Goal: Task Accomplishment & Management: Use online tool/utility

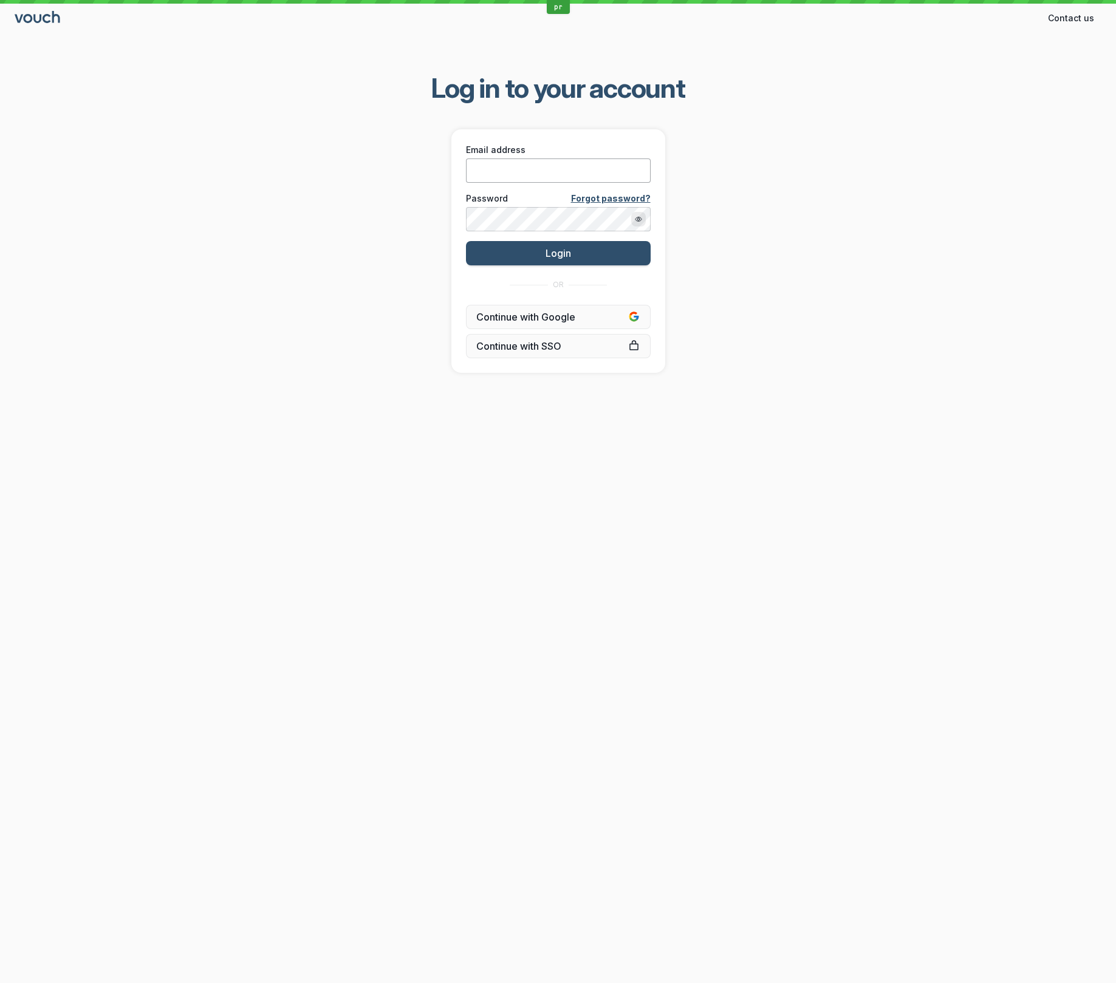
click at [585, 175] on input "Email address" at bounding box center [558, 171] width 185 height 24
paste input "[EMAIL_ADDRESS][DOMAIN_NAME]"
type input "[EMAIL_ADDRESS][DOMAIN_NAME]"
click at [466, 241] on button "Login" at bounding box center [558, 253] width 185 height 24
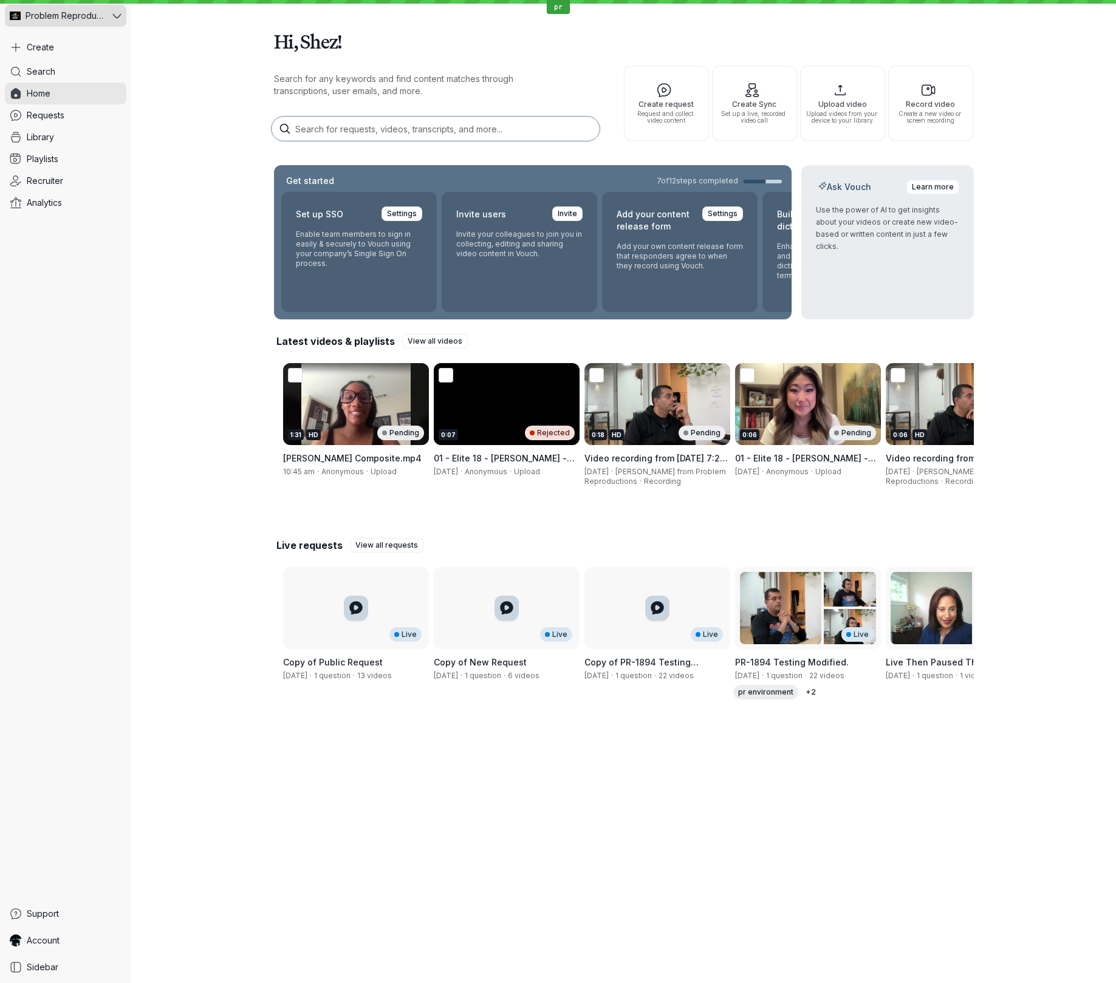
click at [114, 13] on icon at bounding box center [116, 16] width 9 height 9
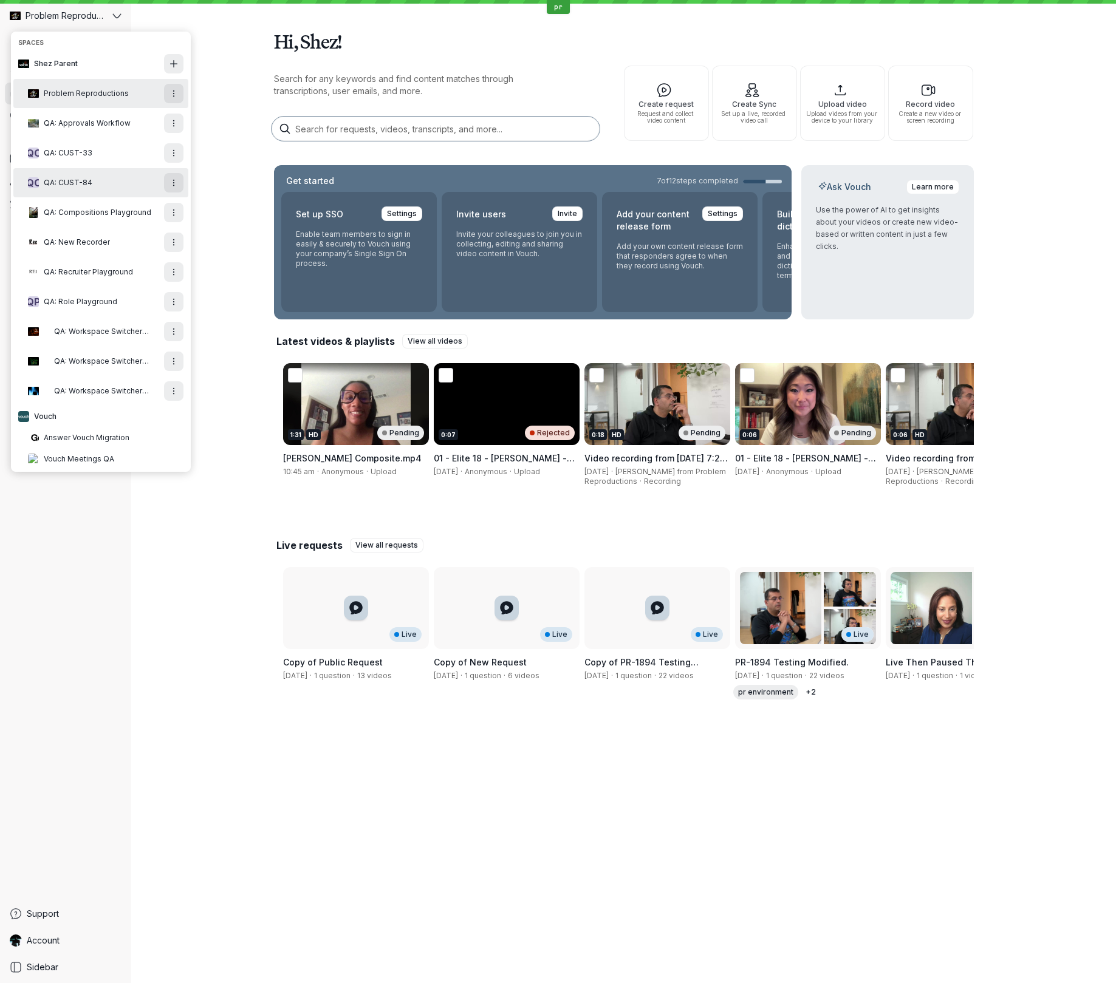
click at [80, 179] on span "QA: CUST-84" at bounding box center [68, 183] width 49 height 10
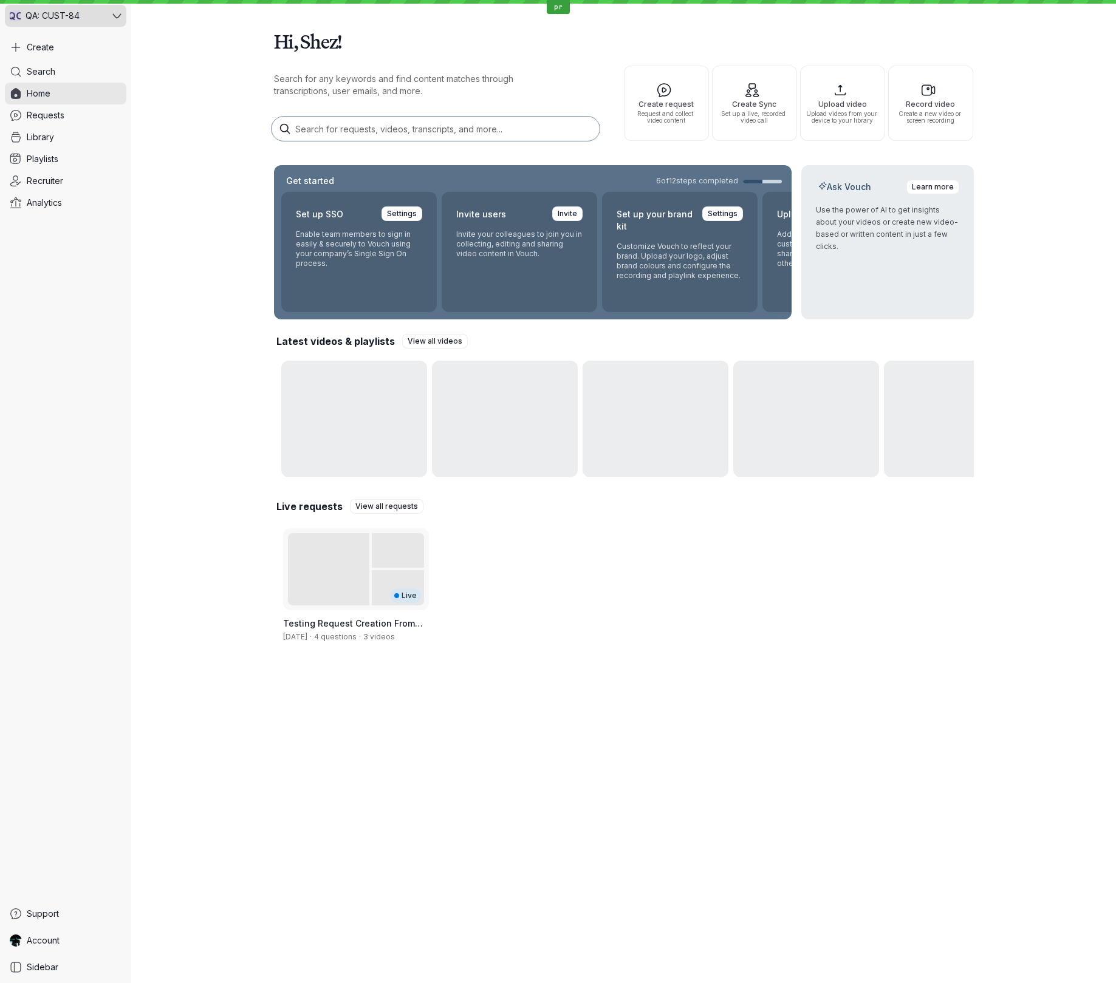
click at [72, 17] on span "QA: CUST-84" at bounding box center [53, 16] width 54 height 12
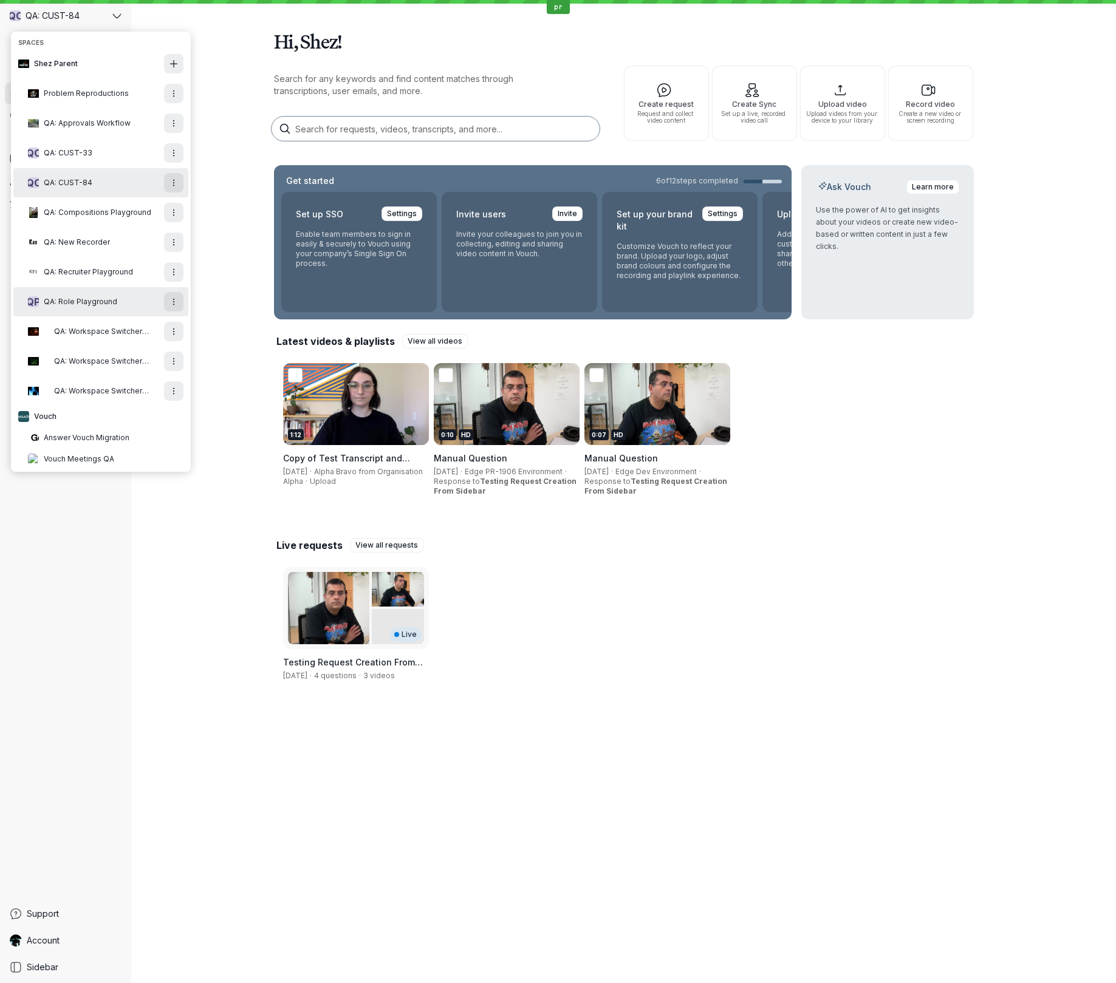
click at [79, 304] on span "QA: Role Playground" at bounding box center [80, 302] width 73 height 10
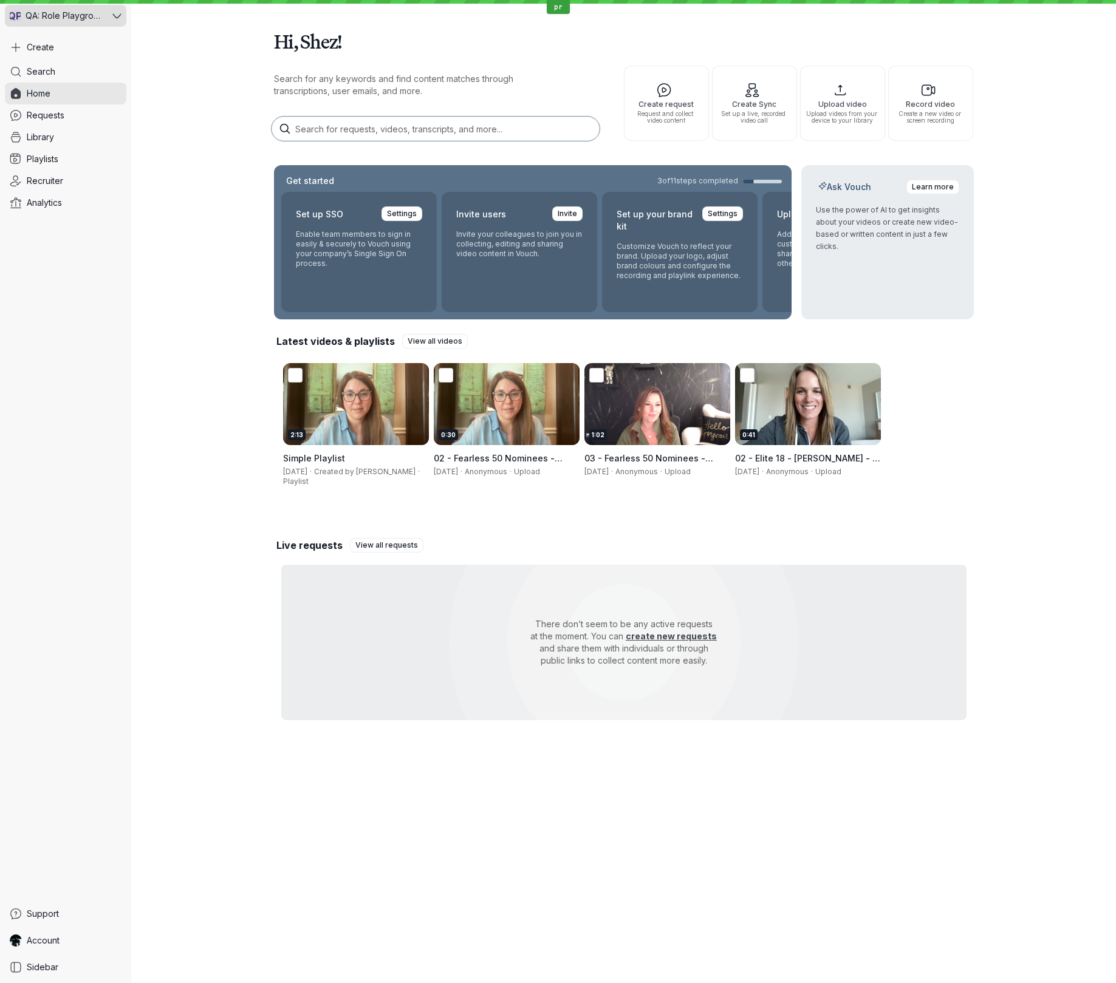
click at [68, 16] on span "QA: Role Playground" at bounding box center [65, 16] width 78 height 12
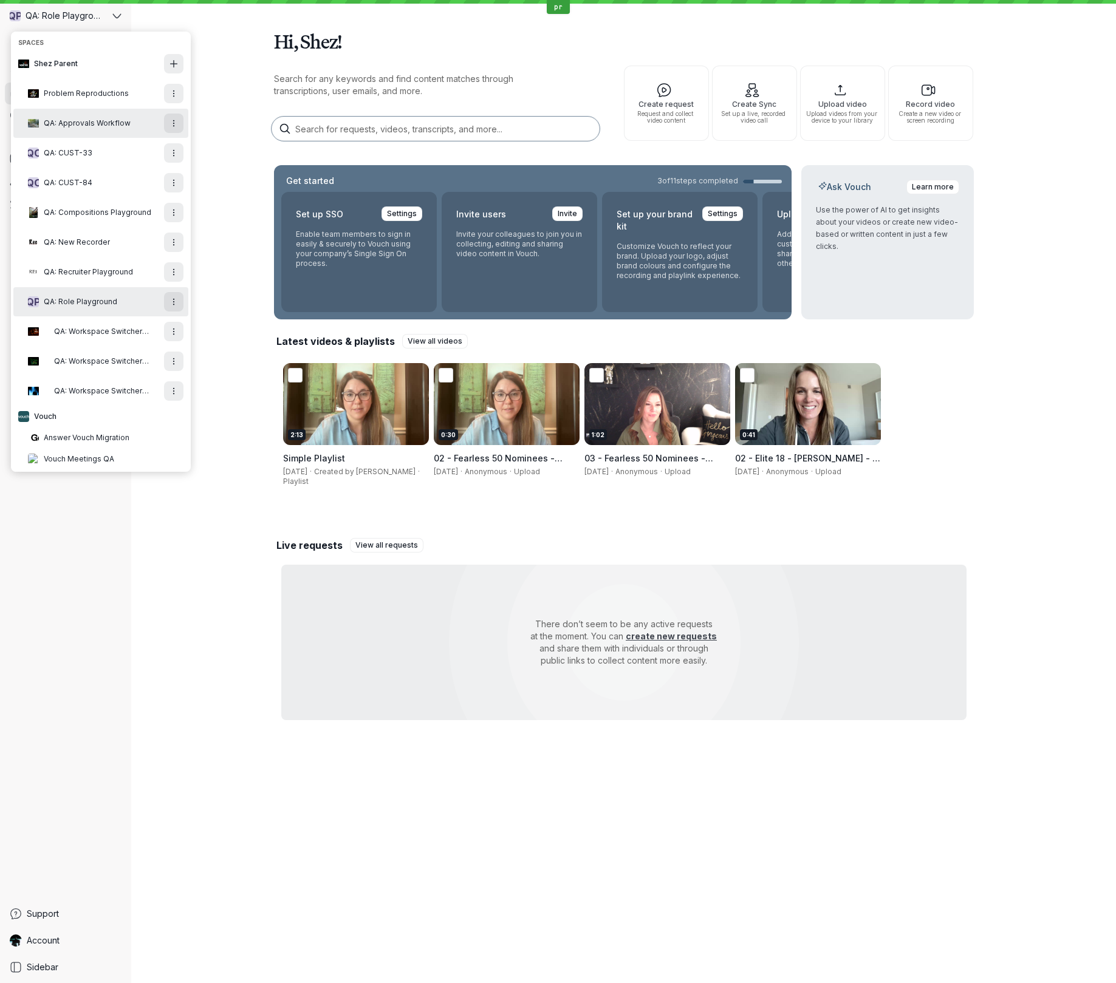
click at [52, 125] on span "QA: Approvals Workflow" at bounding box center [87, 123] width 87 height 10
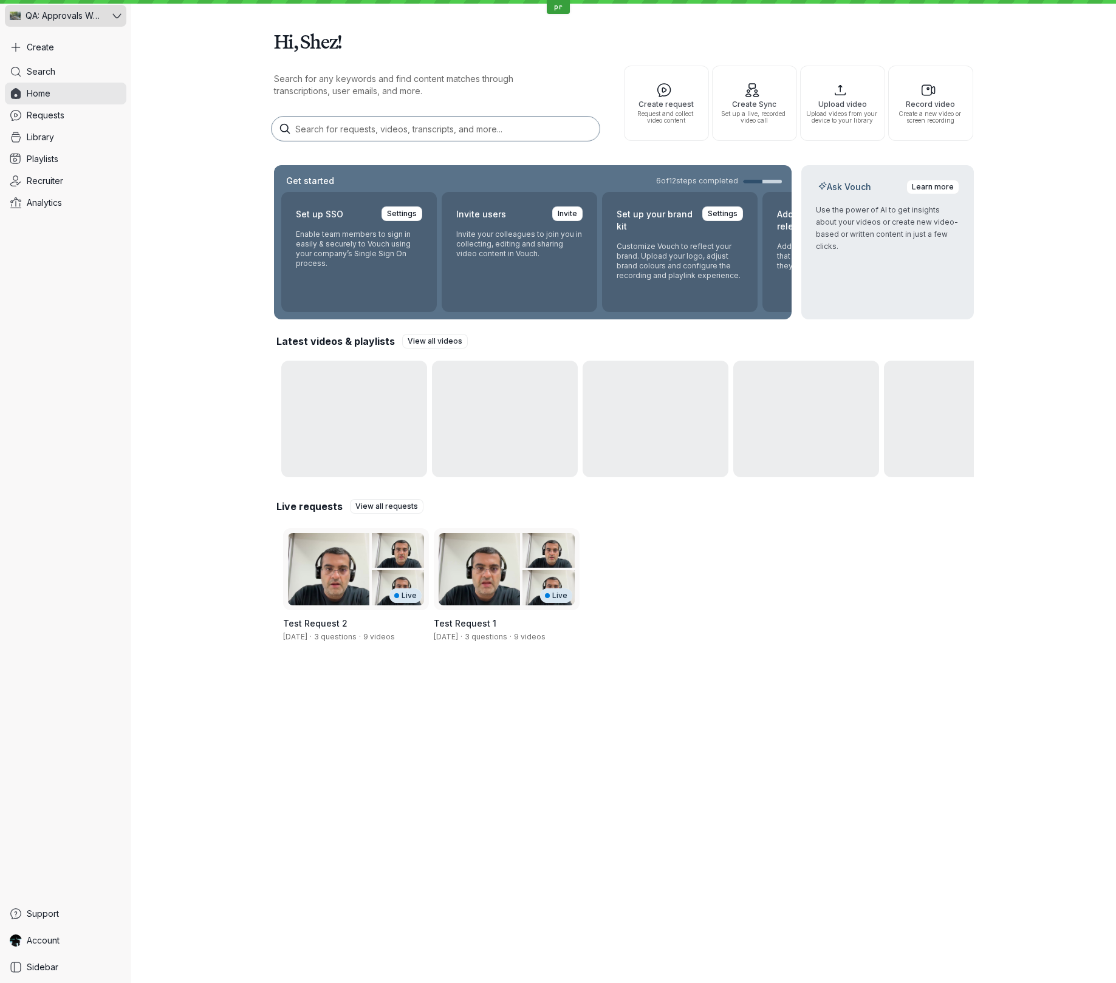
click at [48, 12] on span "QA: Approvals Workflow" at bounding box center [65, 16] width 78 height 12
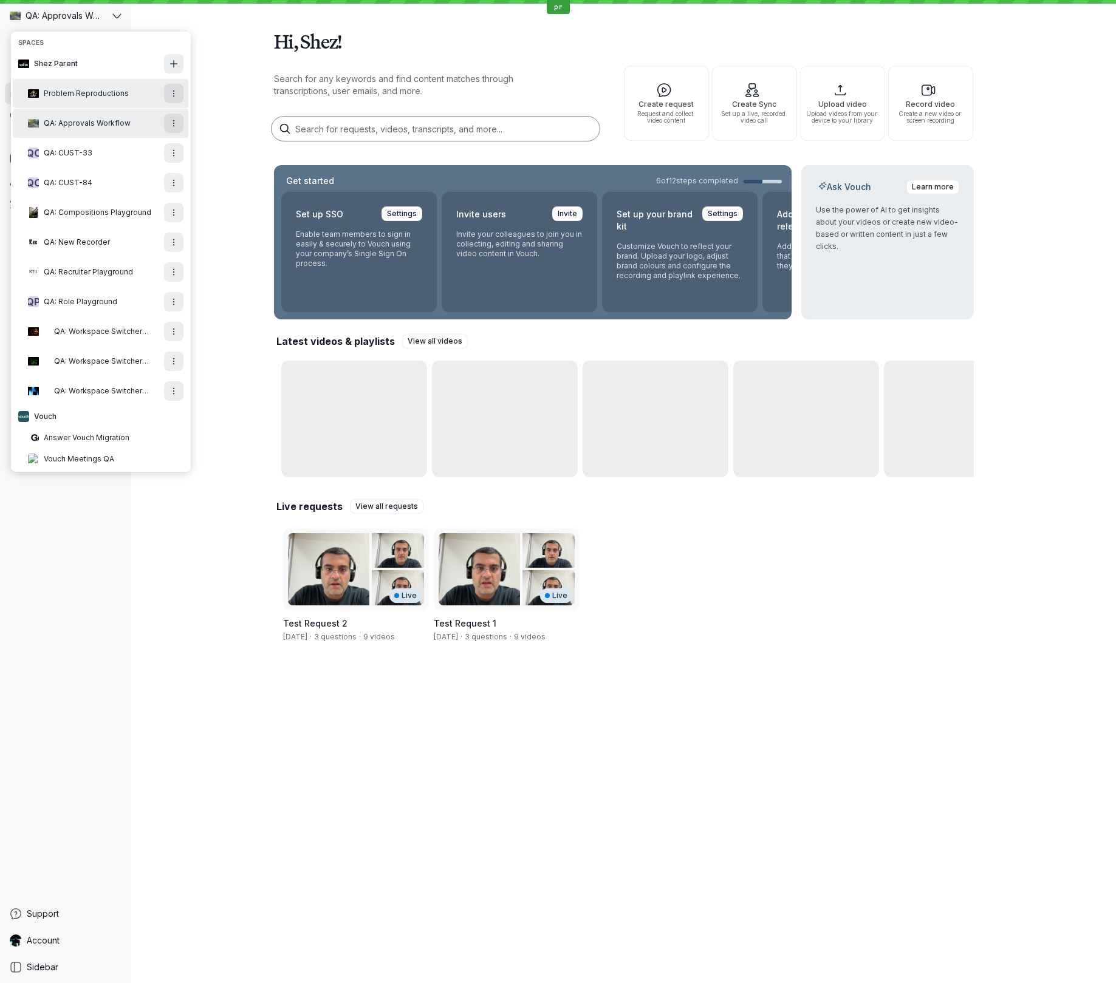
click at [48, 95] on span "Problem Reproductions" at bounding box center [86, 94] width 85 height 10
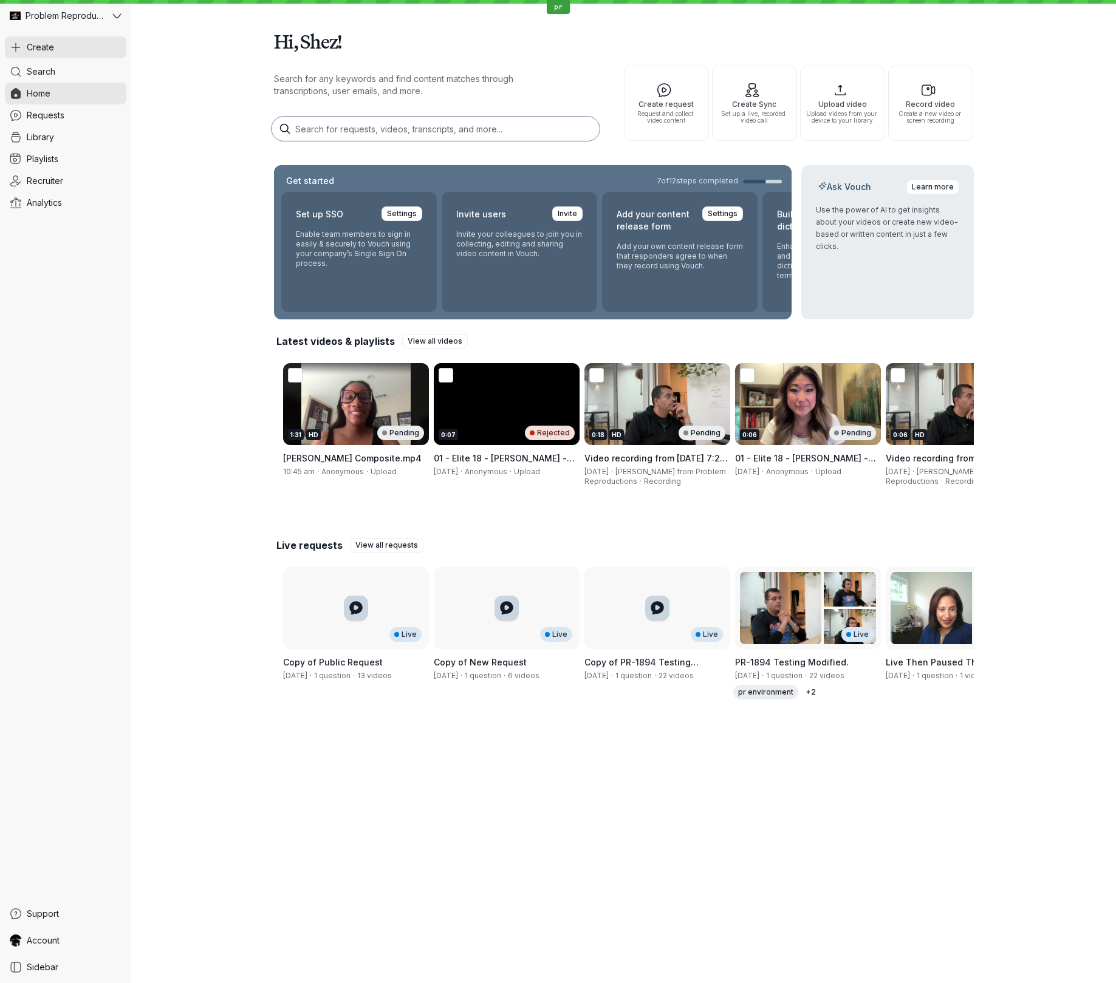
click at [45, 47] on span "Create" at bounding box center [40, 47] width 27 height 12
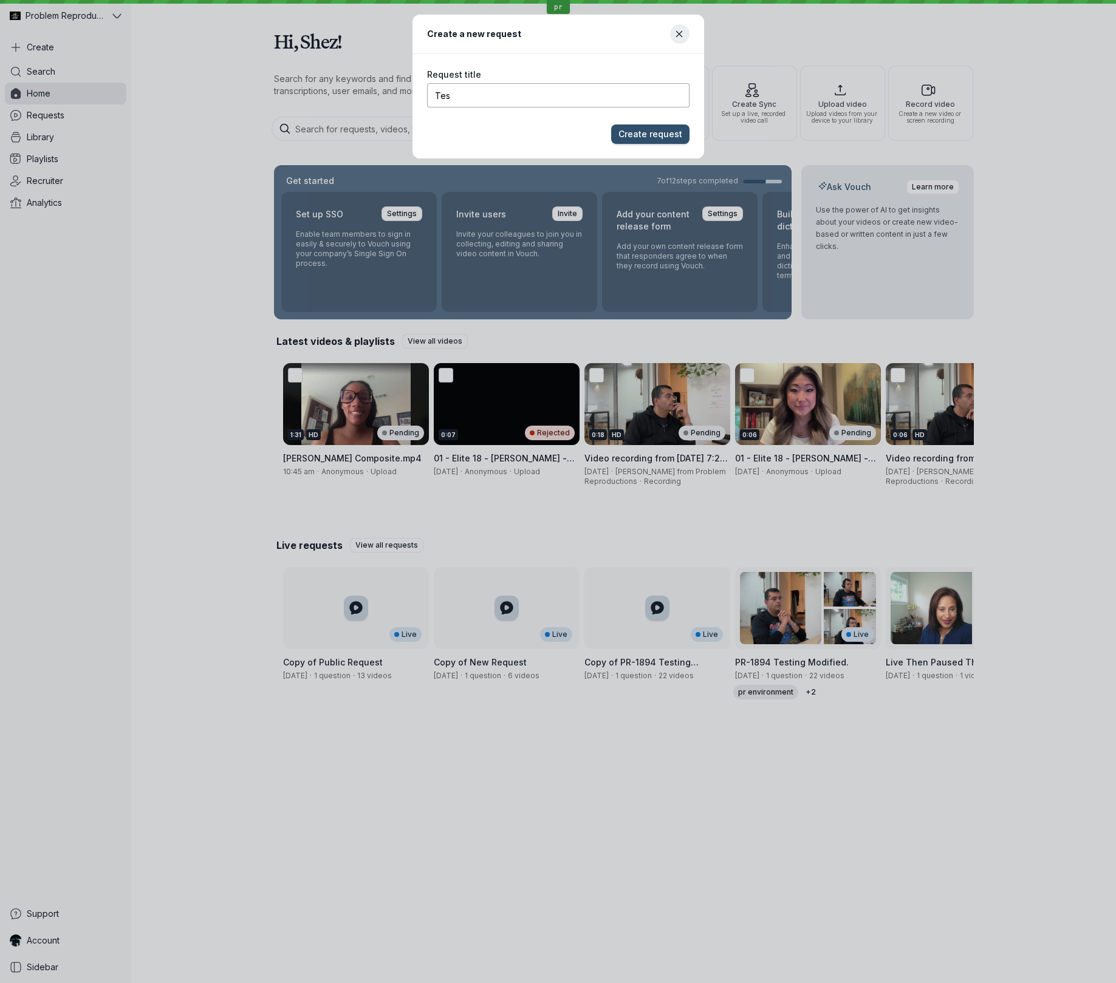
type input "Test"
type input "PR1922 Create Request from Sidebar"
click at [611, 125] on button "Create request" at bounding box center [650, 134] width 78 height 19
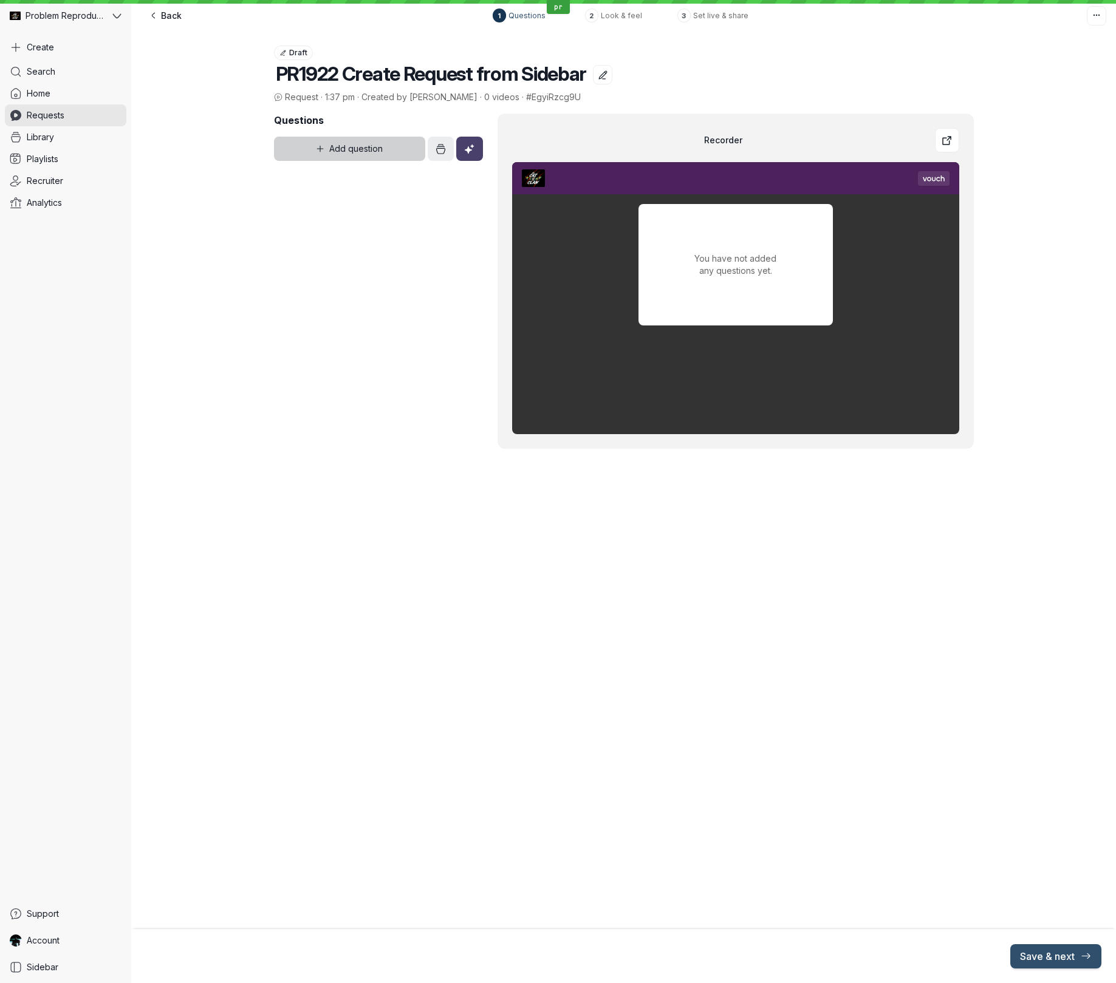
click at [361, 150] on span "Add question" at bounding box center [355, 149] width 53 height 12
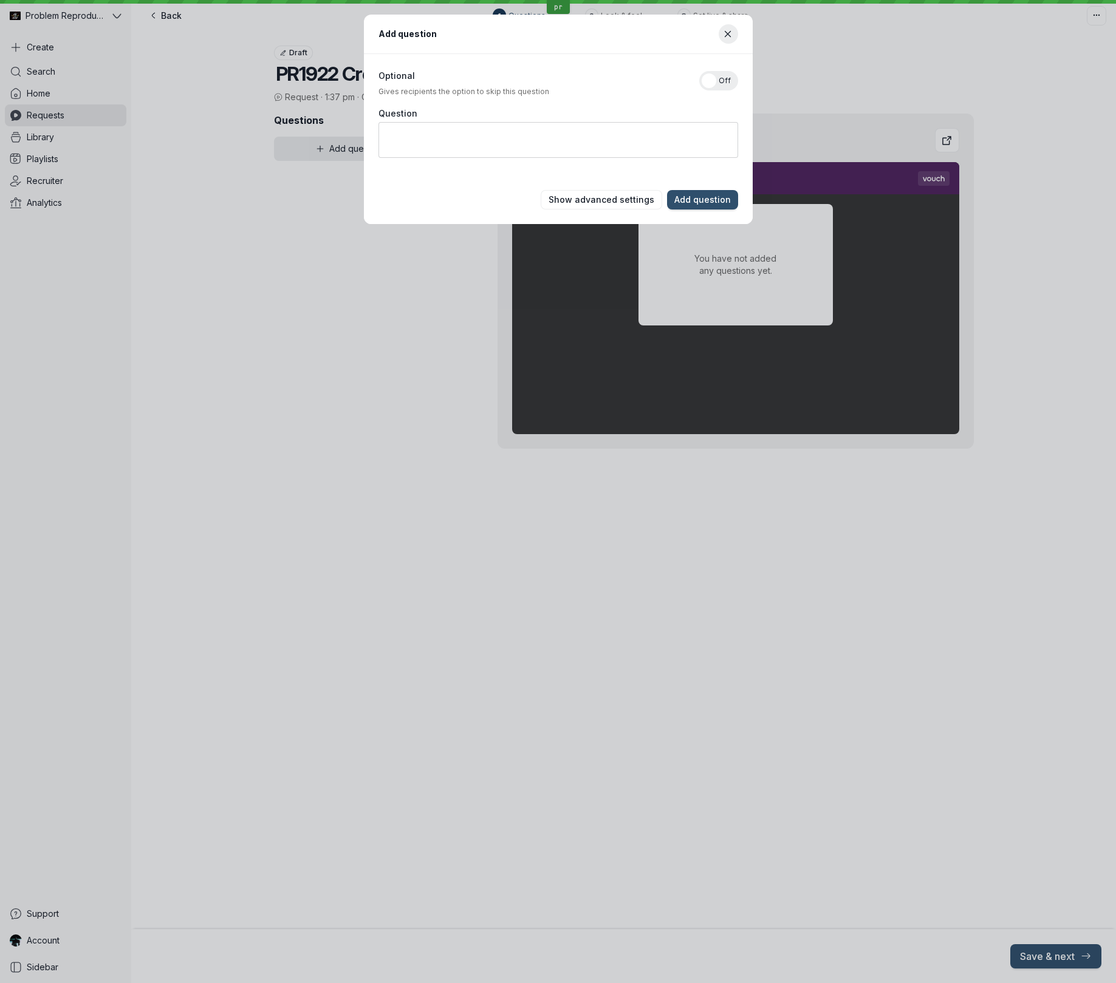
click at [448, 144] on textarea "Question" at bounding box center [558, 140] width 360 height 36
type textarea "Q1"
click at [629, 206] on button "Show advanced settings" at bounding box center [601, 199] width 121 height 19
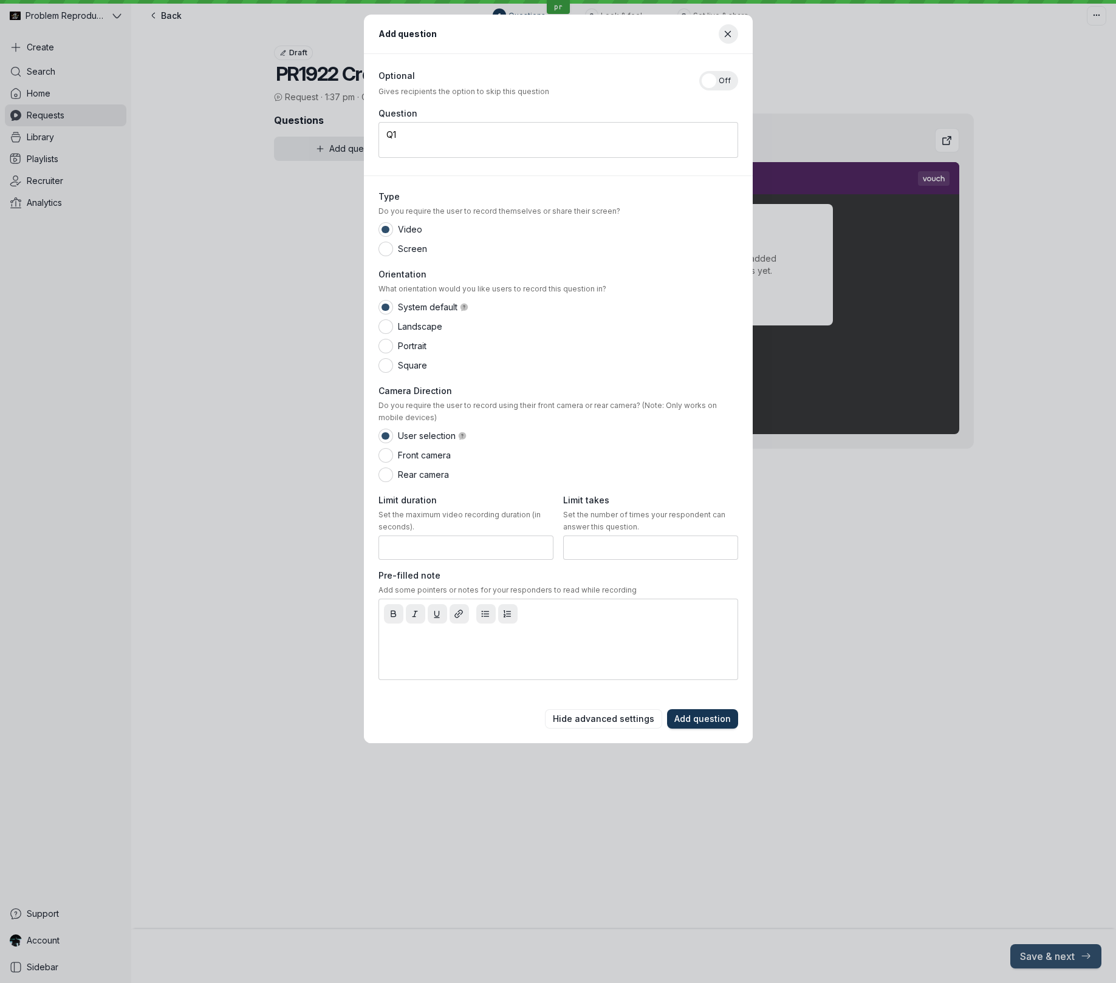
click at [700, 719] on span "Add question" at bounding box center [702, 719] width 56 height 12
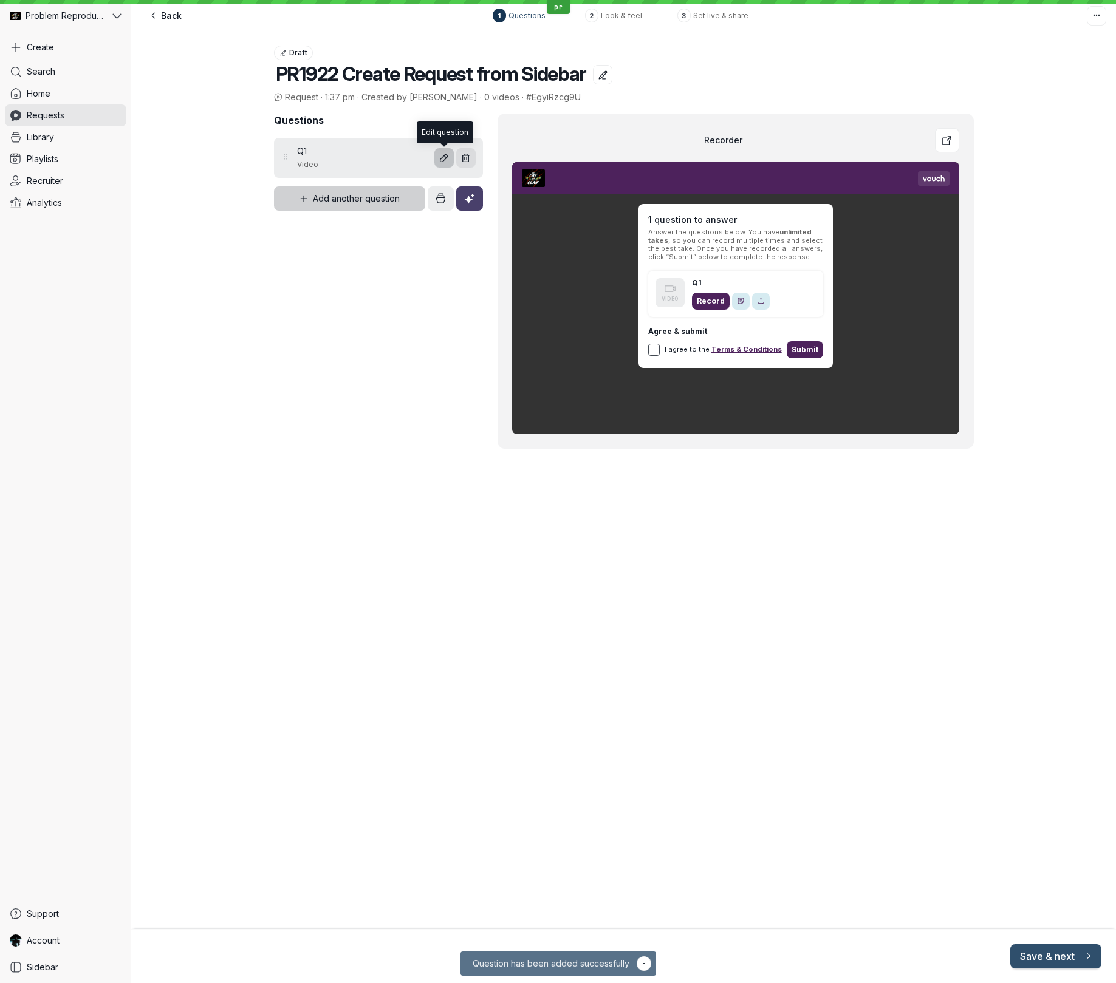
click at [441, 158] on icon "button" at bounding box center [443, 157] width 7 height 7
click at [345, 197] on span "Add another question" at bounding box center [356, 199] width 87 height 12
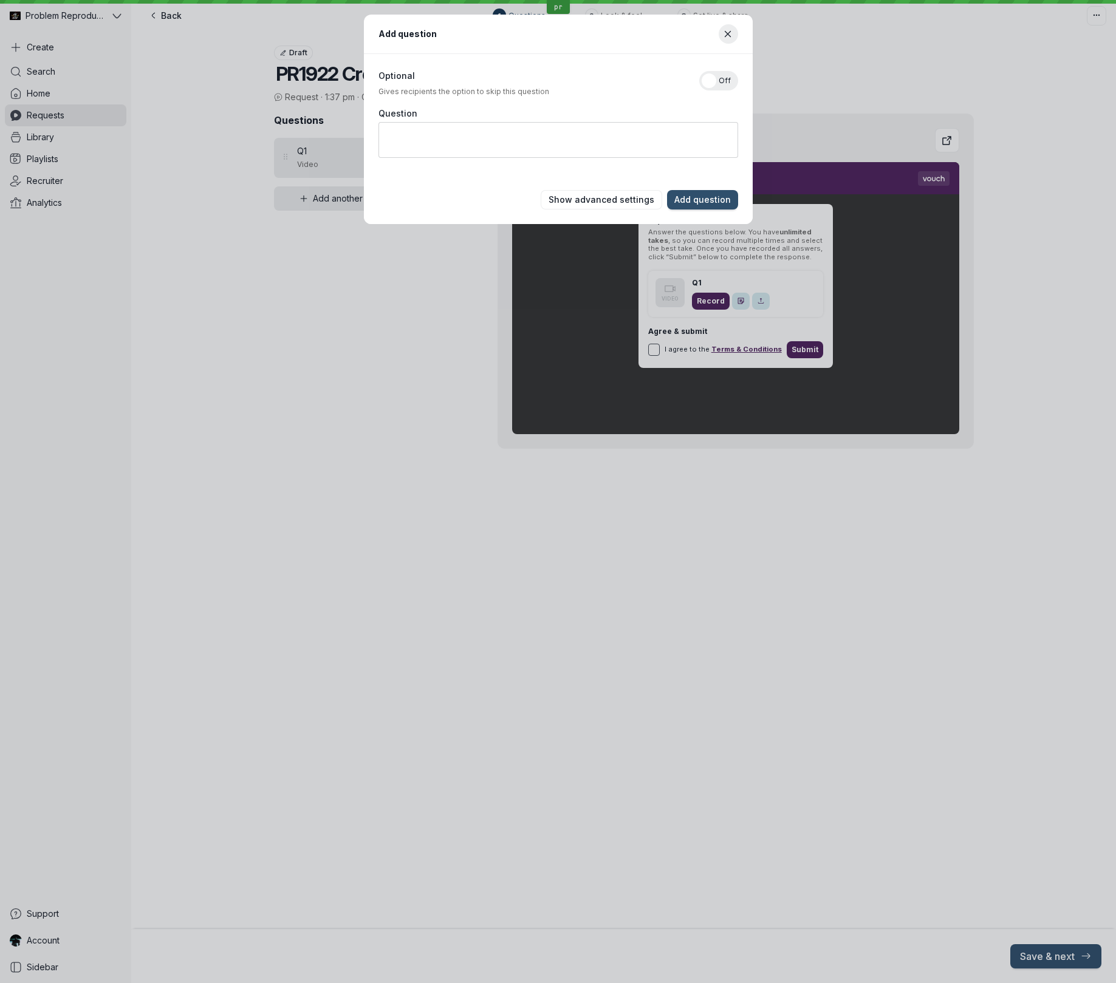
click at [490, 143] on textarea "Question" at bounding box center [558, 140] width 360 height 36
type textarea "Q2"
click at [717, 197] on span "Add question" at bounding box center [702, 200] width 56 height 12
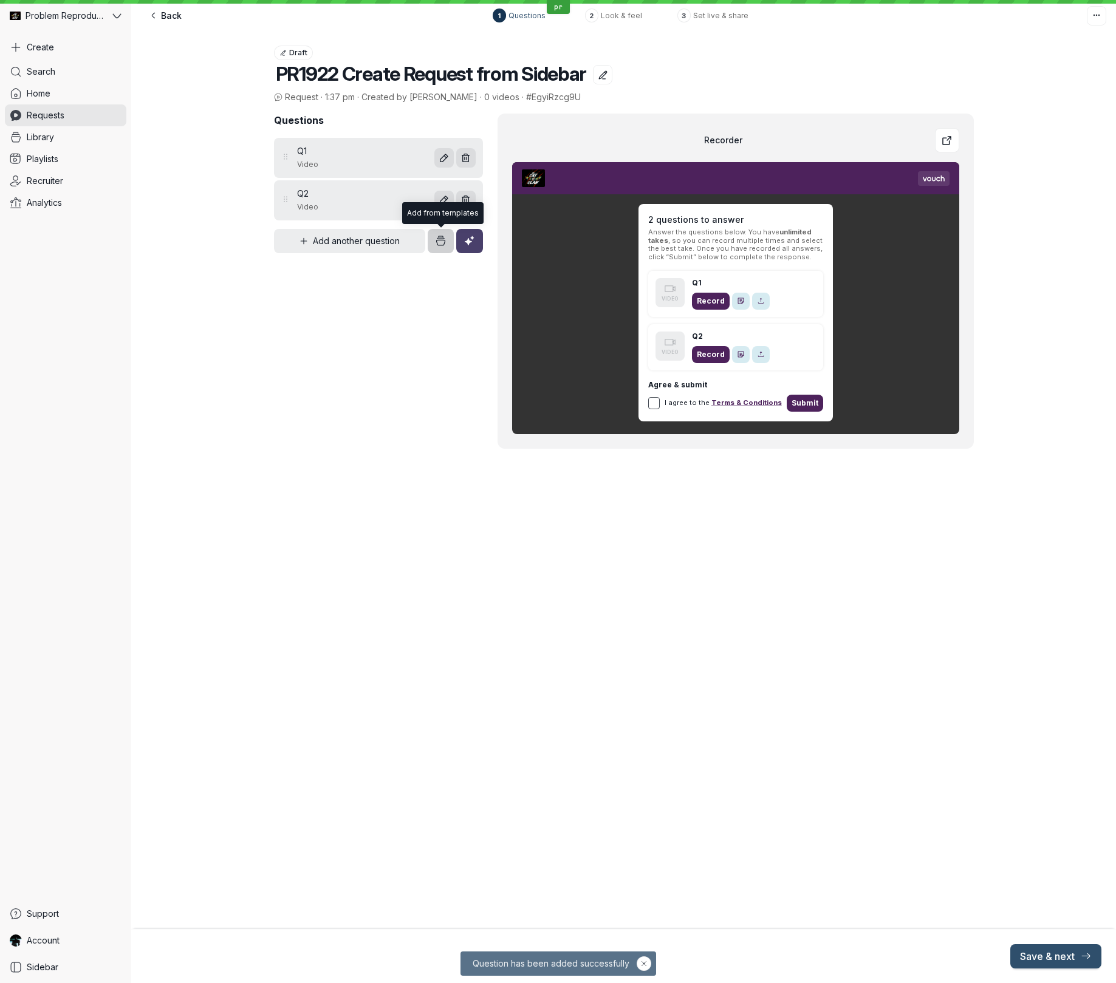
click at [448, 244] on button "button" at bounding box center [441, 241] width 26 height 24
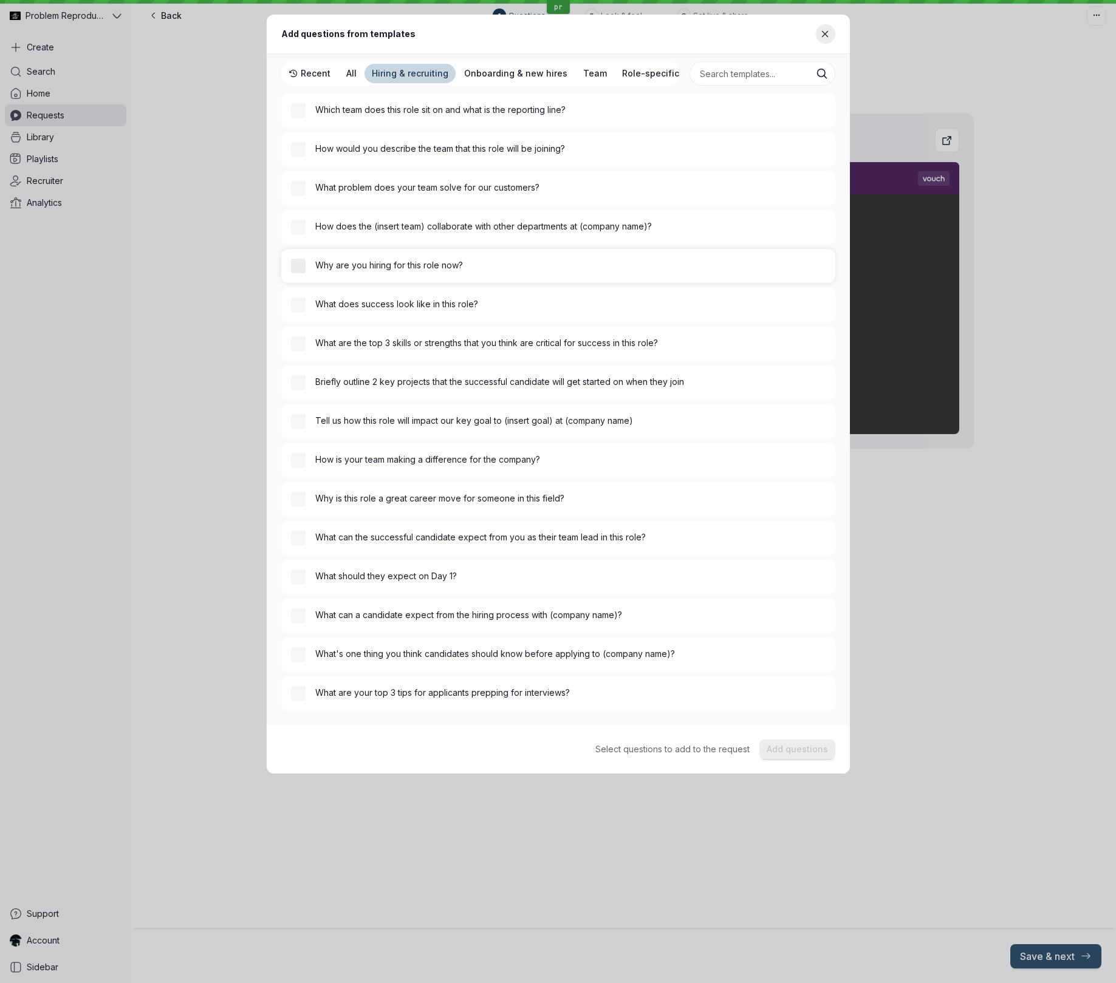
click at [304, 273] on div "button" at bounding box center [298, 266] width 15 height 15
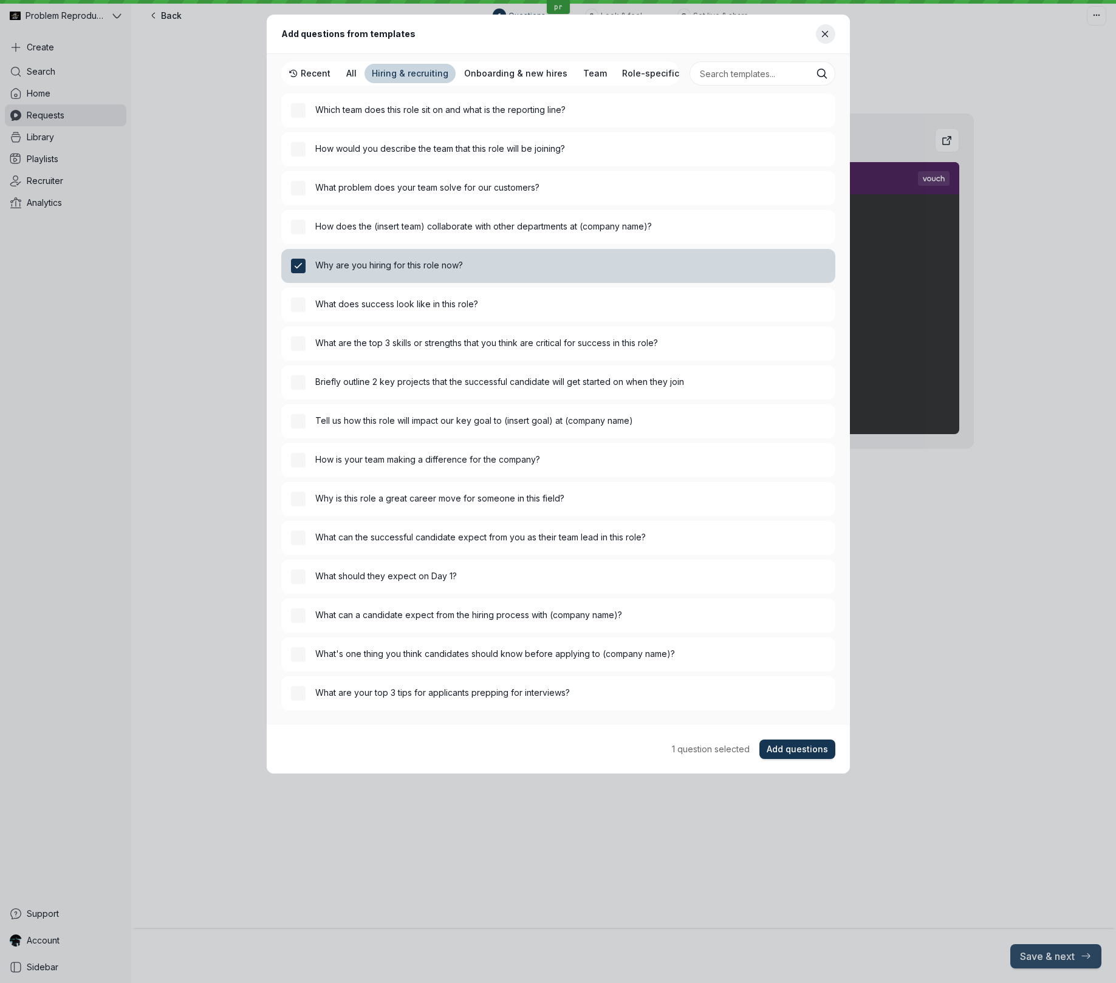
click at [818, 747] on span "Add questions" at bounding box center [796, 749] width 61 height 12
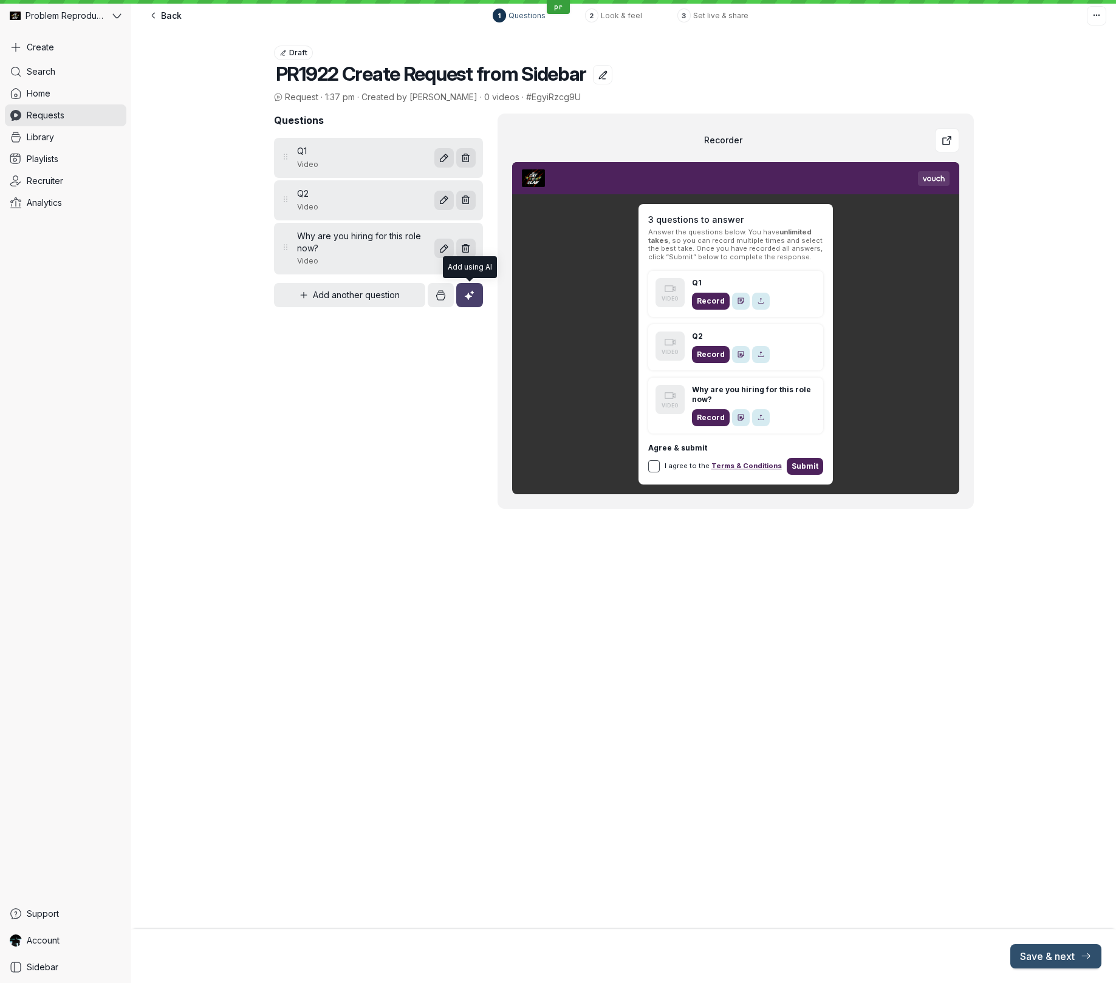
click at [470, 300] on icon "button" at bounding box center [469, 296] width 12 height 12
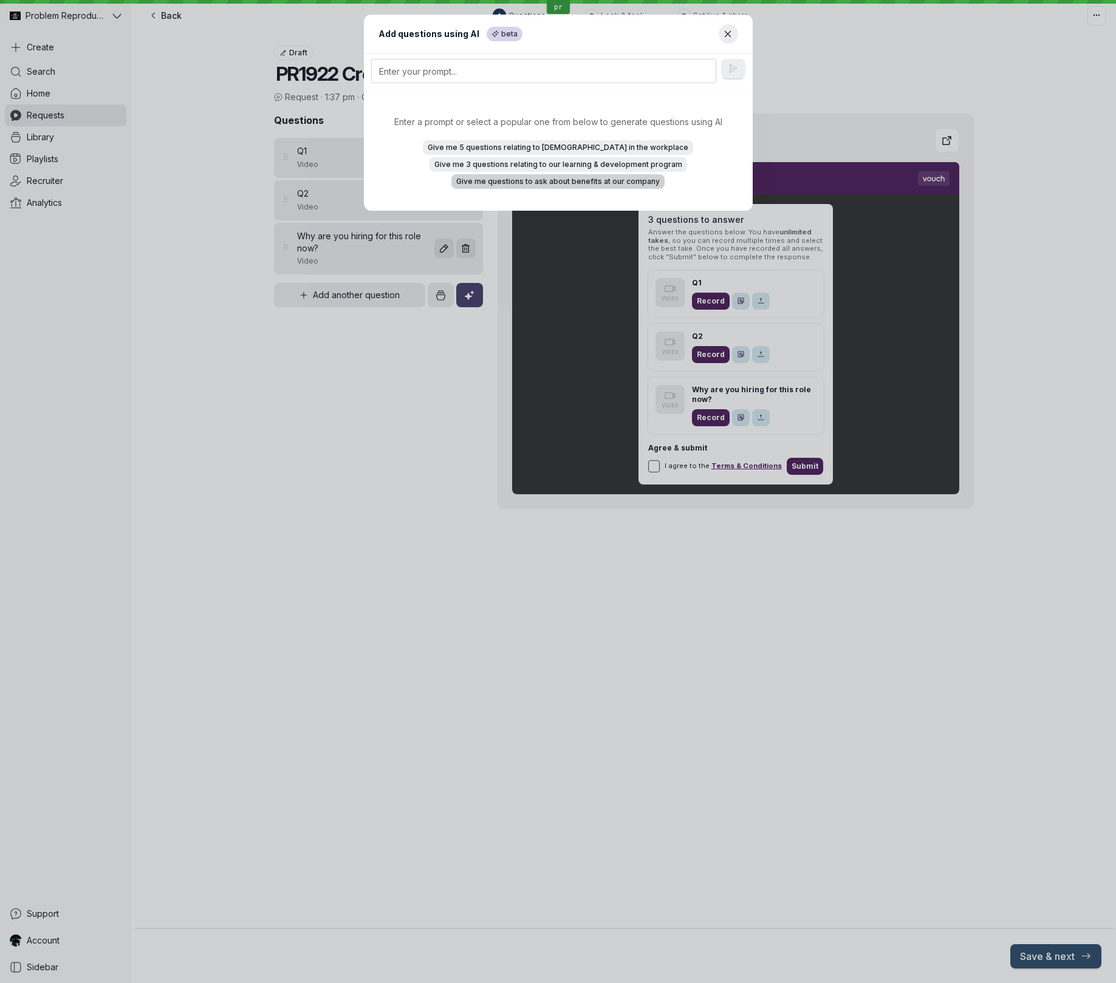
click at [548, 183] on span "Give me questions to ask about benefits at our company" at bounding box center [557, 182] width 203 height 12
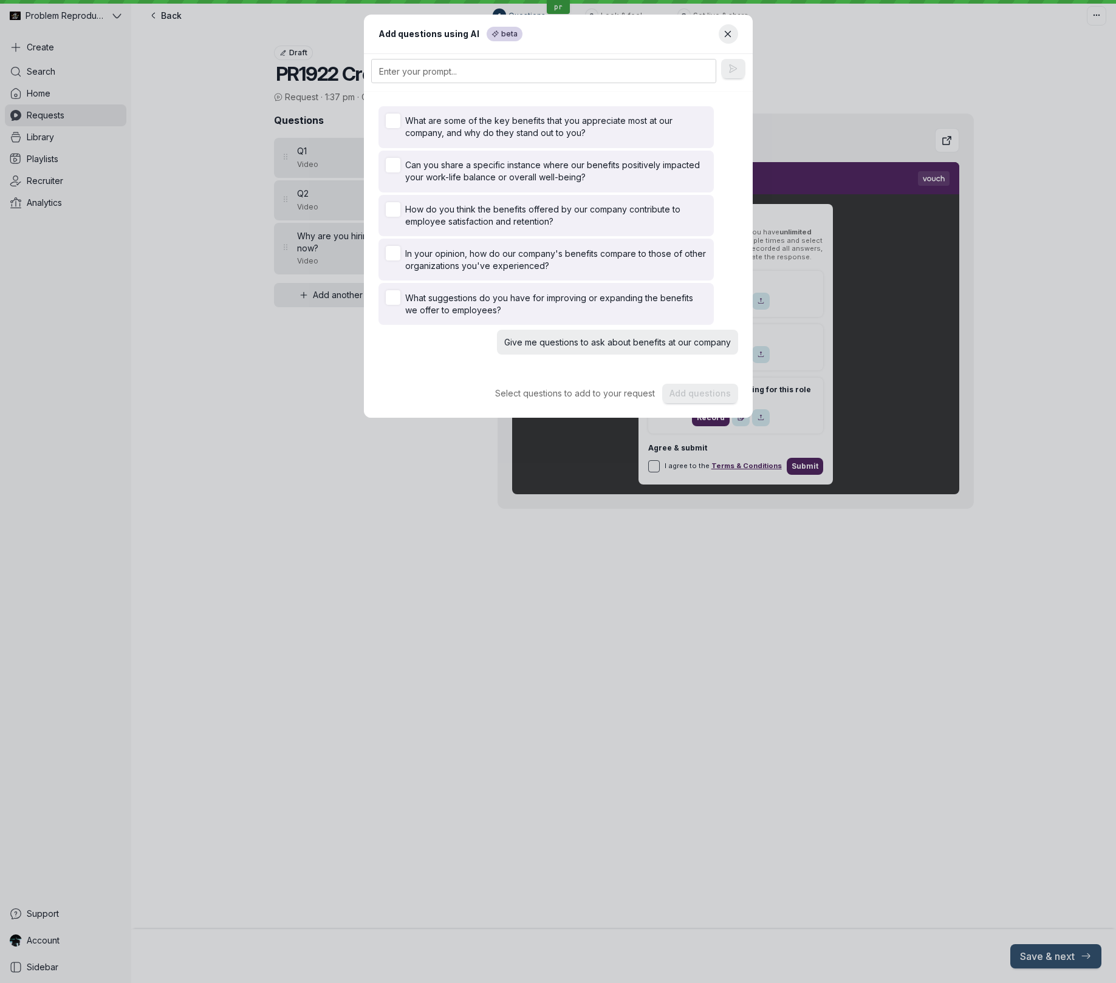
click at [397, 163] on icon at bounding box center [392, 165] width 13 height 13
drag, startPoint x: 713, startPoint y: 394, endPoint x: 743, endPoint y: 391, distance: 29.9
click at [713, 394] on span "Add questions" at bounding box center [699, 393] width 61 height 12
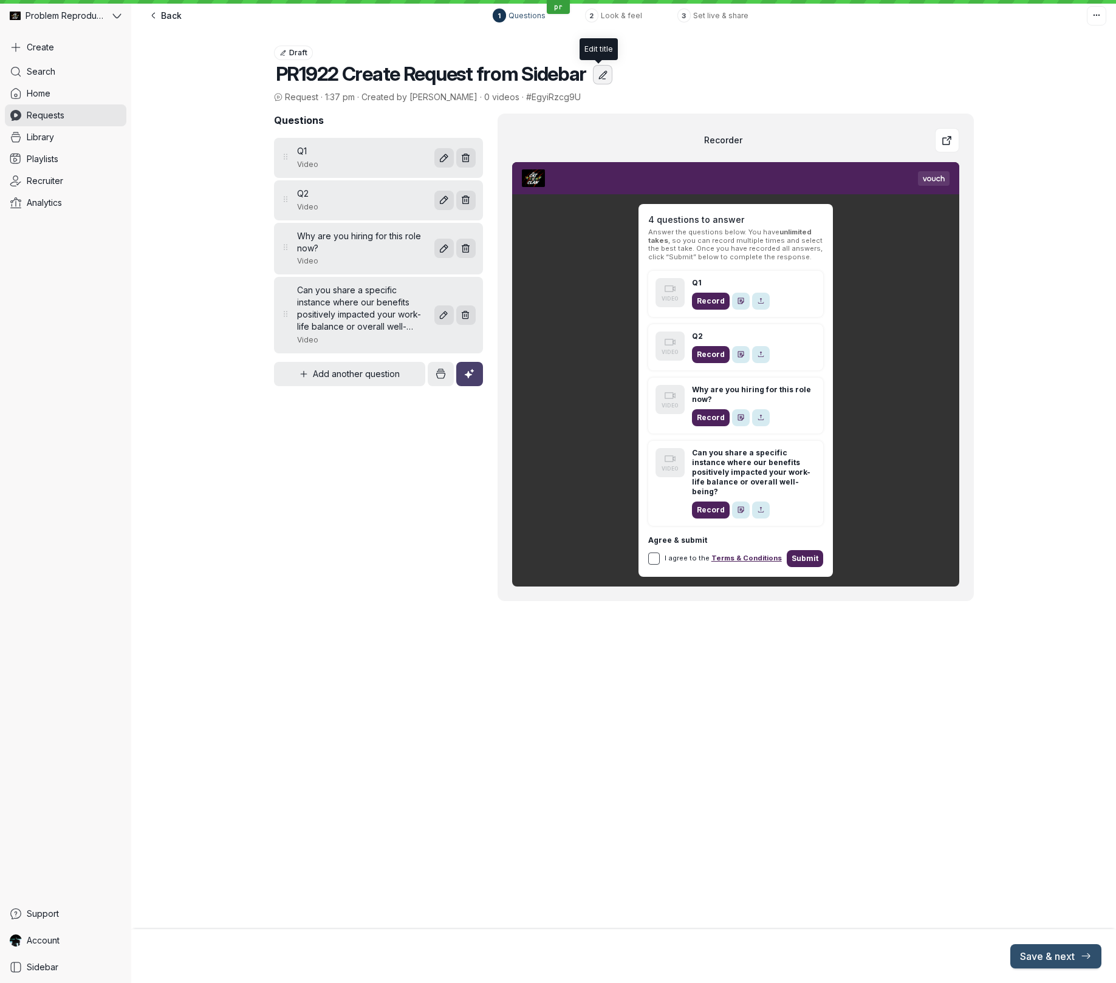
click at [602, 73] on icon "button" at bounding box center [603, 75] width 12 height 12
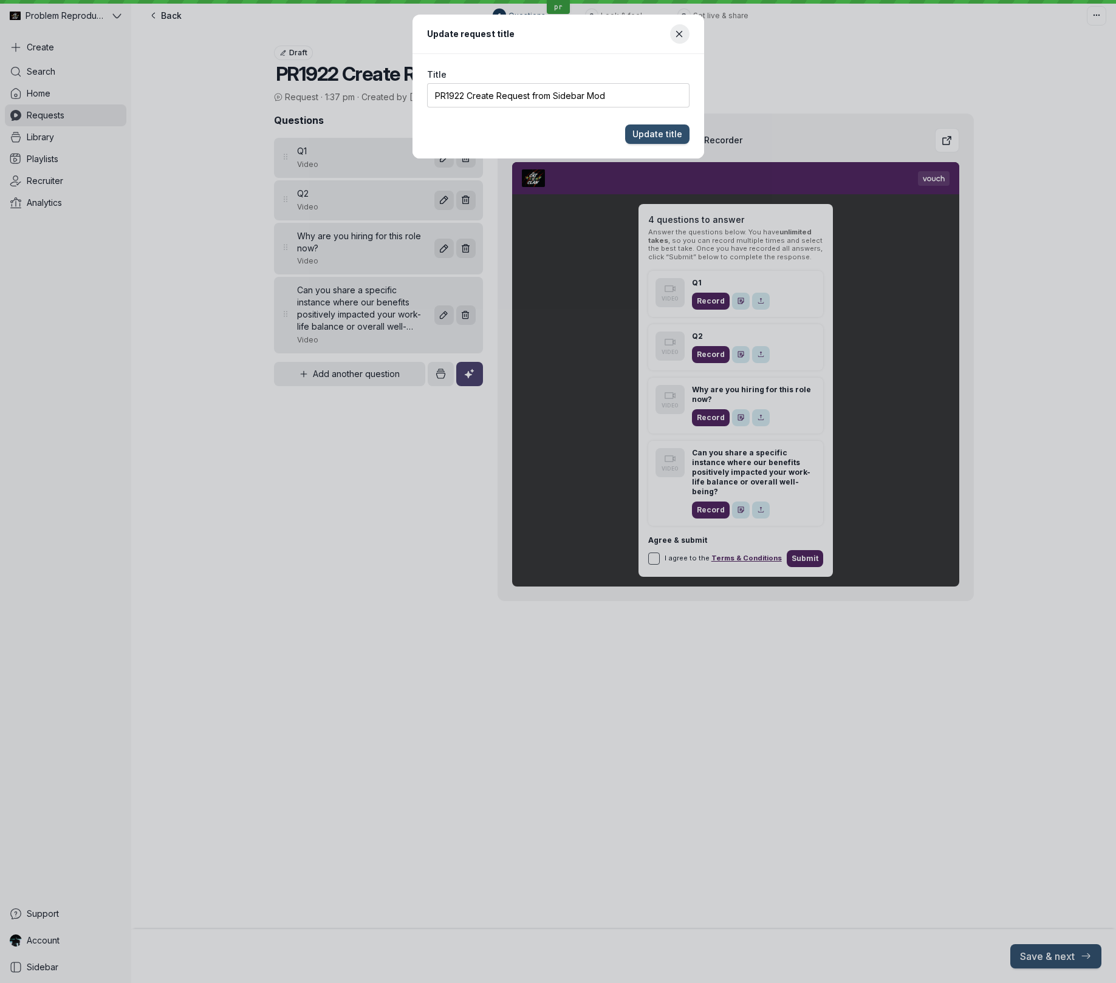
type input "PR1922 Create Request from Sidebar Mod"
click at [625, 125] on button "Update title" at bounding box center [657, 134] width 64 height 19
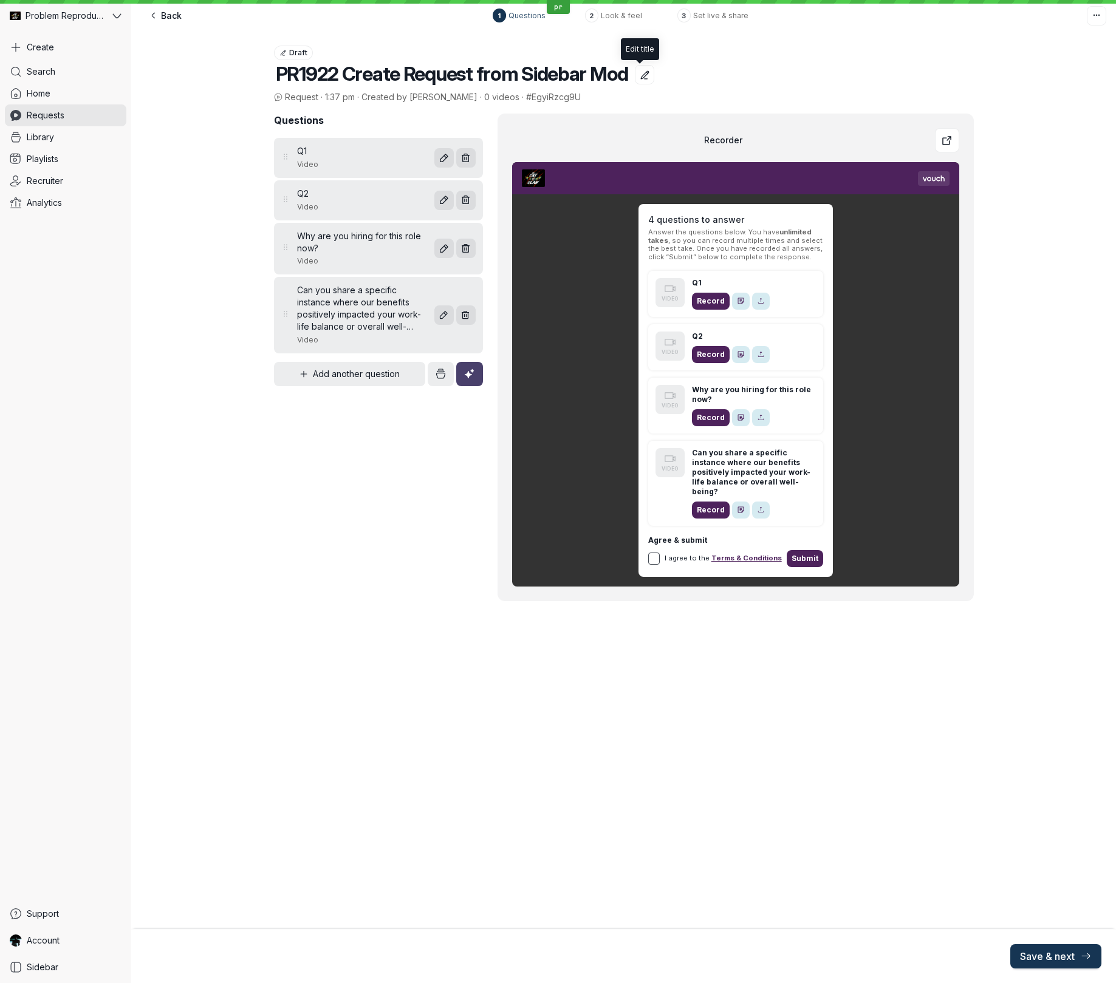
click at [1057, 955] on span "Save & next" at bounding box center [1056, 956] width 72 height 12
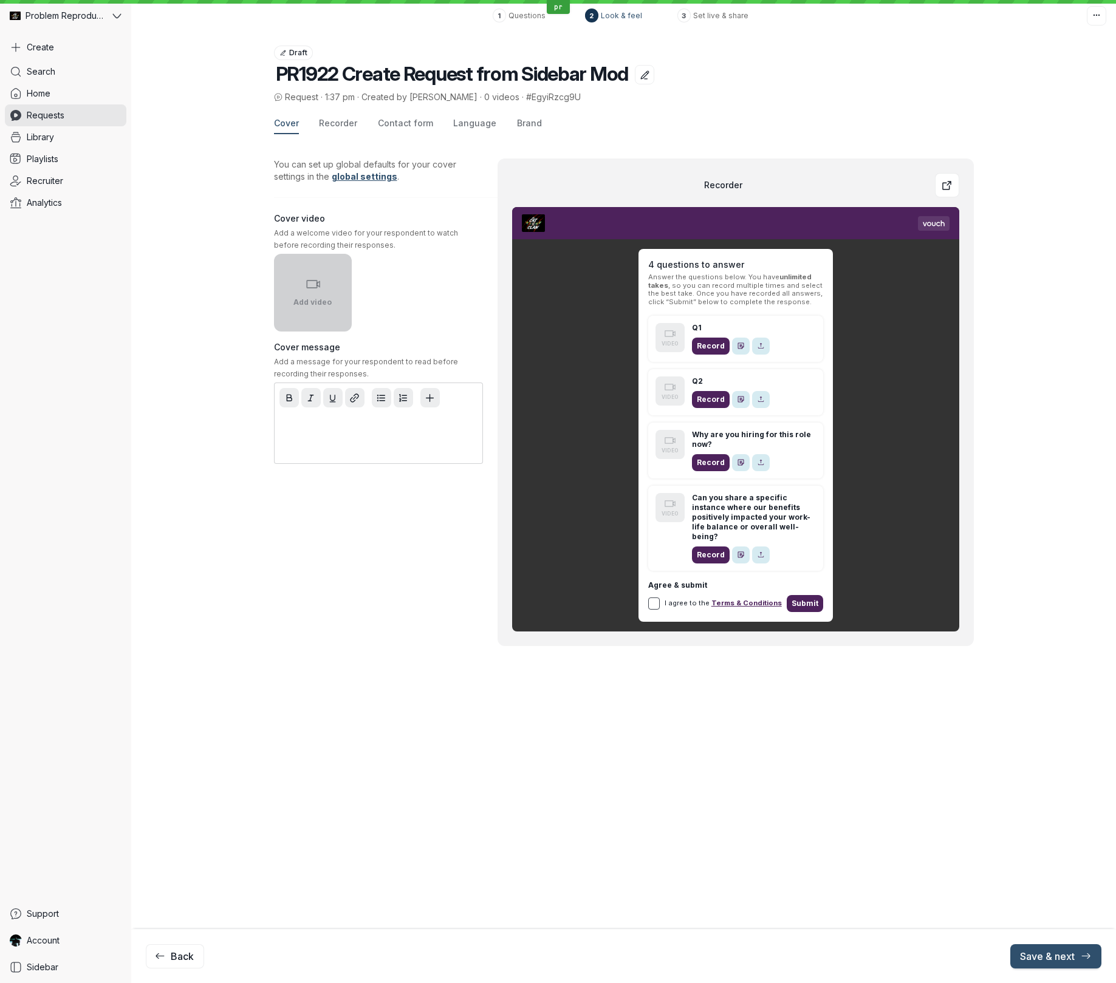
click at [311, 294] on button "Add video" at bounding box center [313, 293] width 78 height 78
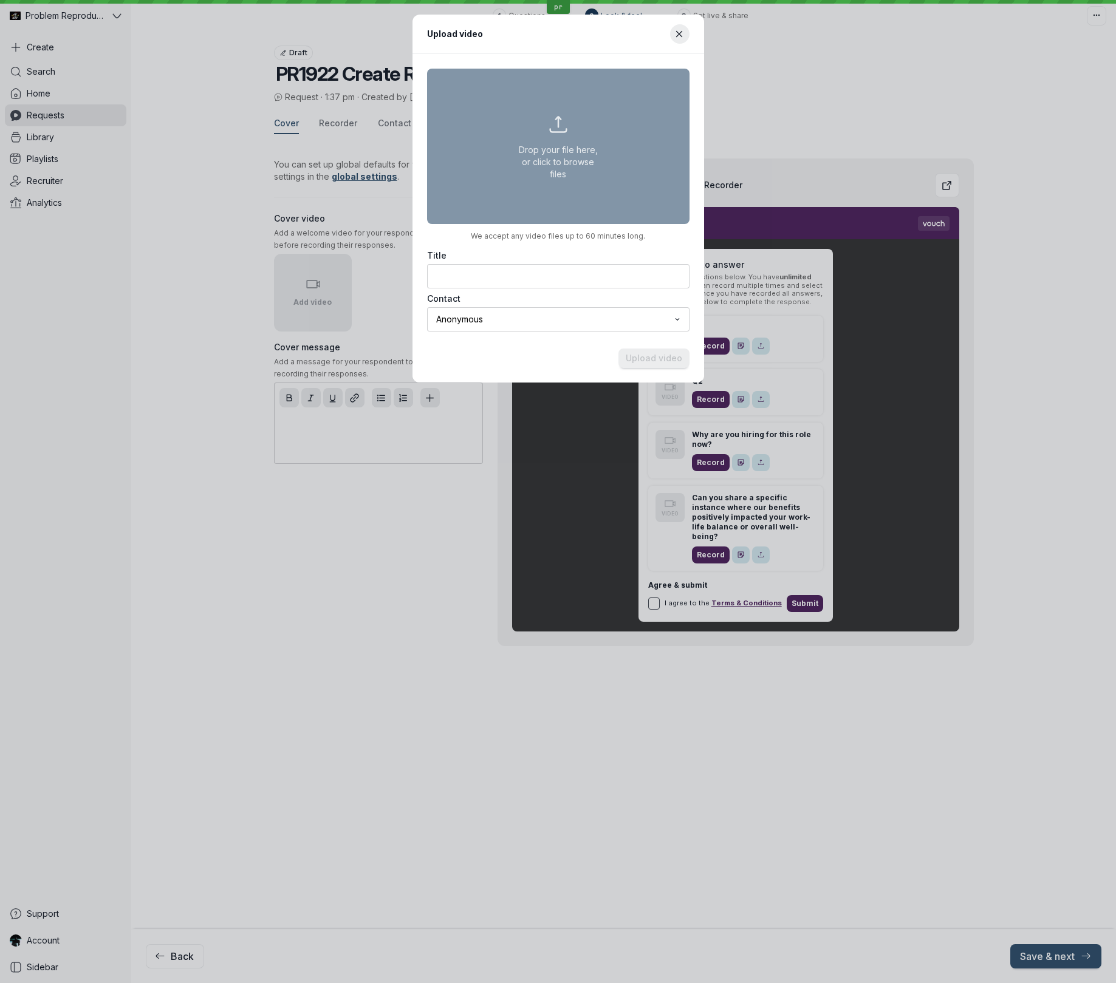
click at [548, 152] on button "Drop your file here, or click to browse files" at bounding box center [558, 146] width 262 height 155
type input "C:\fakepath\canva_countdown.mp4"
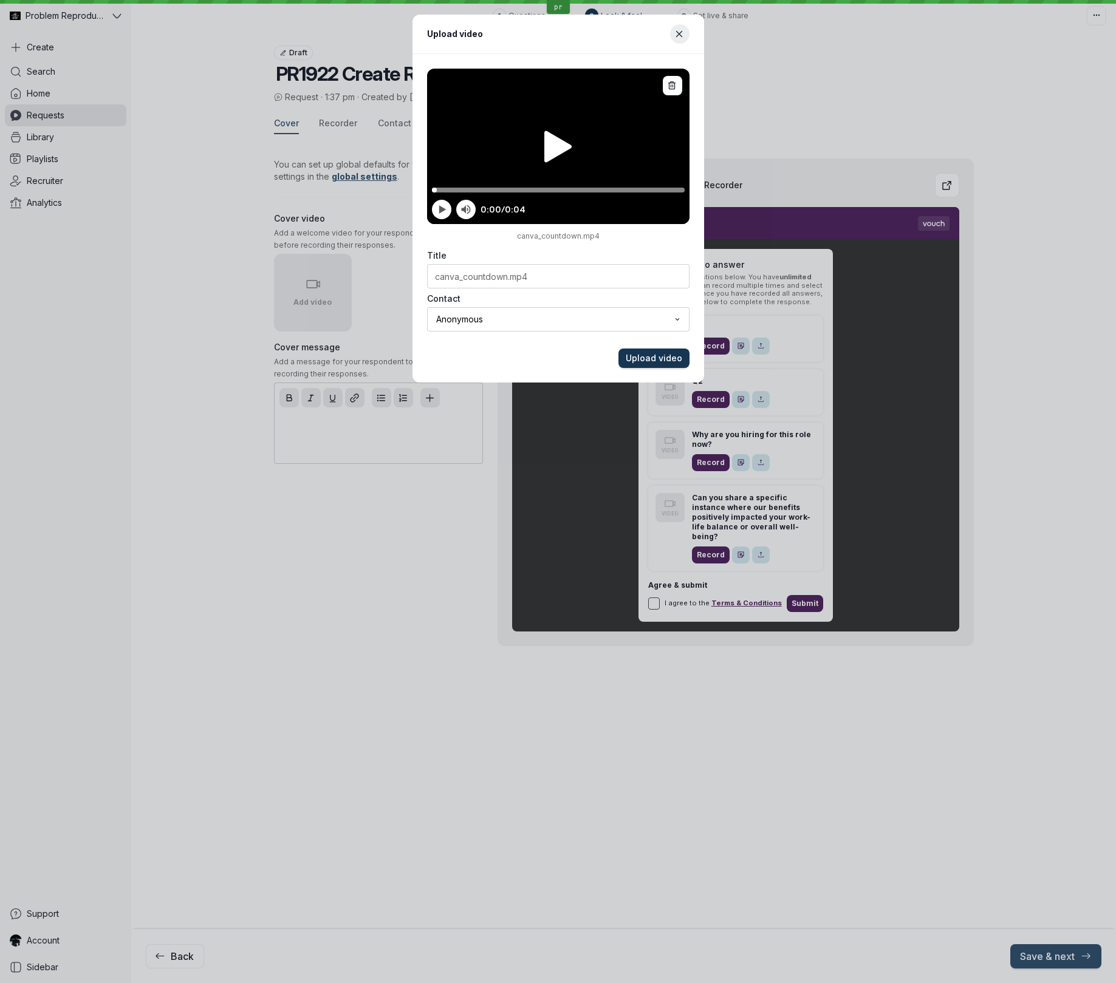
drag, startPoint x: 645, startPoint y: 359, endPoint x: 542, endPoint y: 303, distance: 116.9
click at [542, 305] on div "canva_countdown.mp4 Title Contact Anonymous Upload video" at bounding box center [558, 218] width 292 height 329
click at [539, 278] on input "Title" at bounding box center [558, 276] width 262 height 24
type input "Countdown!"
click at [618, 349] on button "Upload video" at bounding box center [653, 358] width 71 height 19
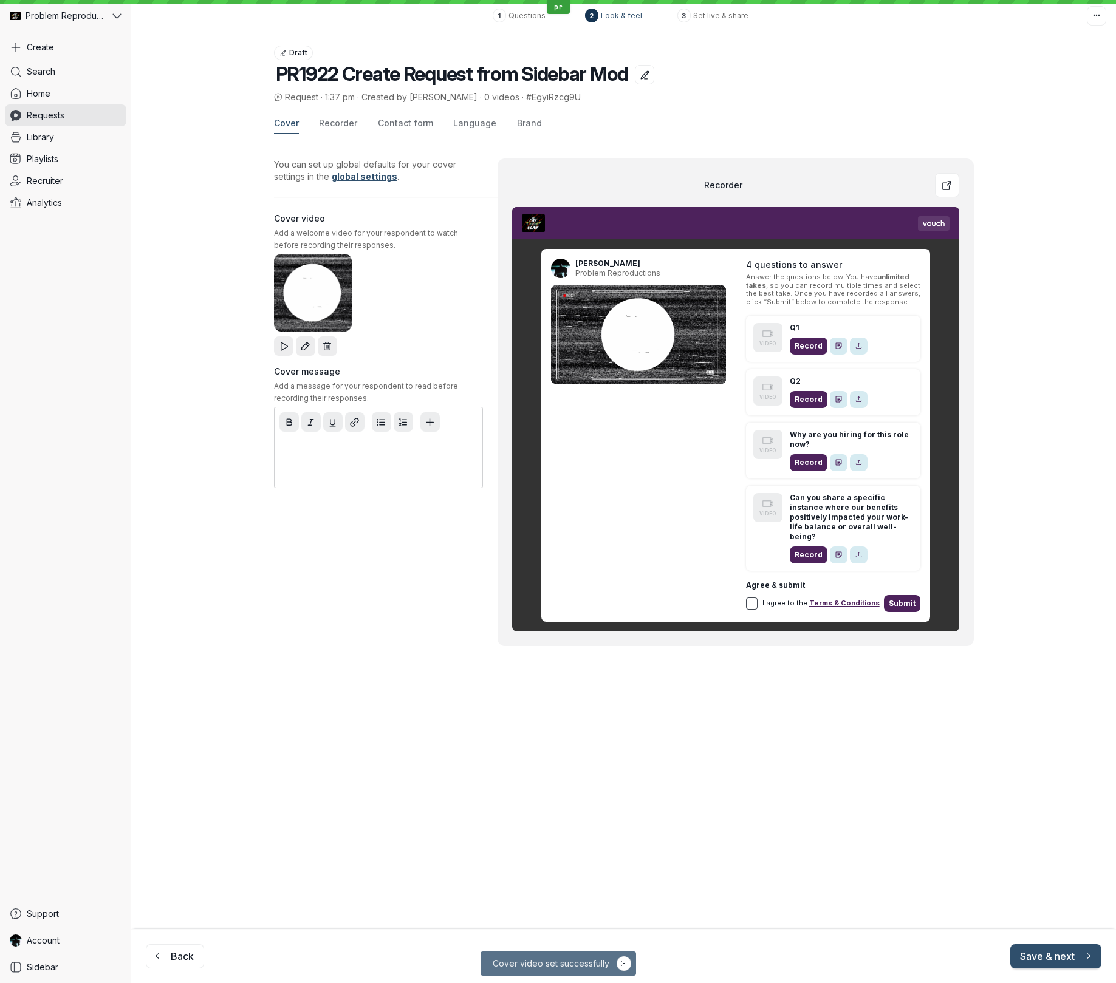
click at [389, 445] on p at bounding box center [378, 448] width 193 height 12
click at [431, 422] on icon "Add variable placeholder" at bounding box center [429, 422] width 7 height 7
click at [432, 426] on icon "Add variable placeholder" at bounding box center [430, 422] width 10 height 10
click at [418, 448] on p "{{ firstName }} {{ lastName }}" at bounding box center [378, 448] width 193 height 12
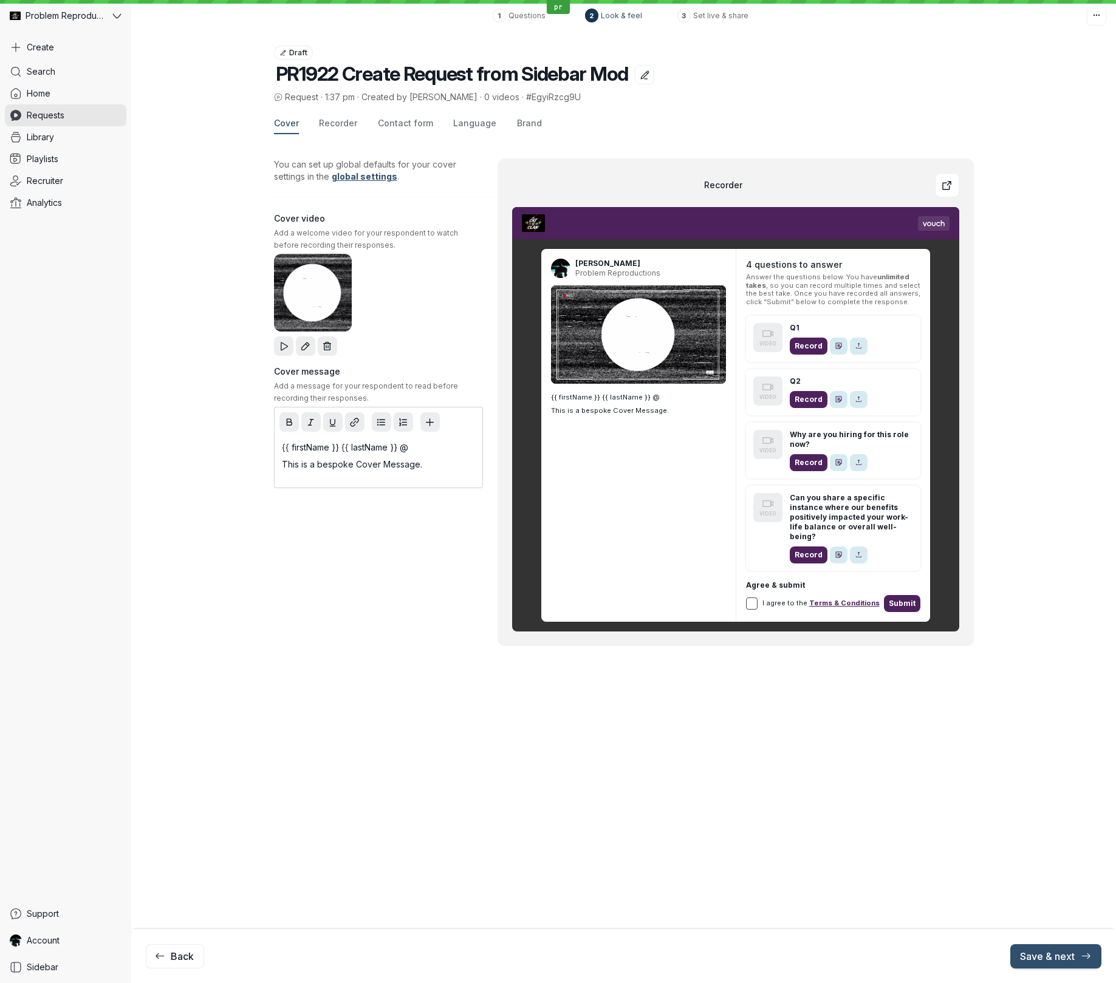
click at [441, 420] on div at bounding box center [378, 423] width 203 height 27
click at [434, 423] on icon "Add variable placeholder" at bounding box center [430, 422] width 10 height 10
click at [443, 471] on p "This is a bespoke Cover Message." at bounding box center [378, 465] width 193 height 12
click at [306, 346] on icon at bounding box center [305, 346] width 7 height 7
click at [324, 111] on div "Cover Recorder Contact form Language Brand You can set up global defaults for y…" at bounding box center [623, 409] width 985 height 610
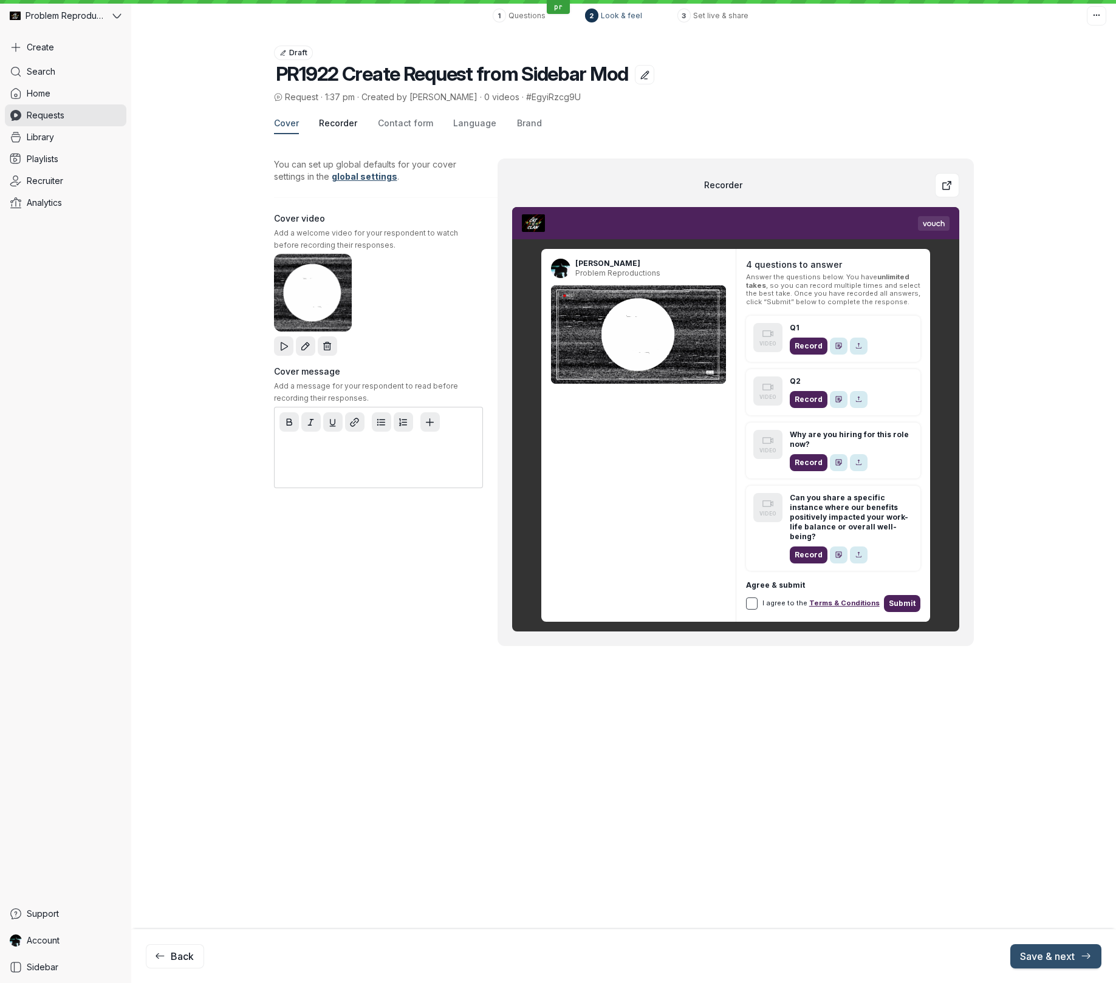
click at [331, 122] on span "Recorder" at bounding box center [338, 123] width 38 height 12
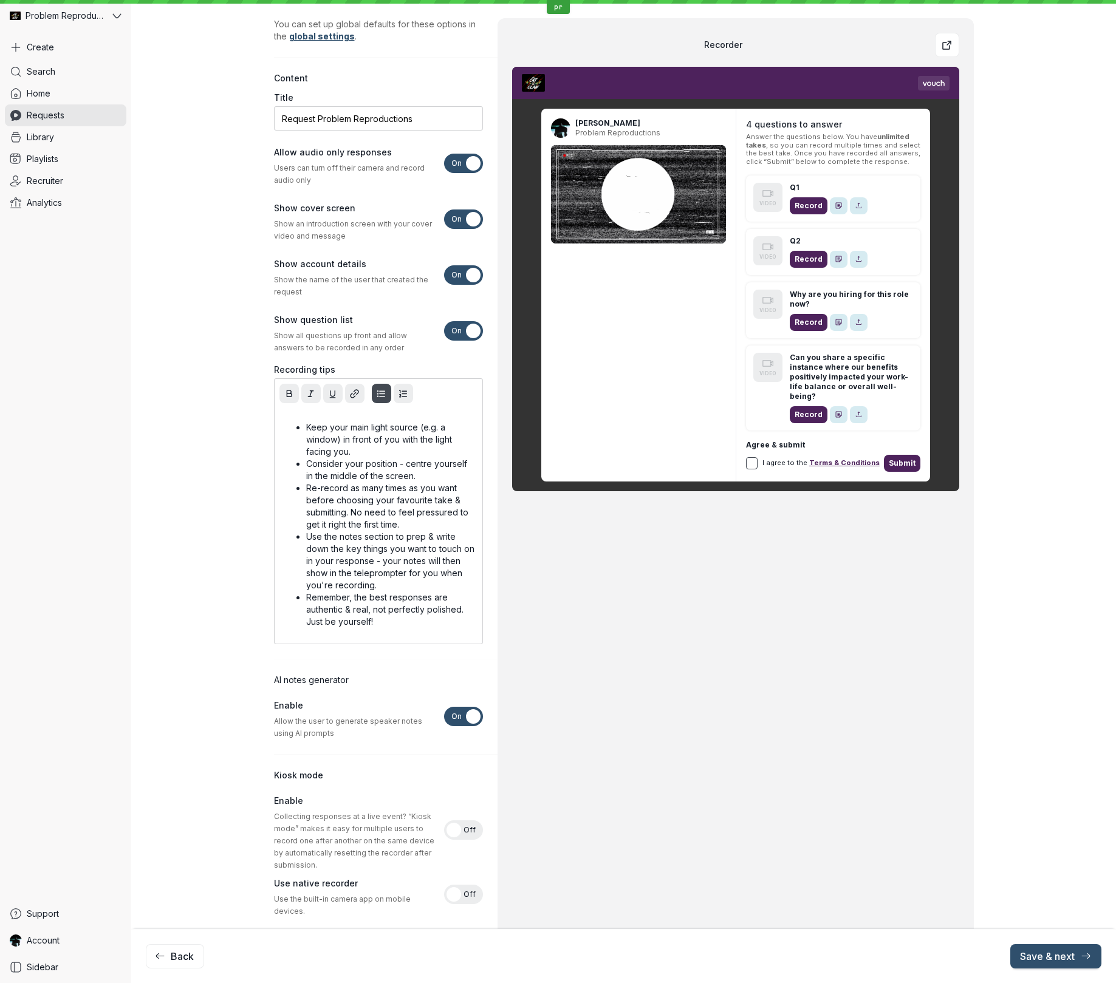
scroll to position [152, 0]
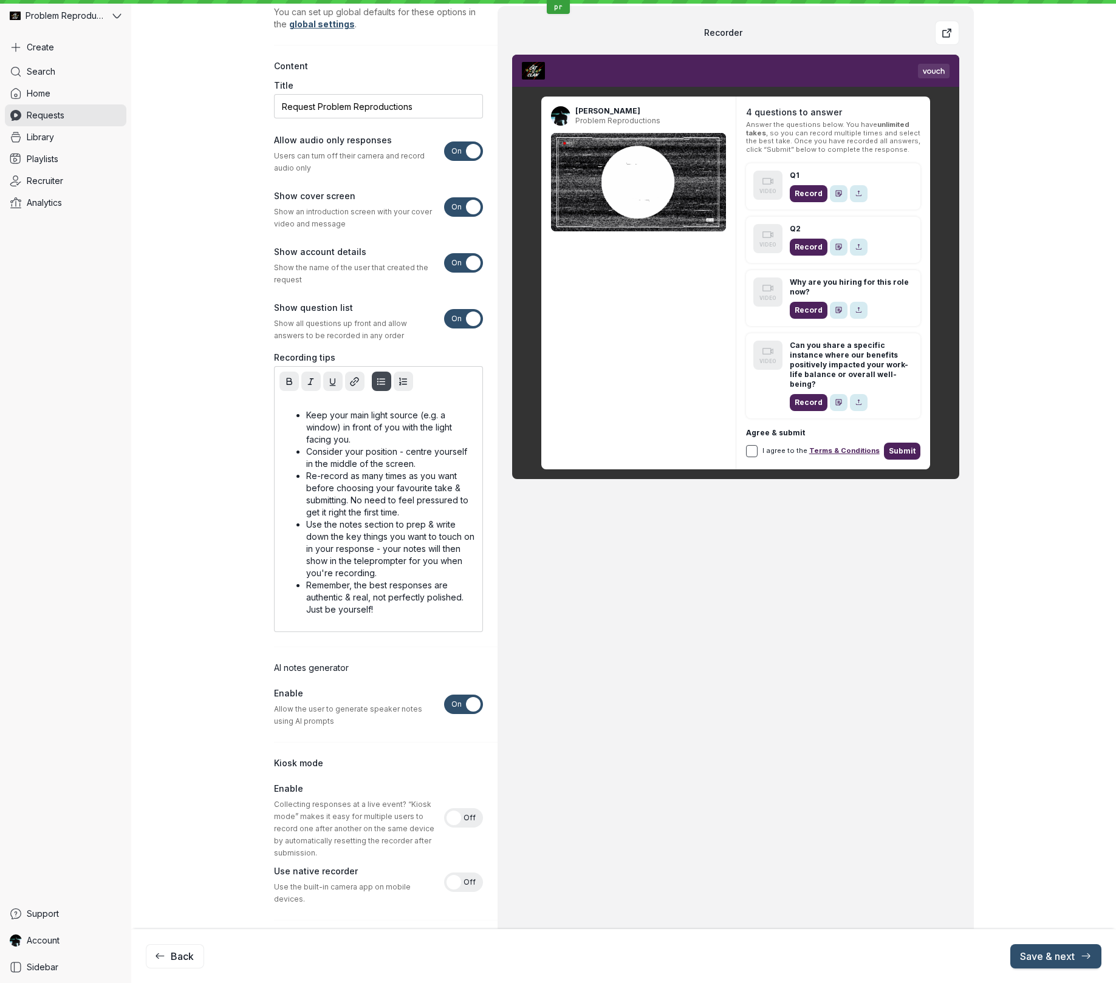
click at [364, 421] on p "Keep your main light source (e.g. a window) in front of you with the light faci…" at bounding box center [390, 427] width 169 height 36
click at [365, 421] on p "Keep your main light source (e.g. a window) in front of you with the light faci…" at bounding box center [390, 427] width 169 height 36
drag, startPoint x: 365, startPoint y: 421, endPoint x: 398, endPoint y: 640, distance: 221.1
click at [397, 641] on section "Content Title Request Problem Reproductions Allow audio only responses Users ca…" at bounding box center [386, 346] width 224 height 602
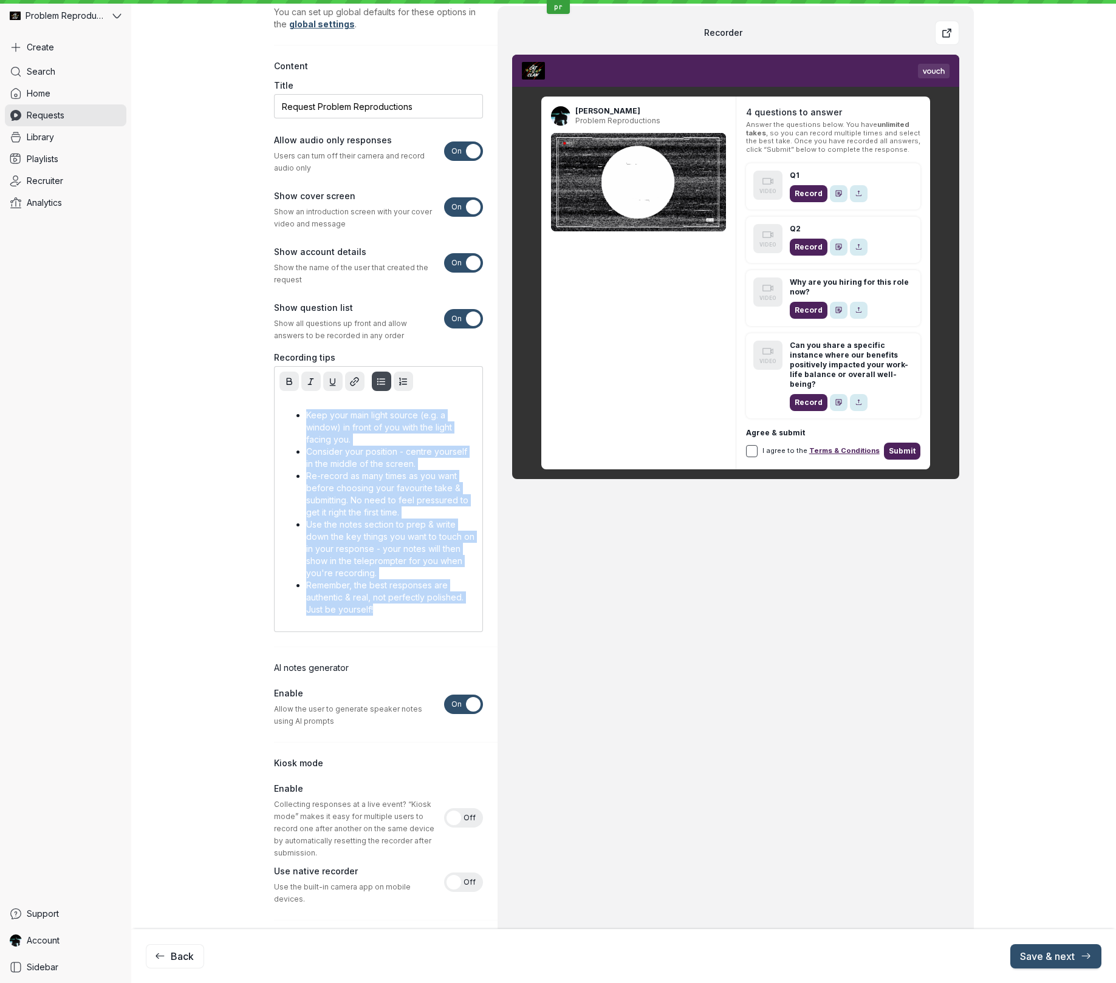
drag, startPoint x: 384, startPoint y: 611, endPoint x: 259, endPoint y: 411, distance: 236.6
click at [259, 411] on div "Cover Recorder Contact form Language Brand You can set up global defaults for y…" at bounding box center [623, 688] width 985 height 1475
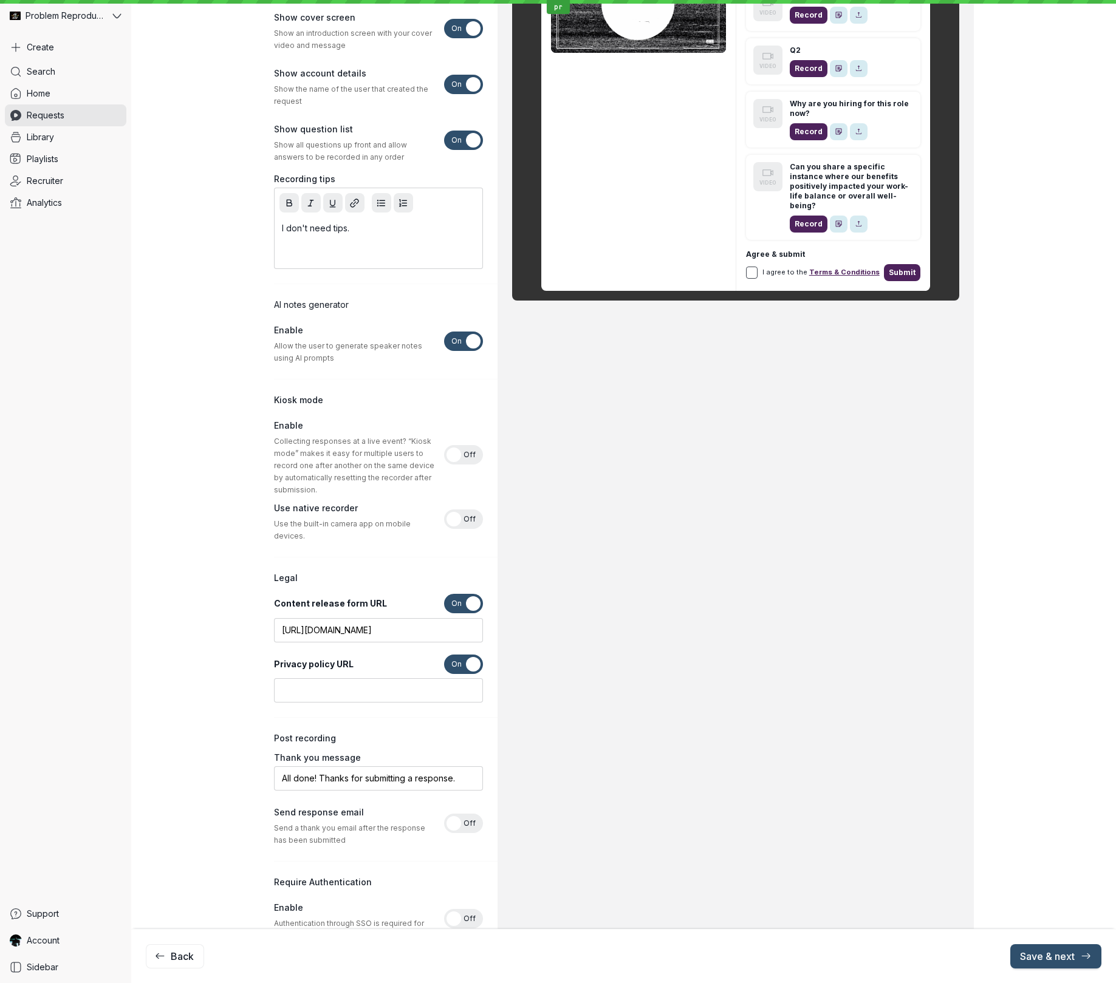
scroll to position [335, 0]
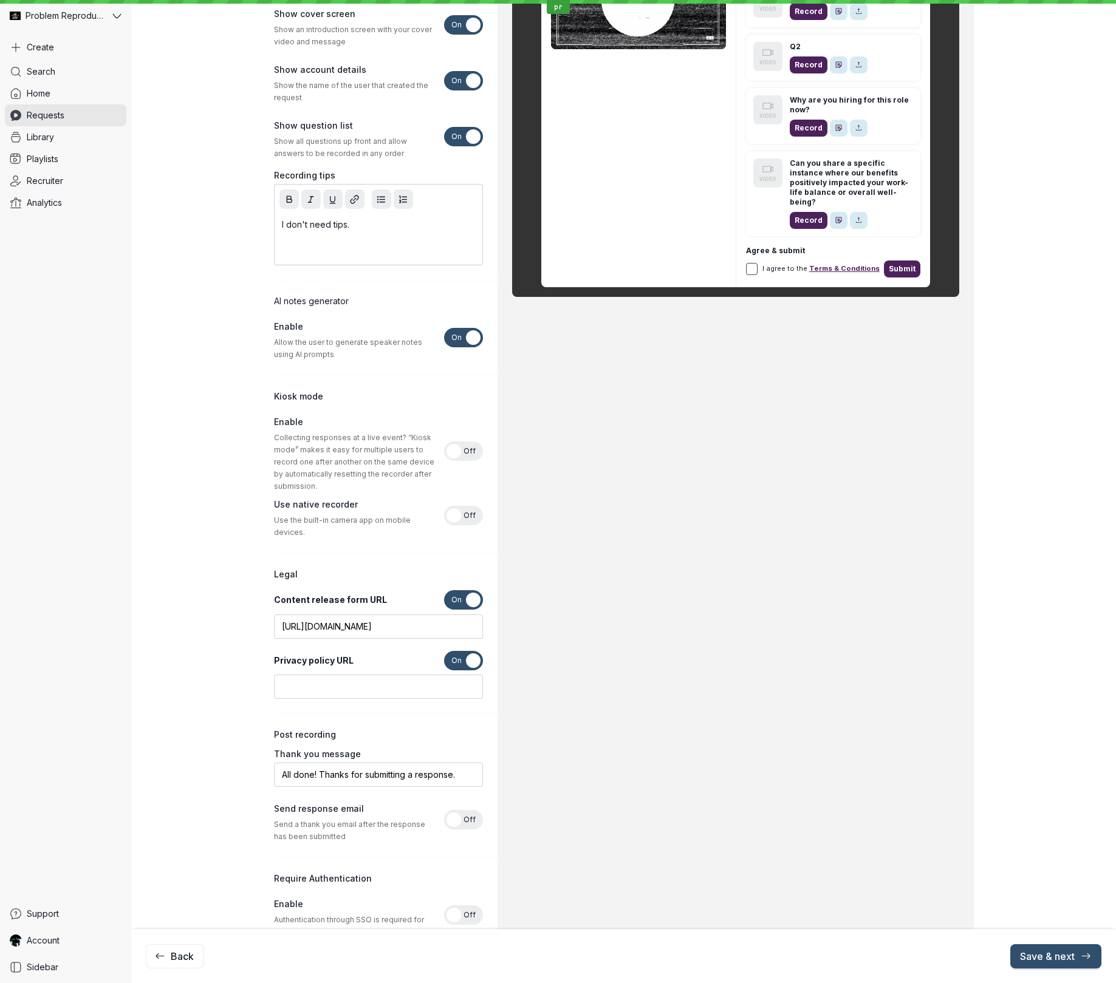
drag, startPoint x: 461, startPoint y: 650, endPoint x: 485, endPoint y: 649, distance: 24.3
click at [461, 651] on div "On Off" at bounding box center [463, 660] width 39 height 19
click at [0, 0] on input "On Off" at bounding box center [0, 0] width 0 height 0
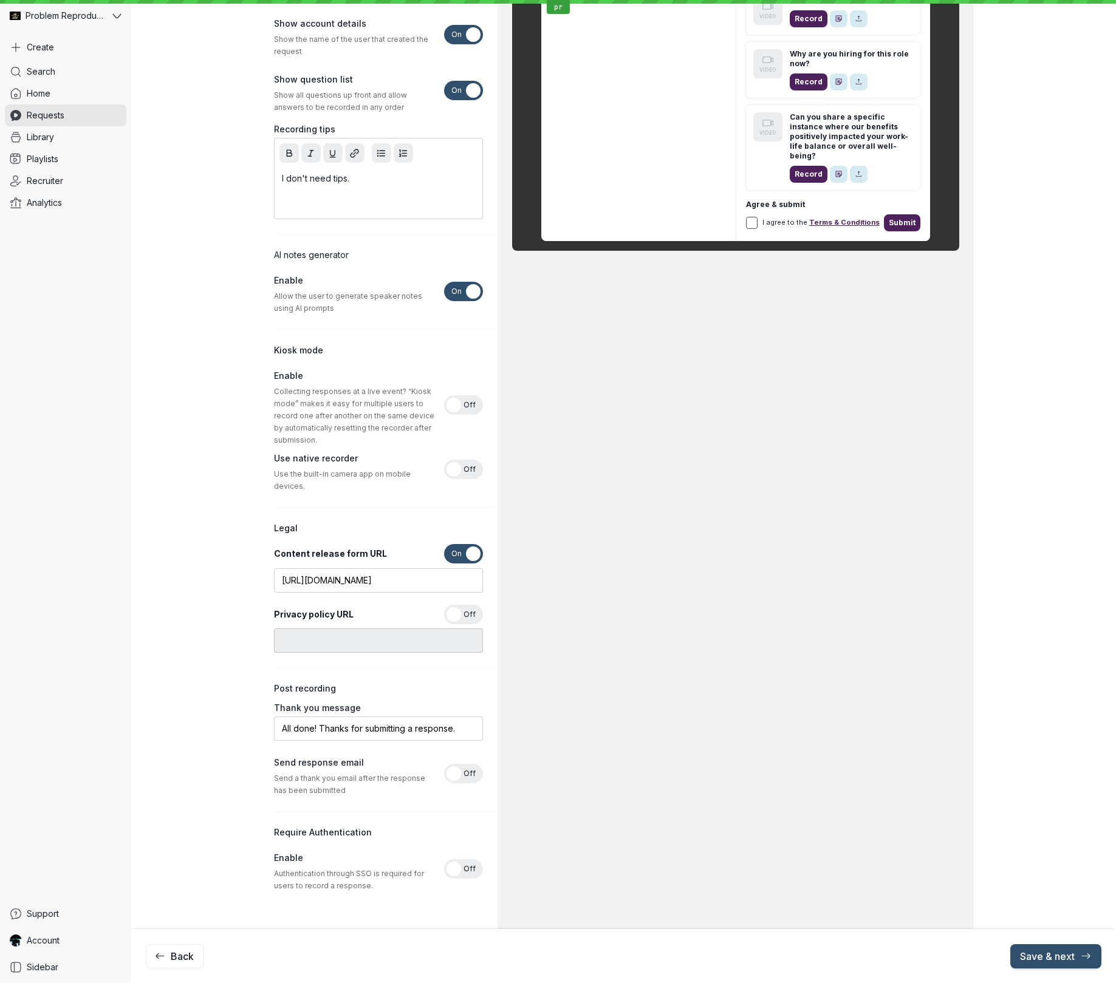
scroll to position [399, 0]
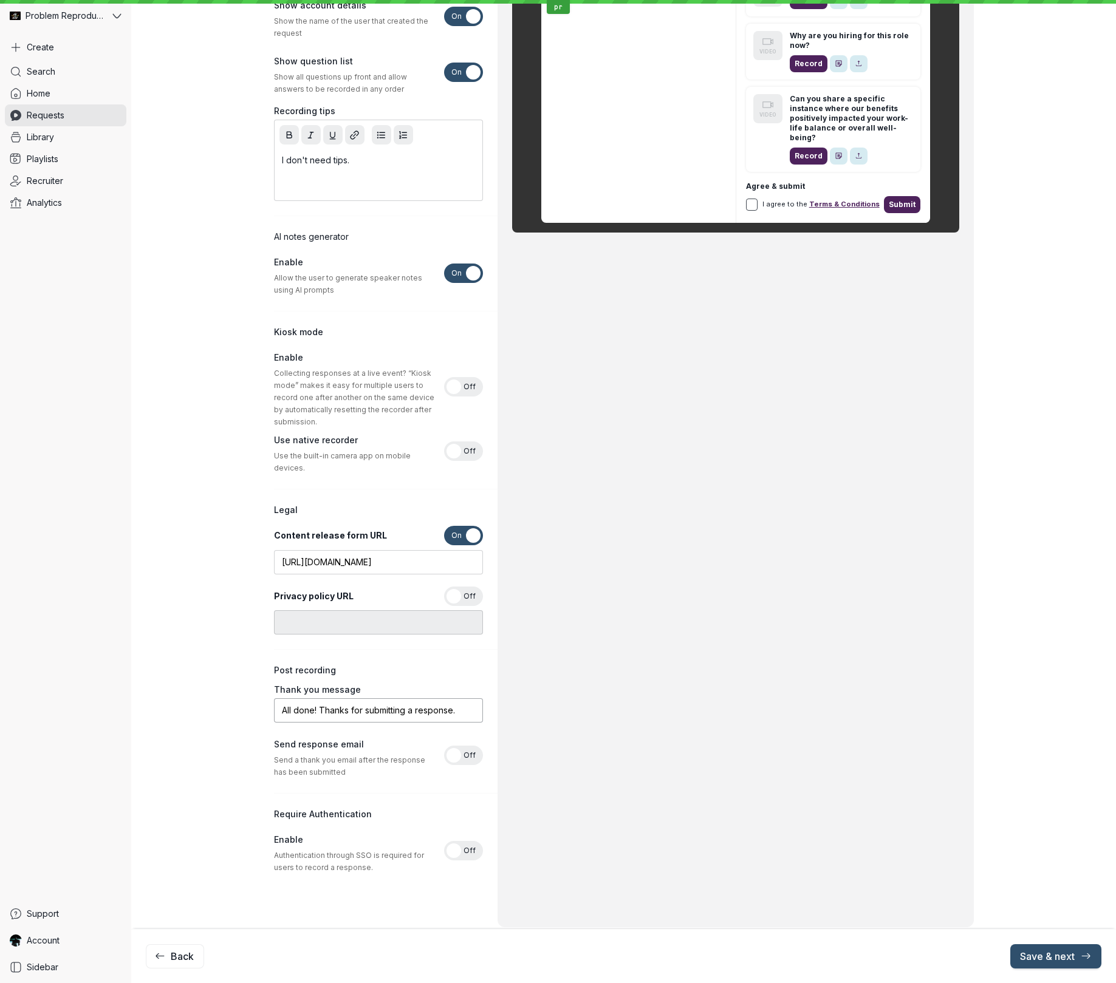
click at [466, 698] on input "All done! Thanks for submitting a response." at bounding box center [378, 710] width 209 height 24
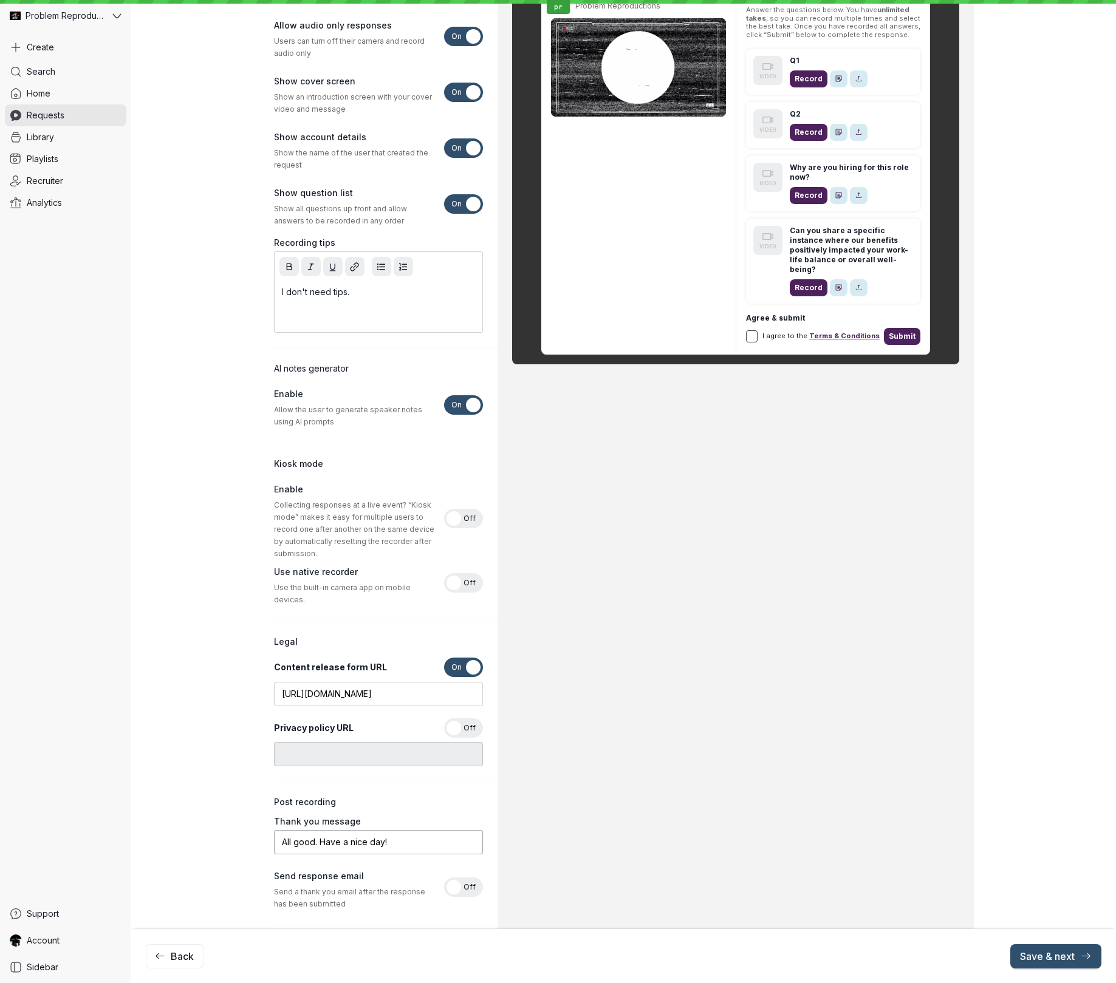
scroll to position [0, 0]
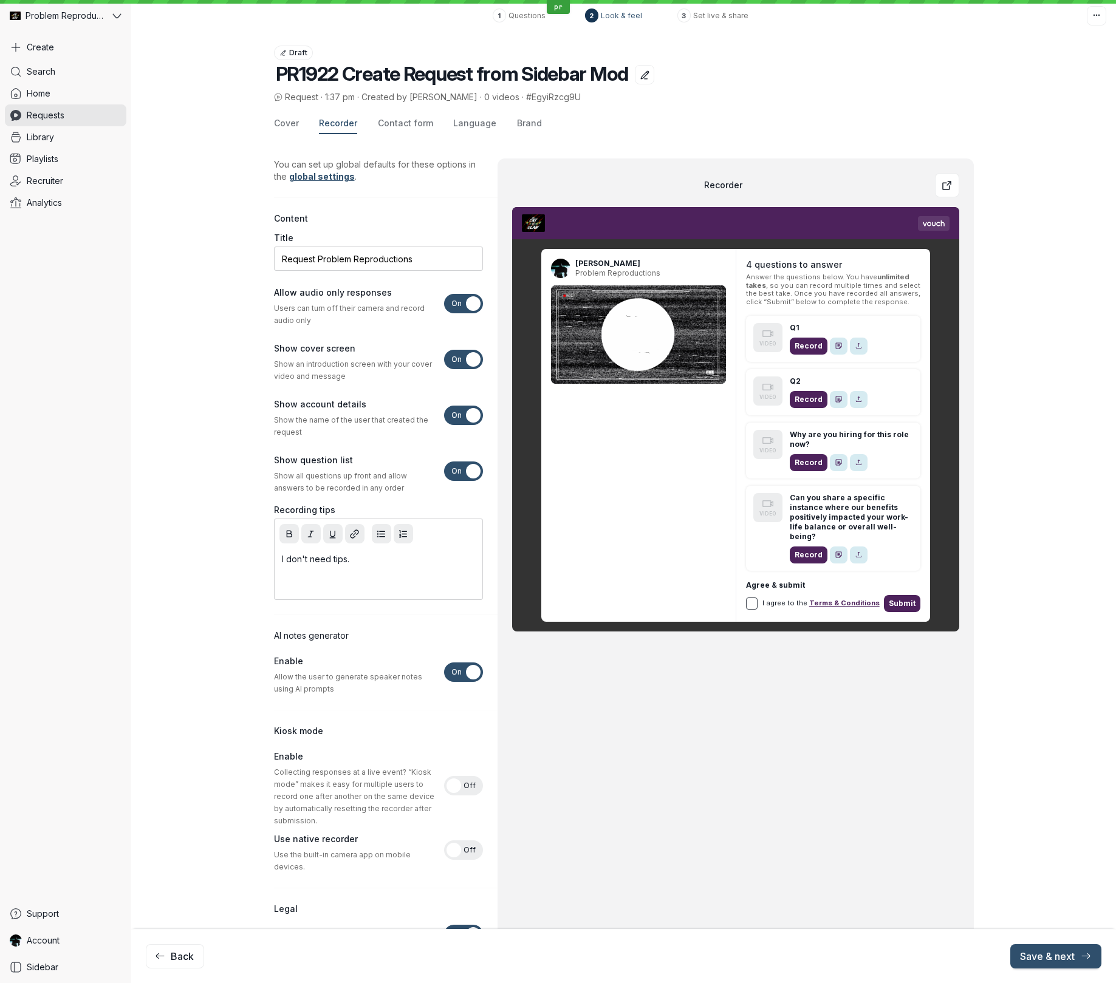
type input "All good. Have a nice day!"
click at [394, 123] on span "Contact form" at bounding box center [405, 123] width 55 height 12
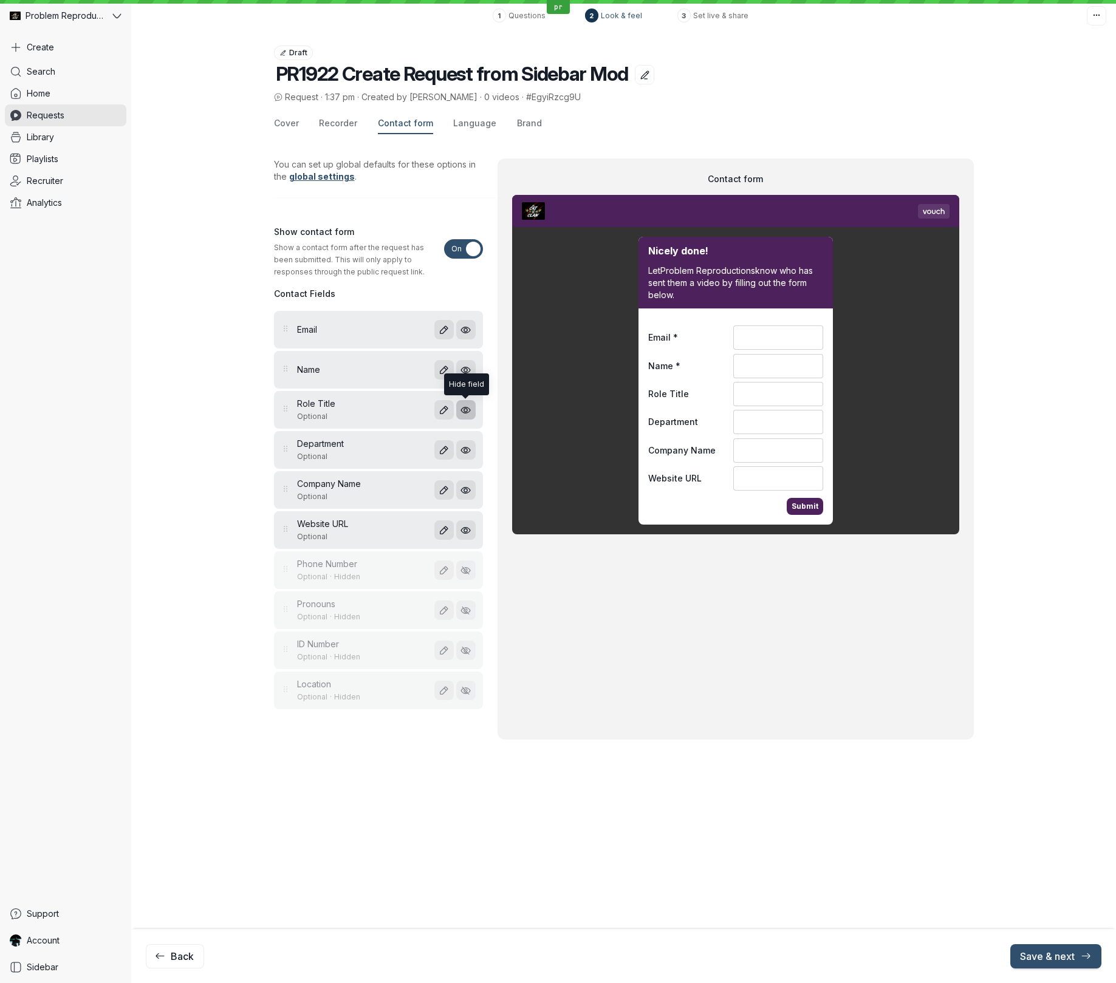
drag, startPoint x: 469, startPoint y: 416, endPoint x: 470, endPoint y: 431, distance: 14.6
click at [469, 417] on button "button" at bounding box center [465, 409] width 19 height 19
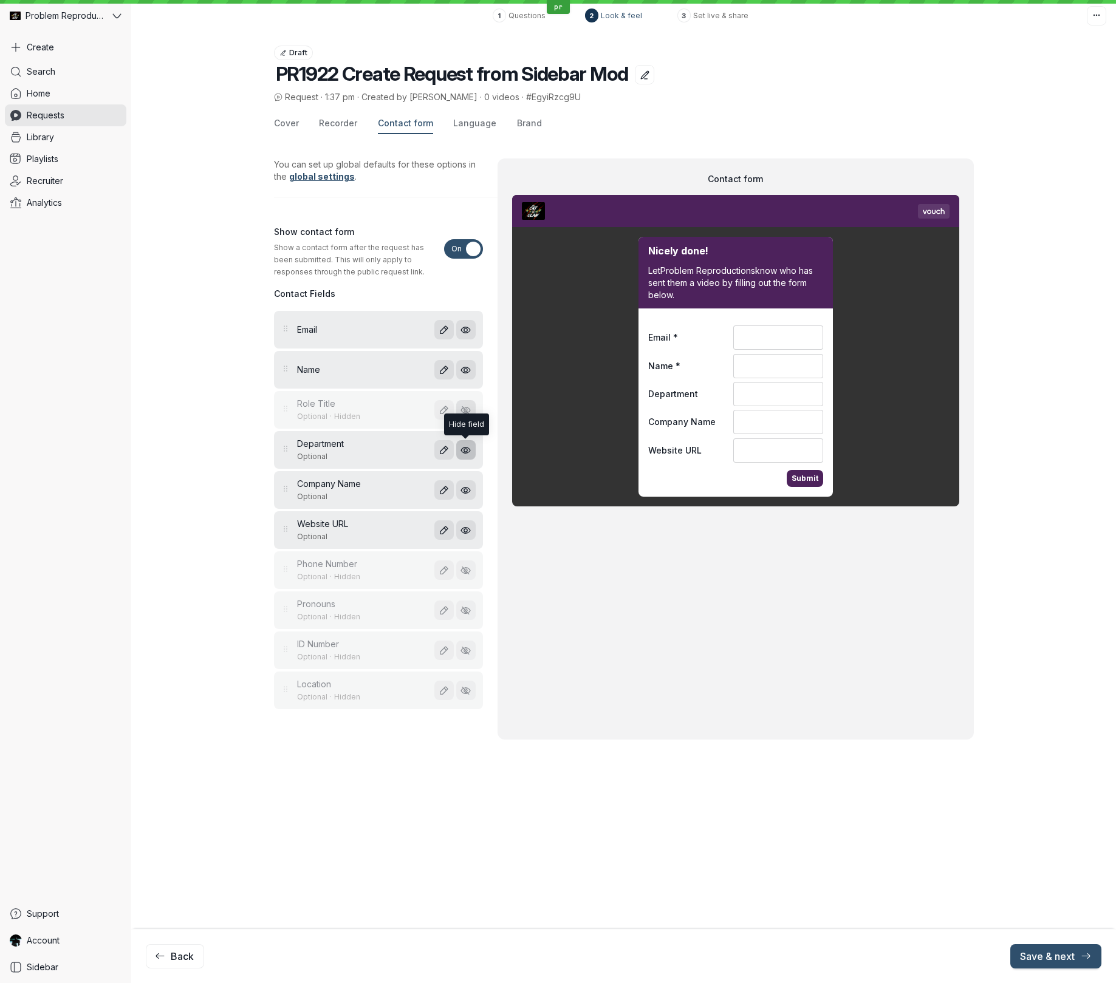
drag, startPoint x: 469, startPoint y: 446, endPoint x: 472, endPoint y: 456, distance: 9.6
click at [469, 447] on icon "button" at bounding box center [465, 450] width 10 height 10
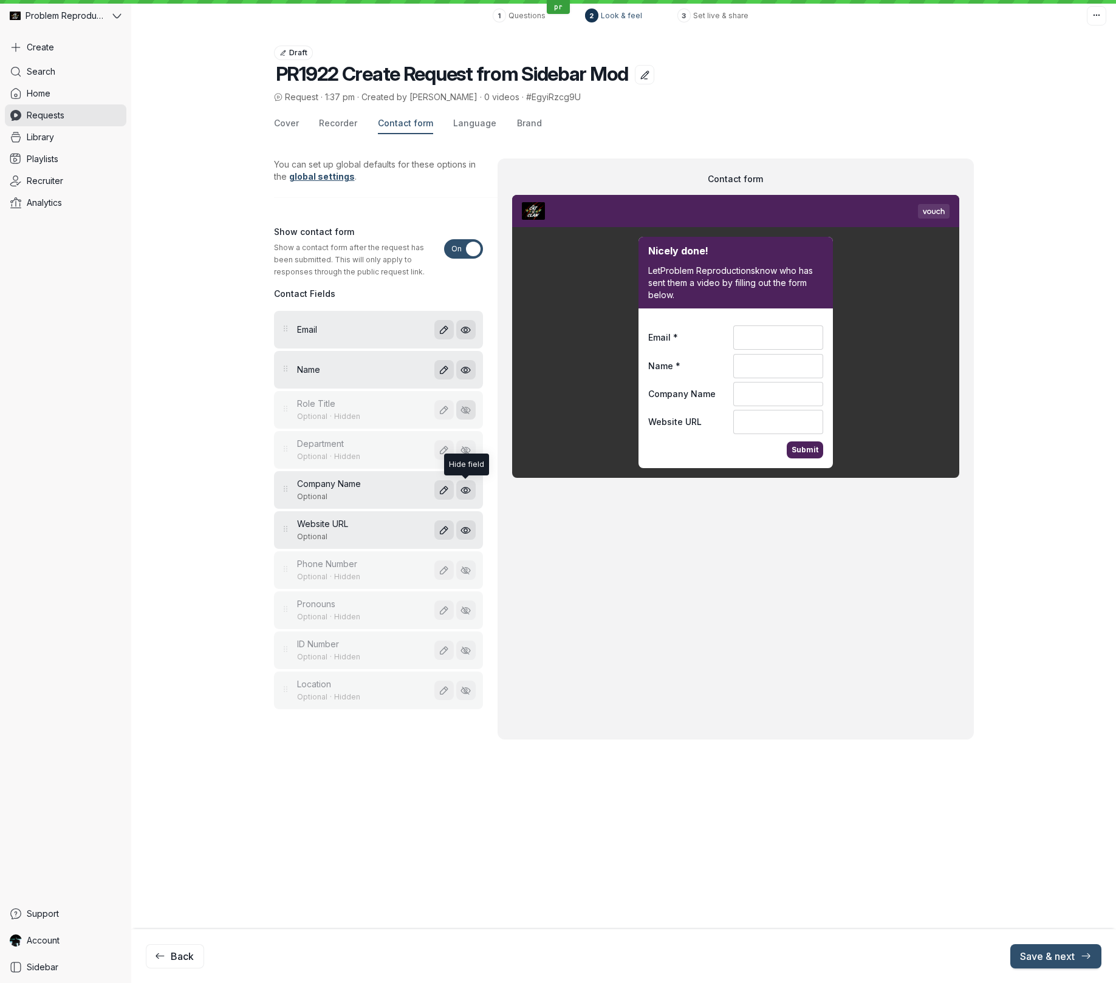
drag, startPoint x: 467, startPoint y: 494, endPoint x: 468, endPoint y: 500, distance: 6.2
click at [467, 494] on icon "button" at bounding box center [465, 490] width 10 height 10
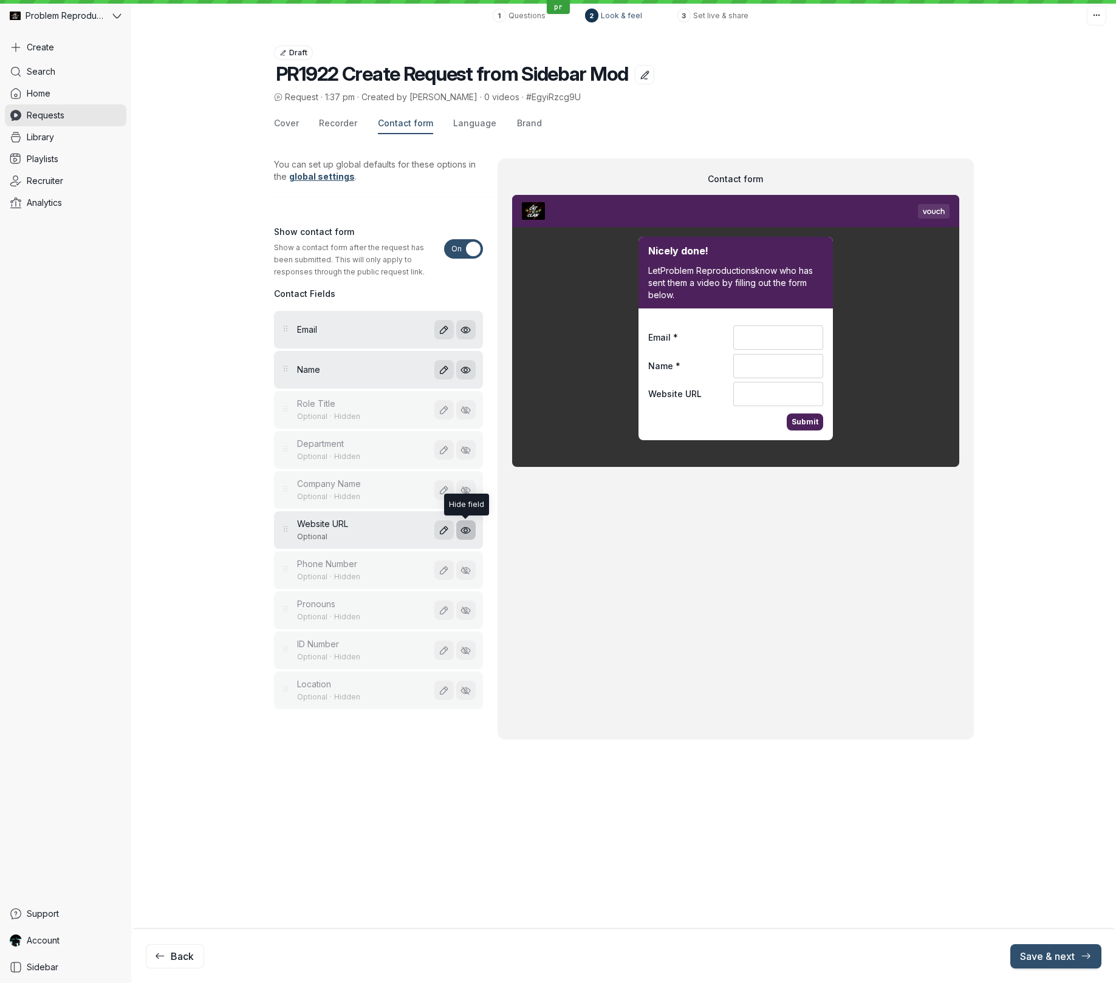
drag, startPoint x: 465, startPoint y: 521, endPoint x: 474, endPoint y: 521, distance: 8.5
click at [465, 521] on button "button" at bounding box center [465, 529] width 19 height 19
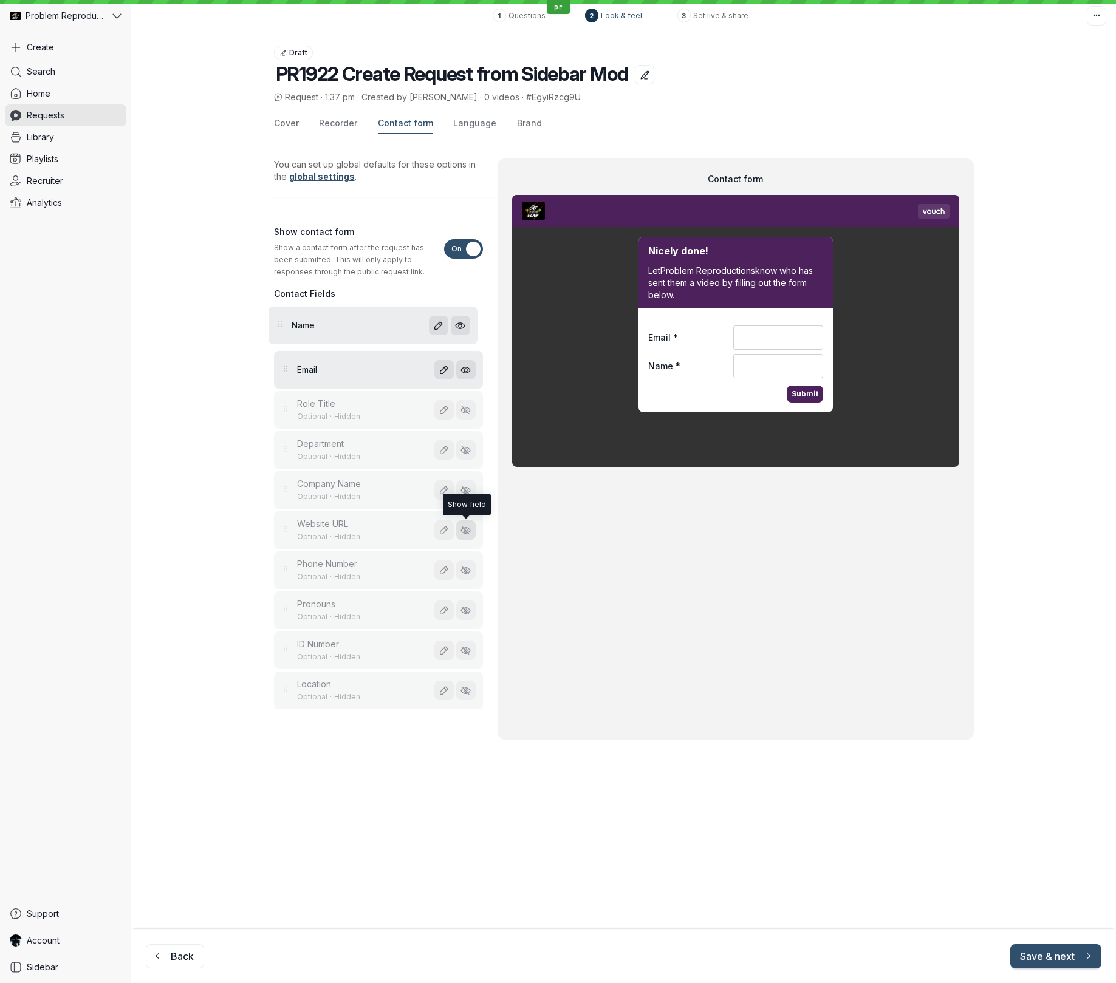
drag, startPoint x: 287, startPoint y: 371, endPoint x: 282, endPoint y: 321, distance: 50.7
click at [281, 321] on div "Email Name Role Title Optional · Hidden Department Optional · Hidden Company Na…" at bounding box center [378, 510] width 209 height 401
click at [460, 126] on span "Language" at bounding box center [474, 123] width 43 height 12
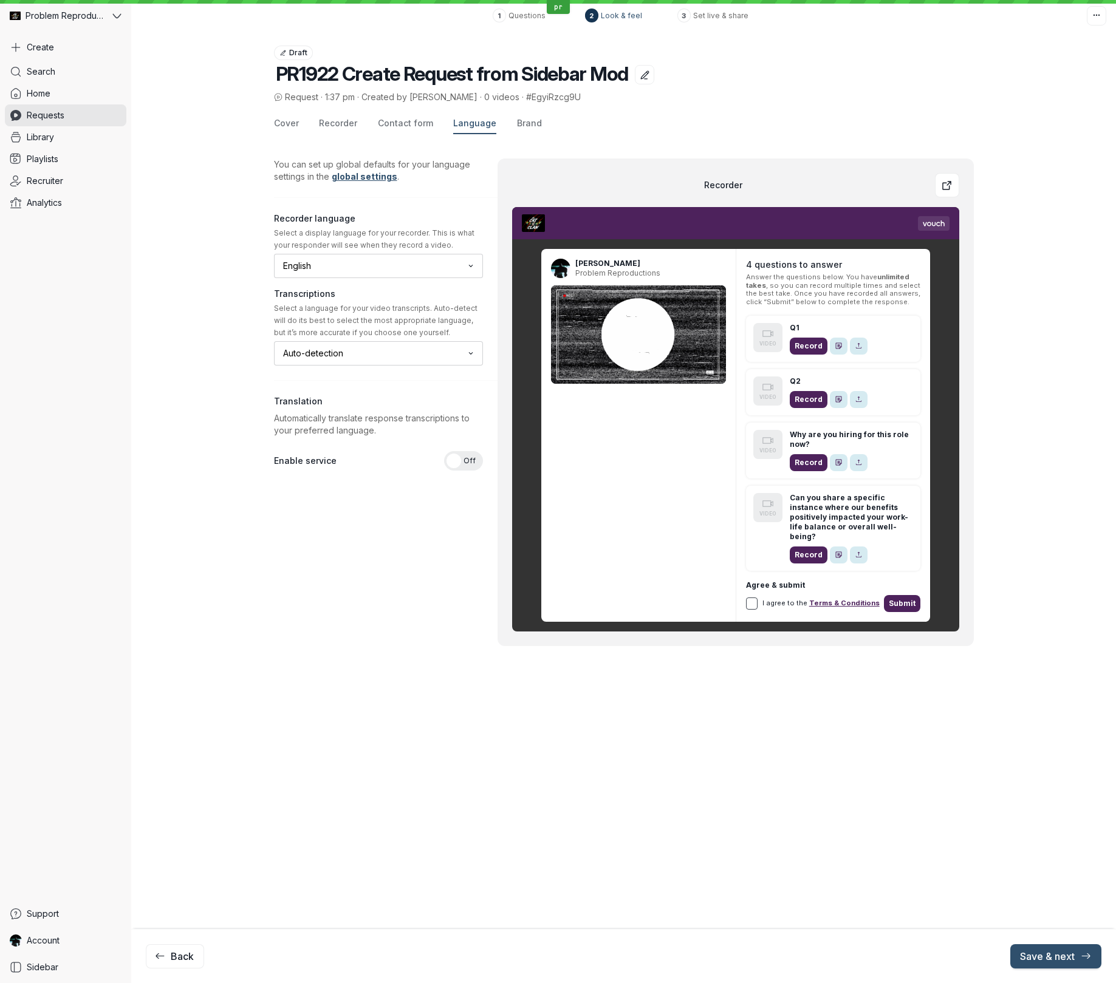
click at [457, 460] on div at bounding box center [453, 461] width 15 height 15
click at [0, 0] on input "On Off" at bounding box center [0, 0] width 0 height 0
click at [322, 533] on input "text" at bounding box center [373, 536] width 182 height 13
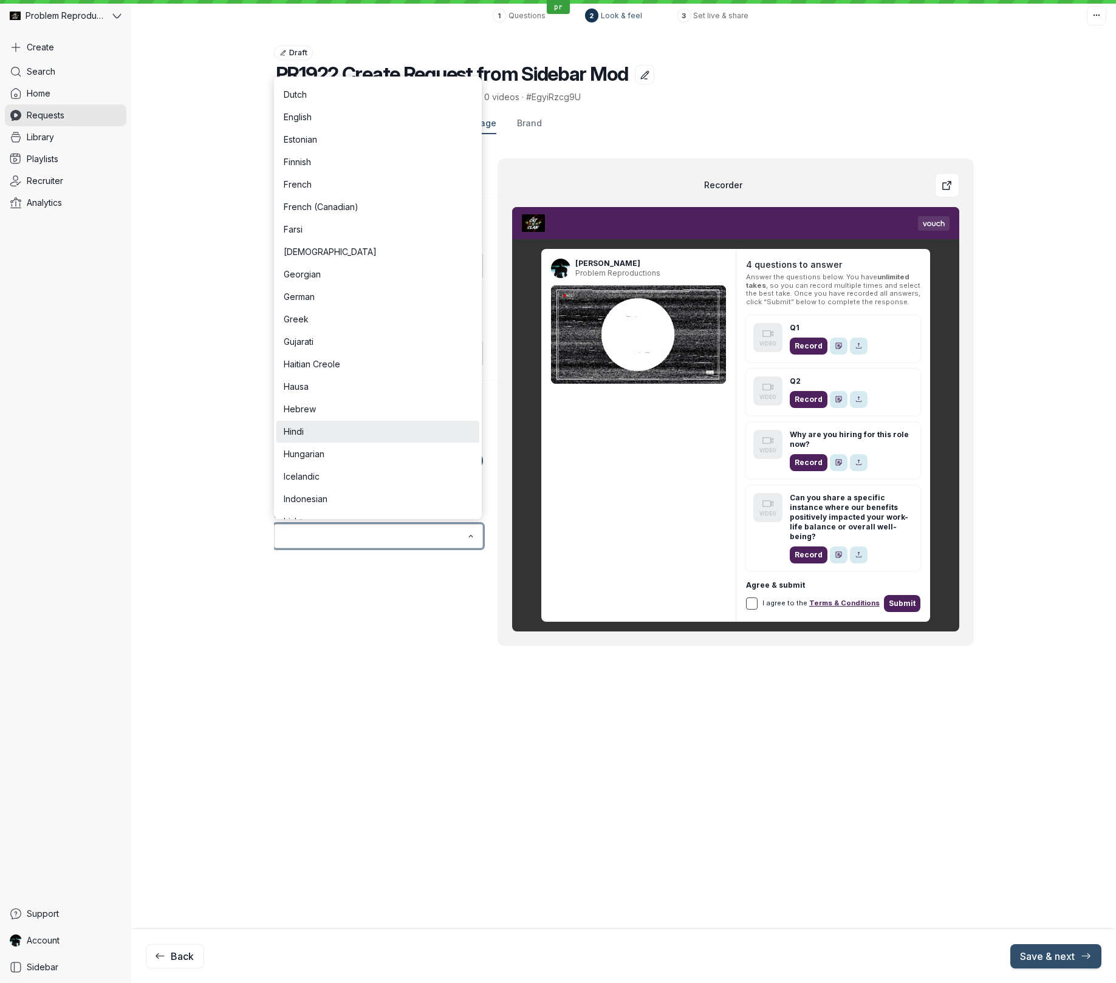
scroll to position [378, 0]
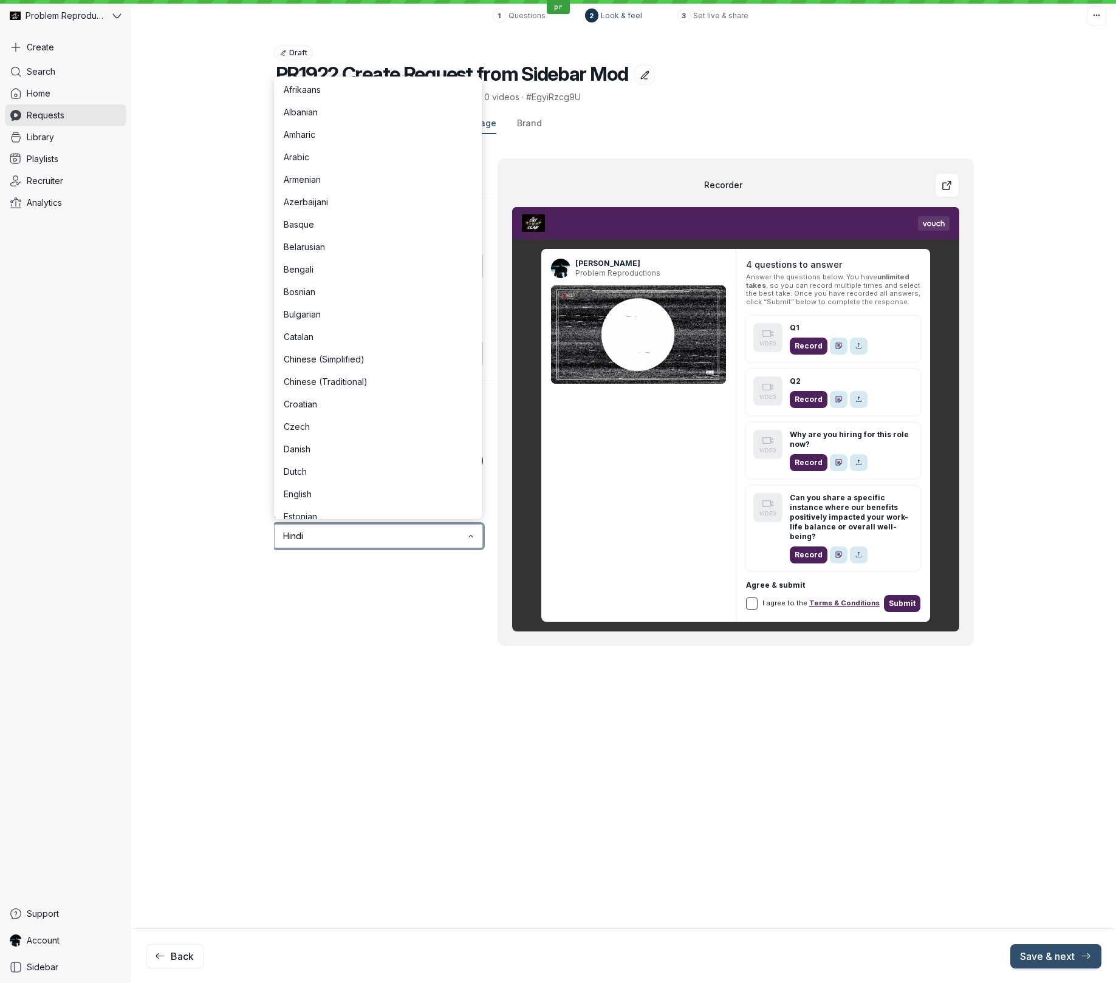
click at [399, 541] on input "Hindi" at bounding box center [373, 536] width 182 height 13
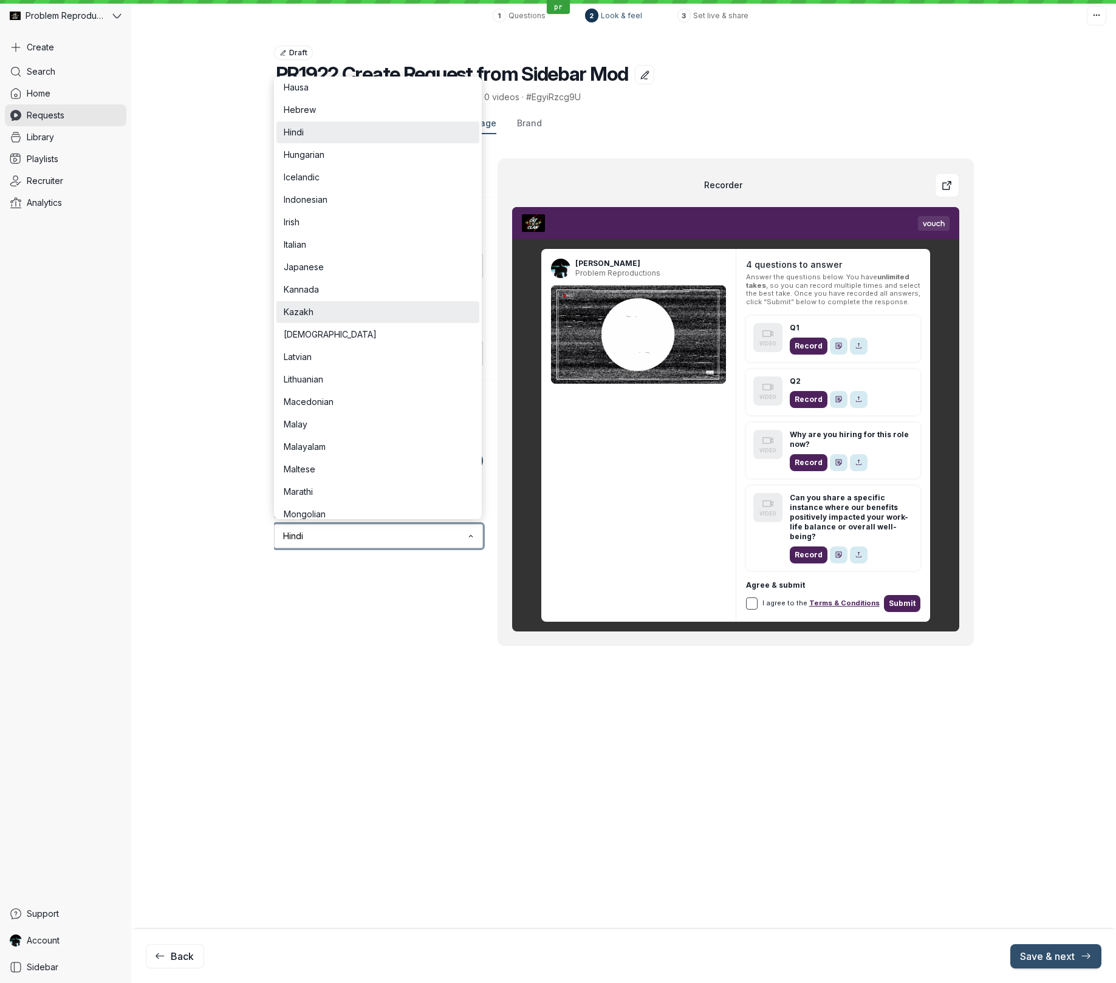
scroll to position [685, 0]
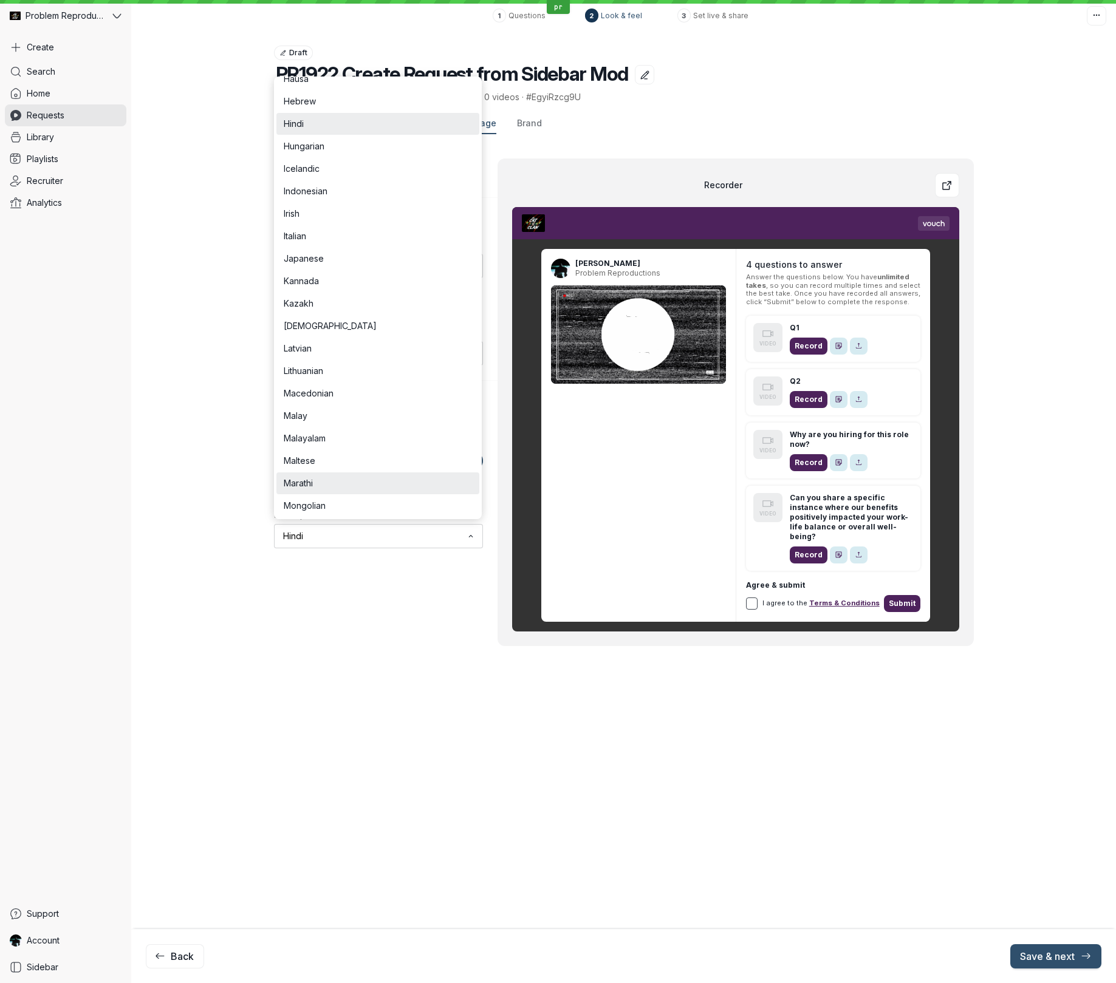
type input "Marathi"
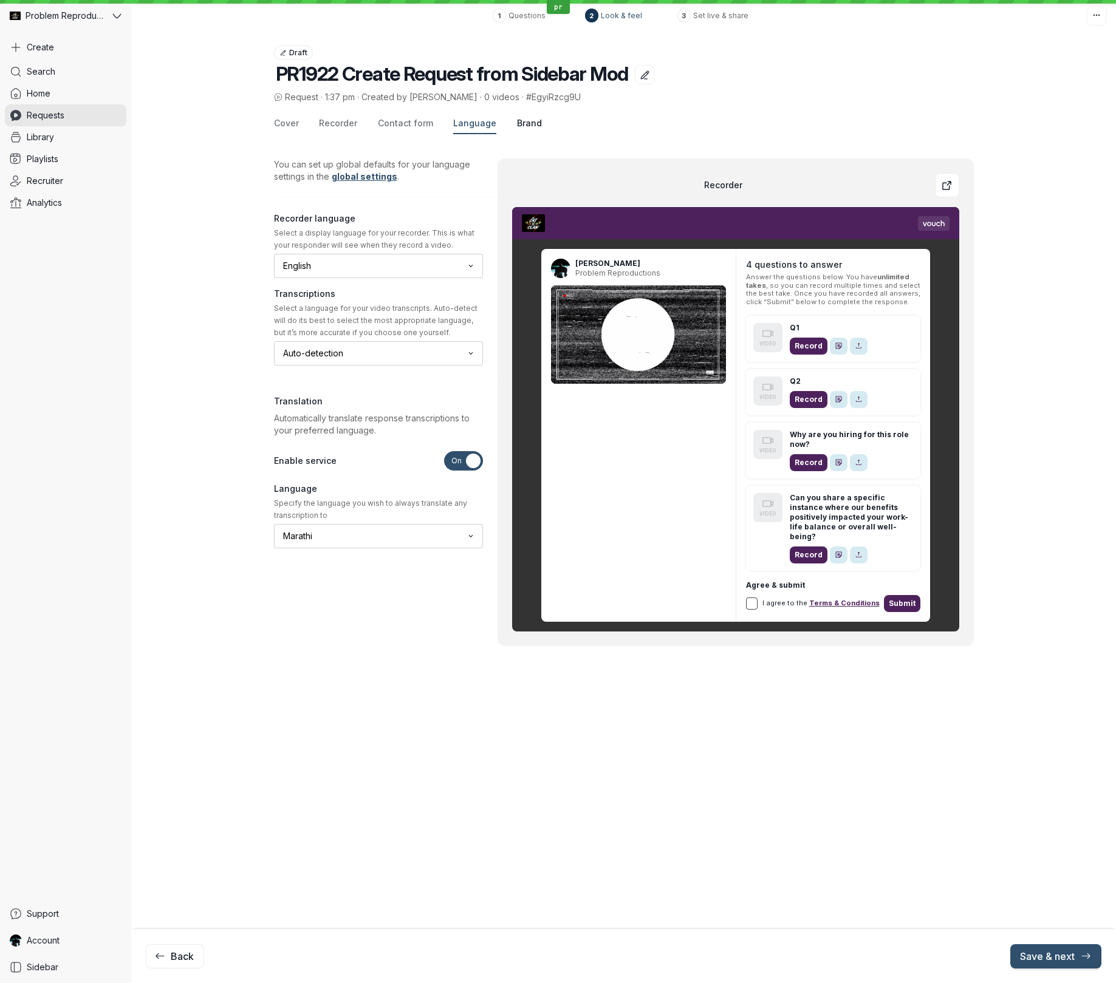
click at [522, 128] on span "Brand" at bounding box center [529, 123] width 25 height 12
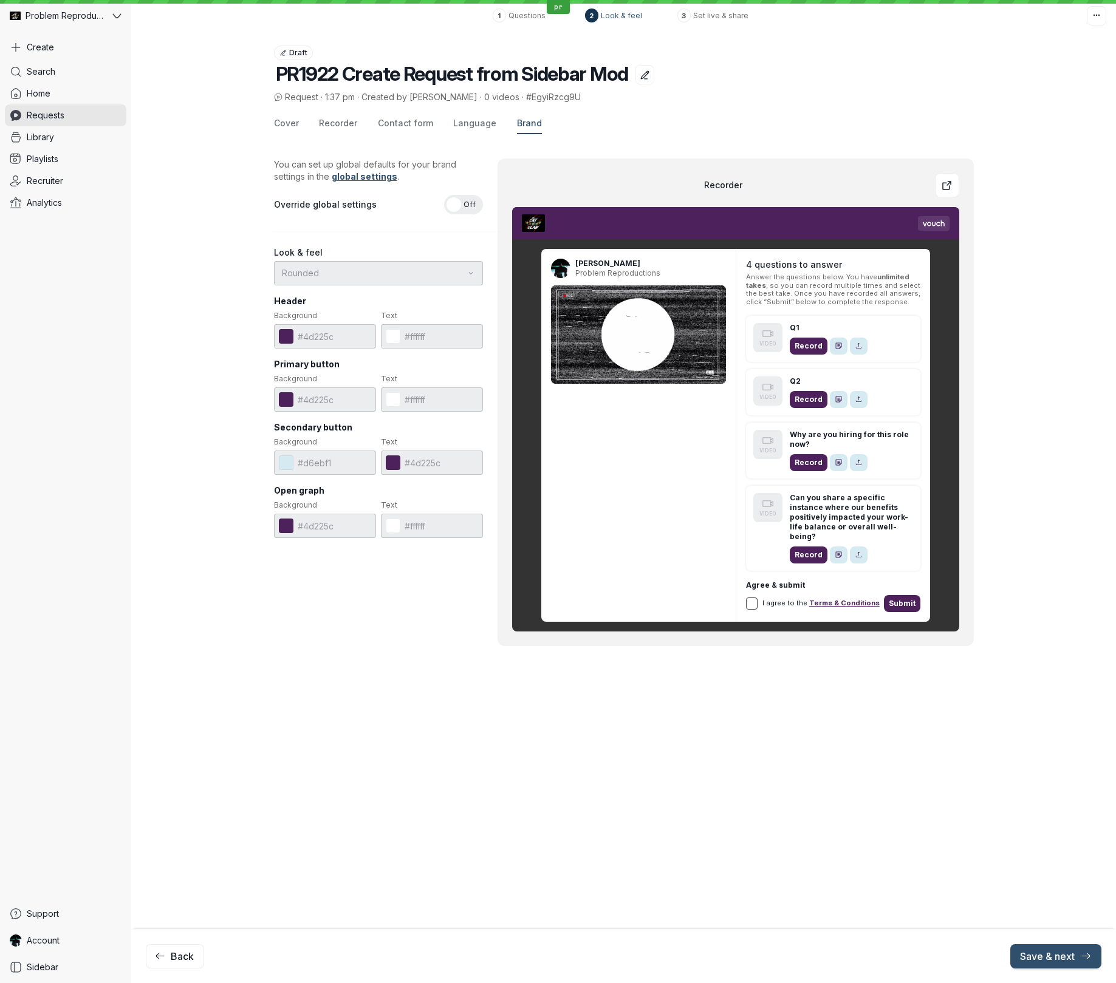
click at [468, 205] on span "Off" at bounding box center [469, 204] width 12 height 19
click at [0, 0] on input "On Off" at bounding box center [0, 0] width 0 height 0
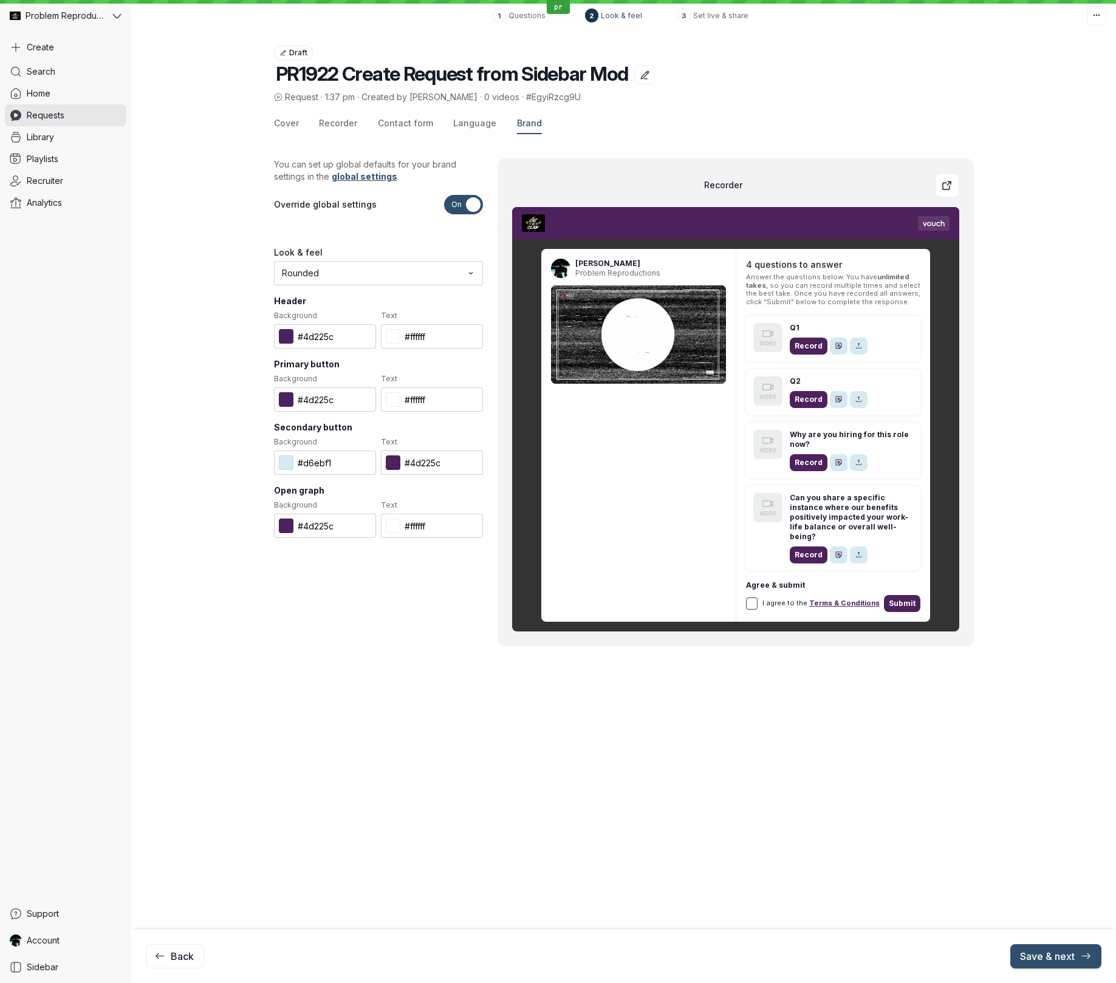
click at [288, 341] on button at bounding box center [286, 336] width 15 height 15
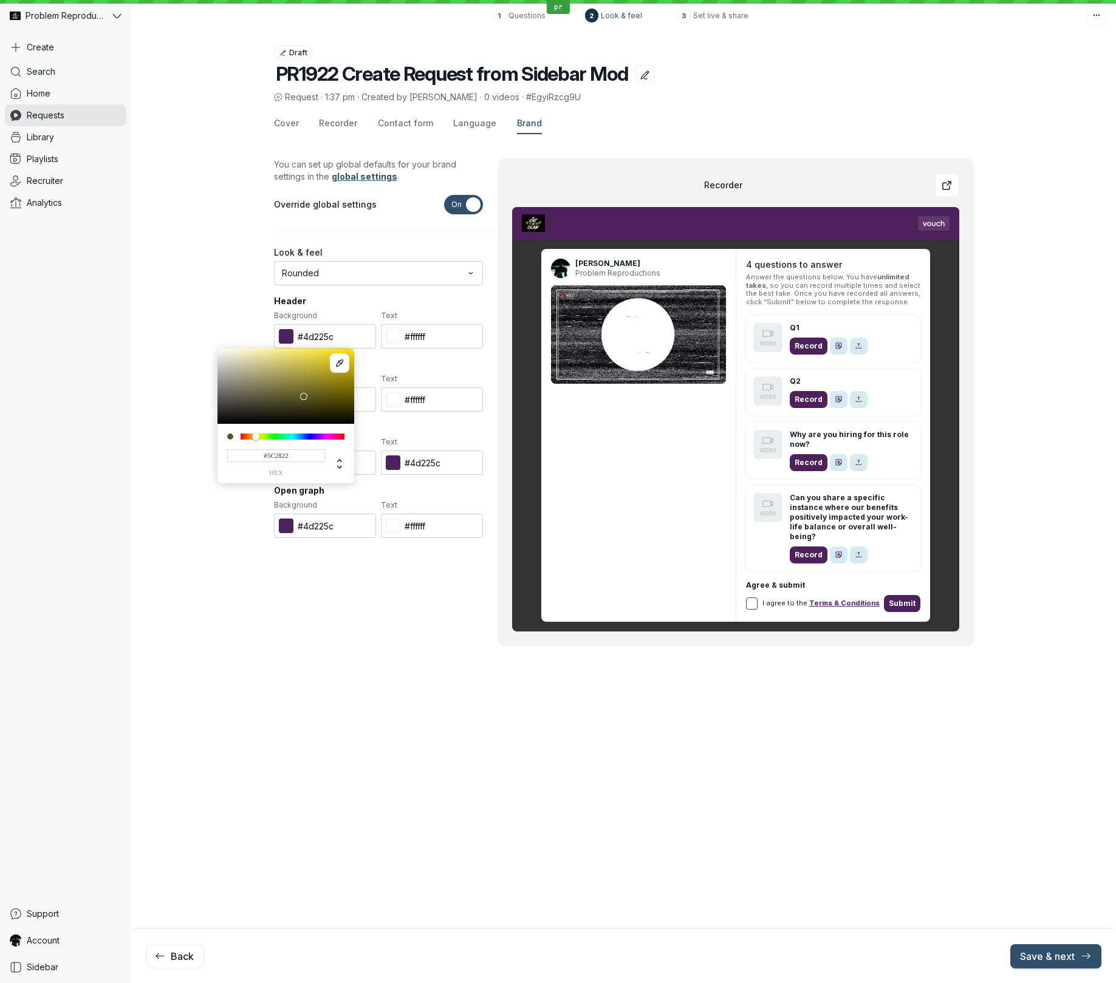
type input "#5C2222"
type input "#5c2222"
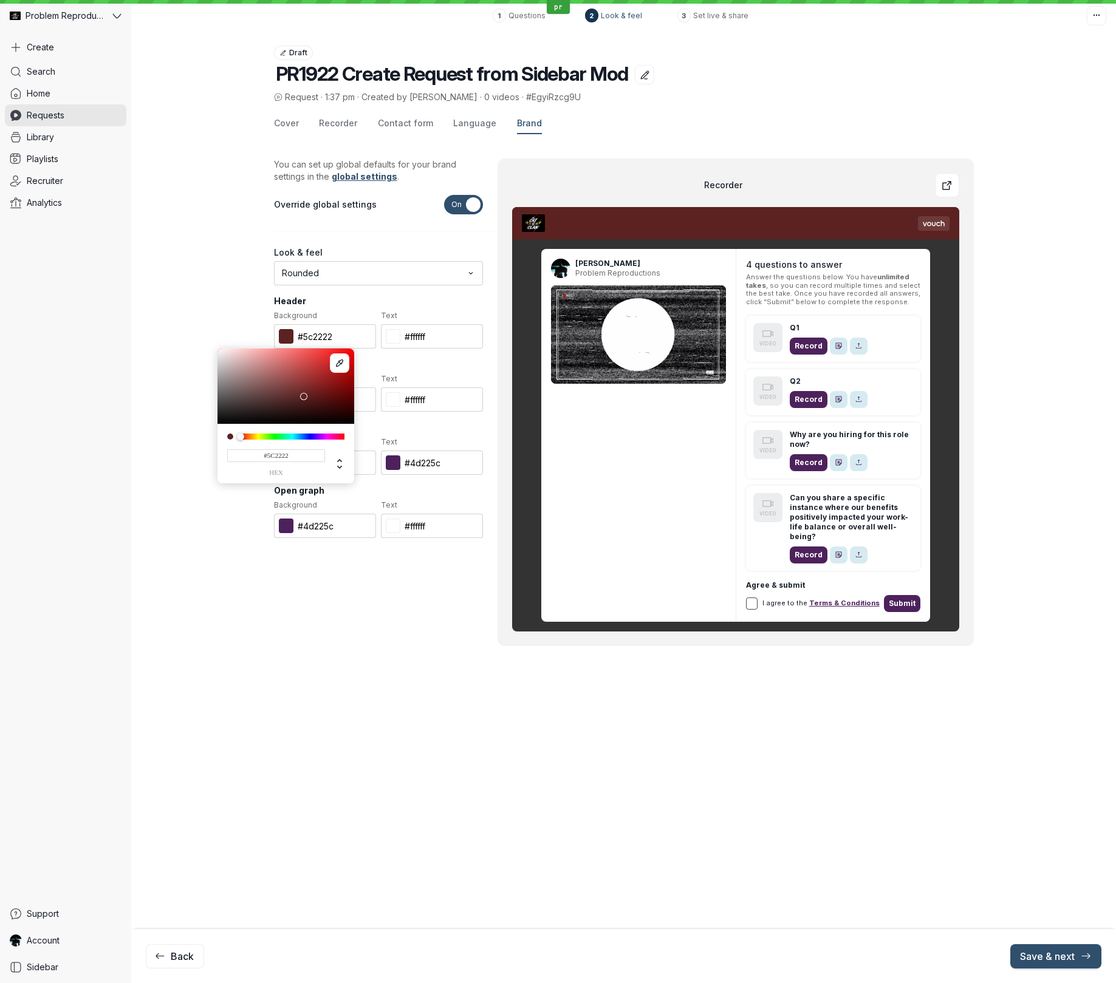
drag, startPoint x: 323, startPoint y: 437, endPoint x: 234, endPoint y: 441, distance: 89.4
click at [234, 441] on div "#5C2222 hex" at bounding box center [285, 454] width 137 height 60
type input "#325C22"
type input "#325c22"
type input "#305C22"
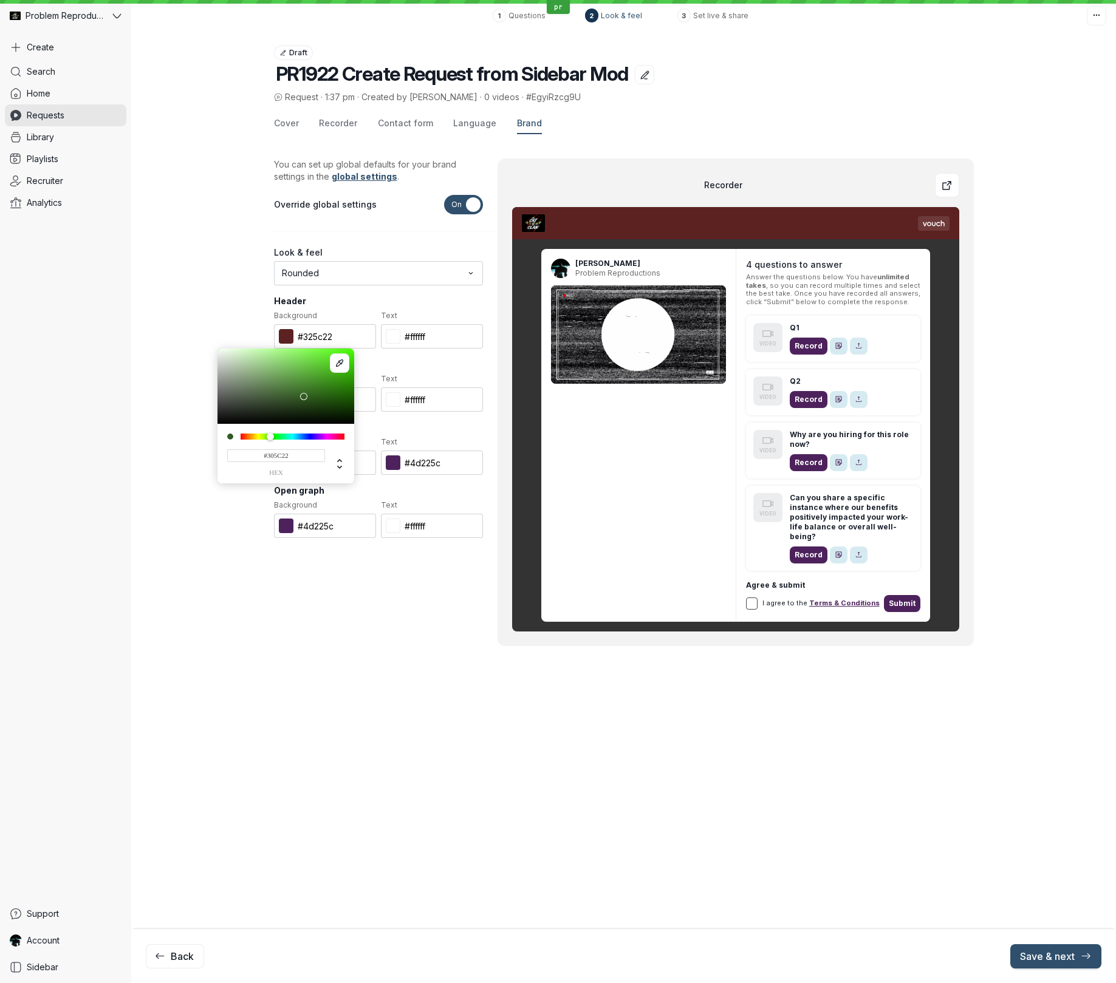
type input "#305c22"
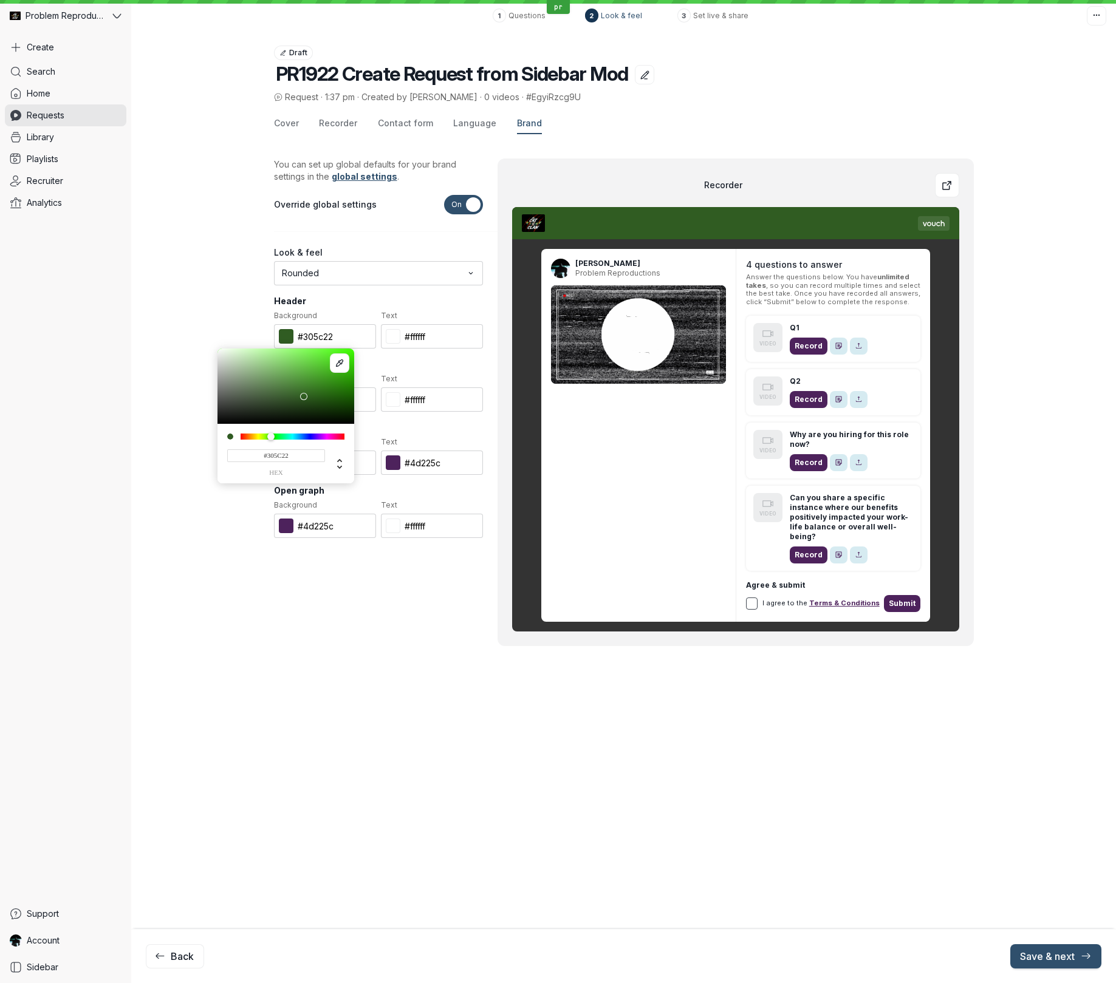
type input "#325C22"
drag, startPoint x: 242, startPoint y: 439, endPoint x: 271, endPoint y: 420, distance: 34.7
click at [270, 440] on div at bounding box center [270, 436] width 7 height 7
type input "#325c22"
type input "#9CCB89"
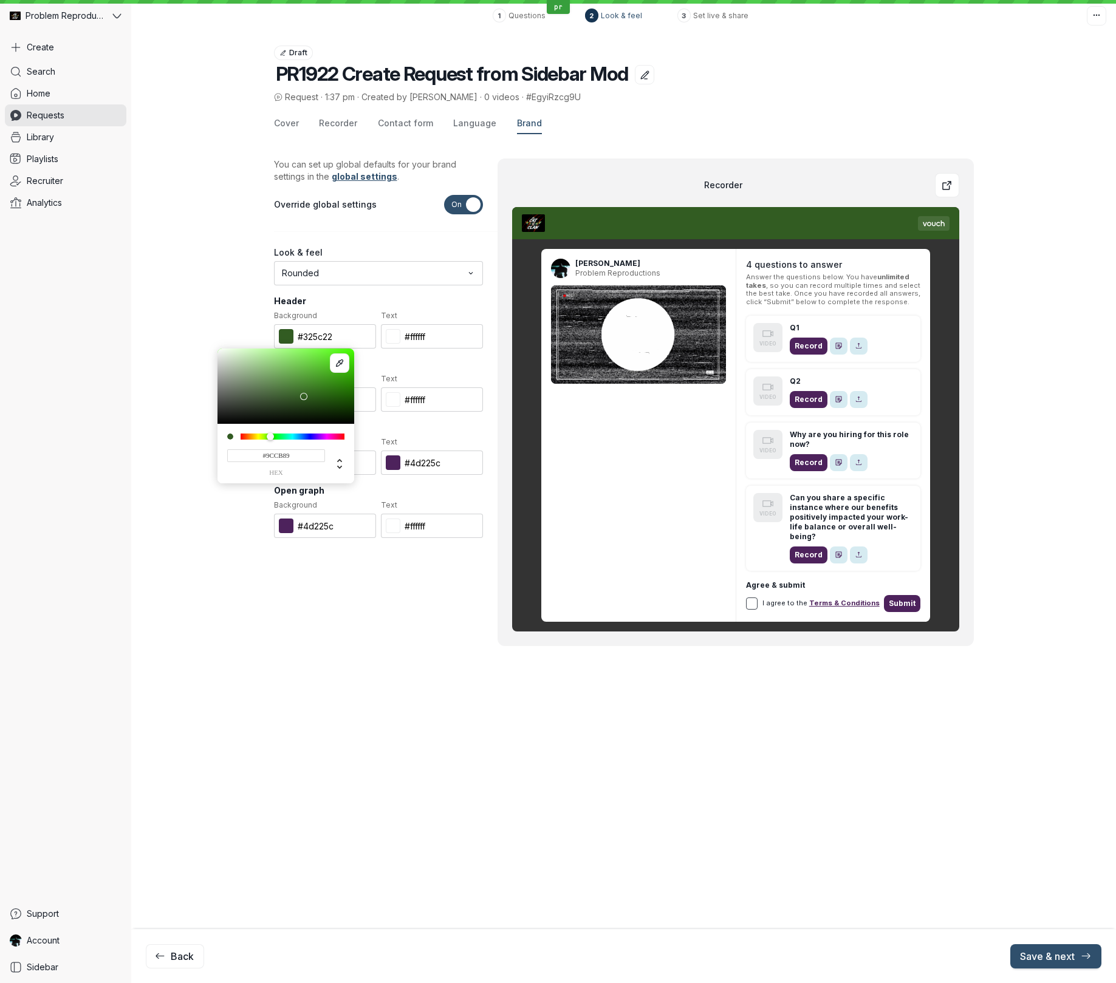
type input "#9ccb89"
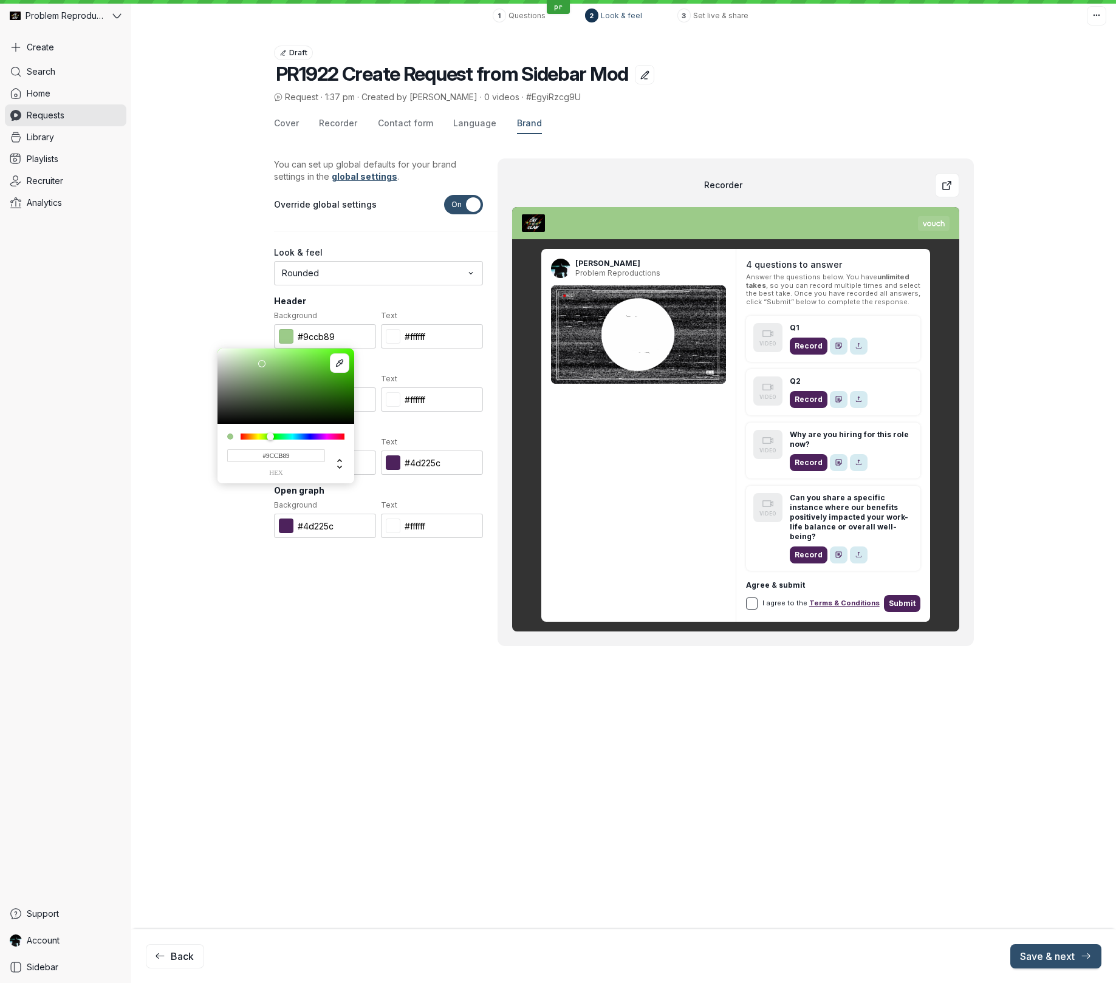
click at [262, 364] on div at bounding box center [285, 386] width 137 height 75
type input "#517F3F"
click at [287, 386] on div at bounding box center [285, 386] width 137 height 75
type input "#517f3f"
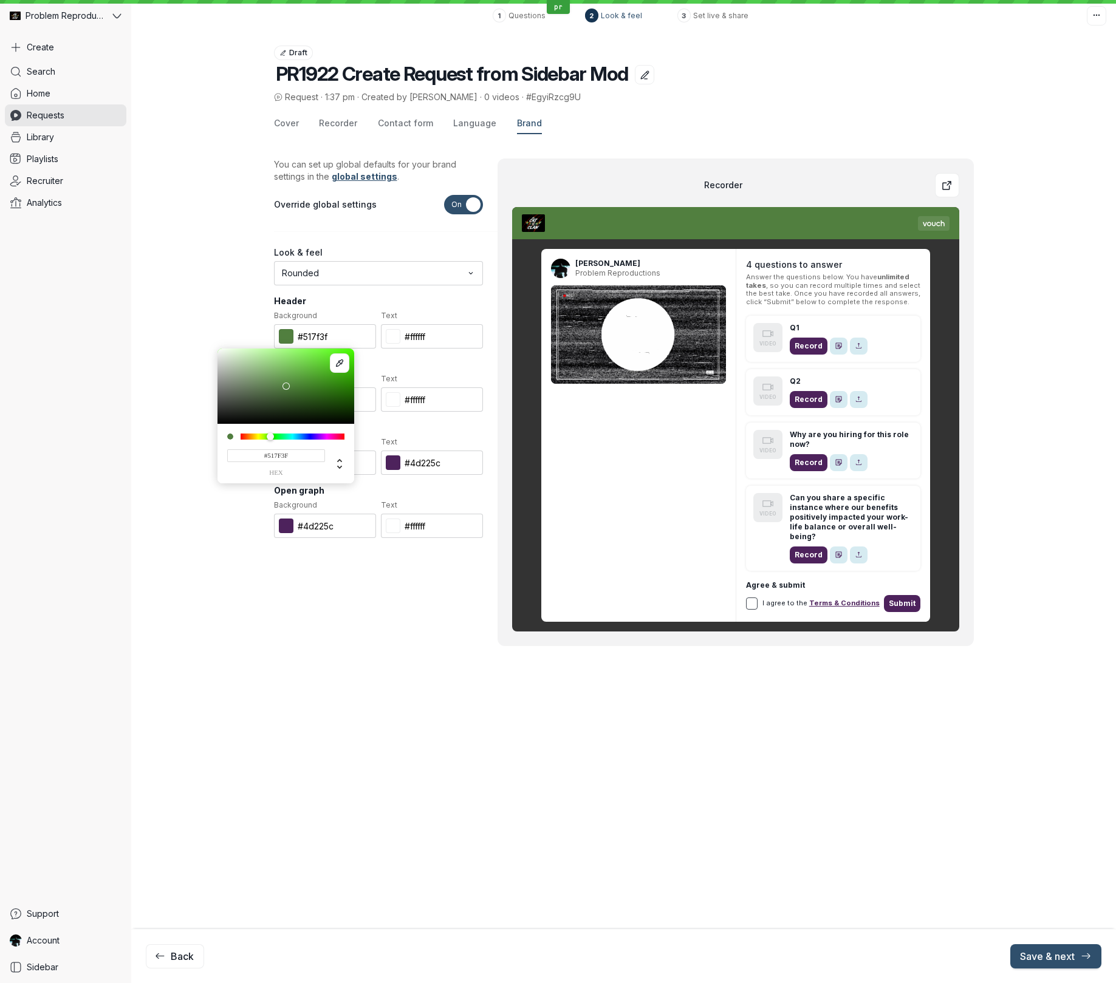
type input "#5B7153"
click at [254, 391] on div at bounding box center [285, 386] width 137 height 75
type input "#5b7153"
type input "#A0C195"
drag, startPoint x: 249, startPoint y: 367, endPoint x: 300, endPoint y: 374, distance: 51.5
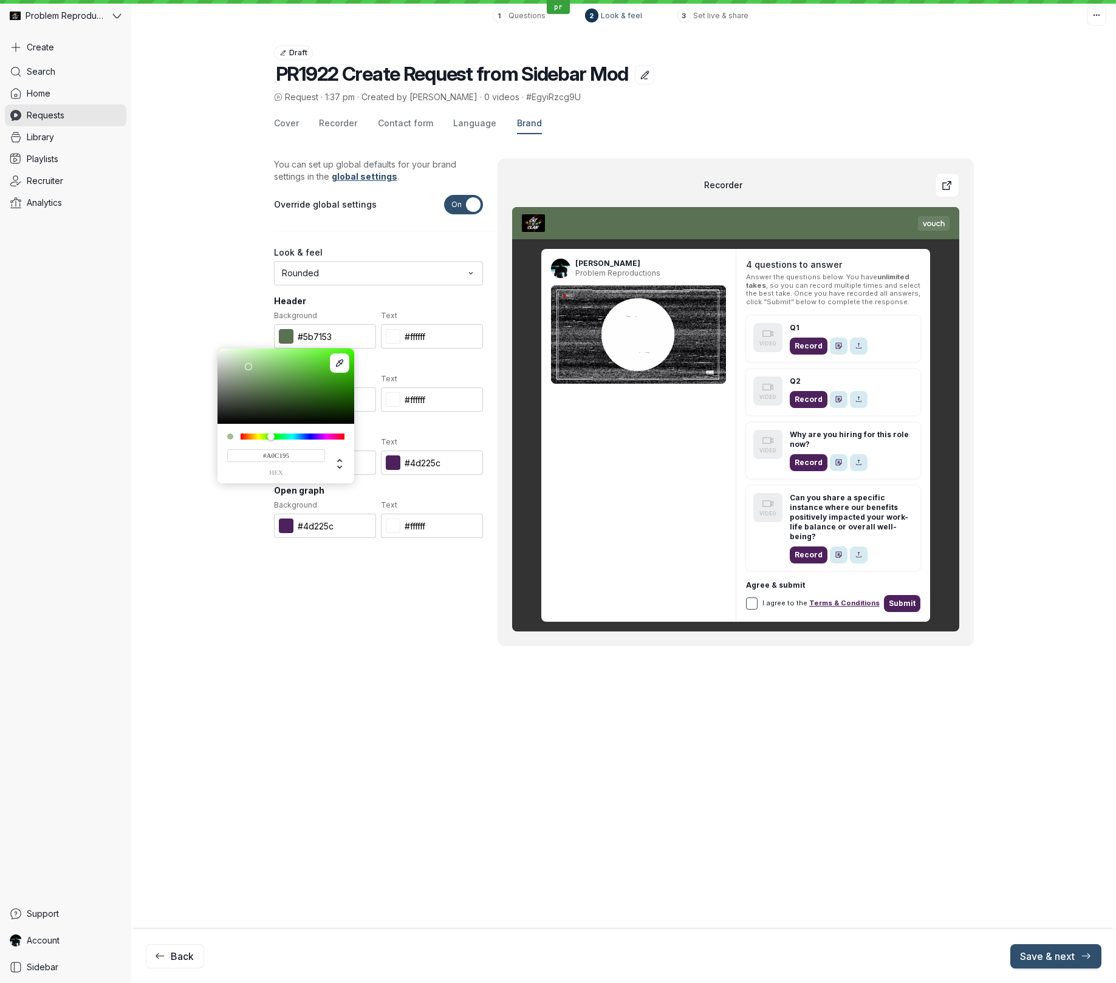
click at [250, 366] on div at bounding box center [285, 386] width 137 height 75
type input "#a0c195"
type input "#A0C394"
type input "#a0c394"
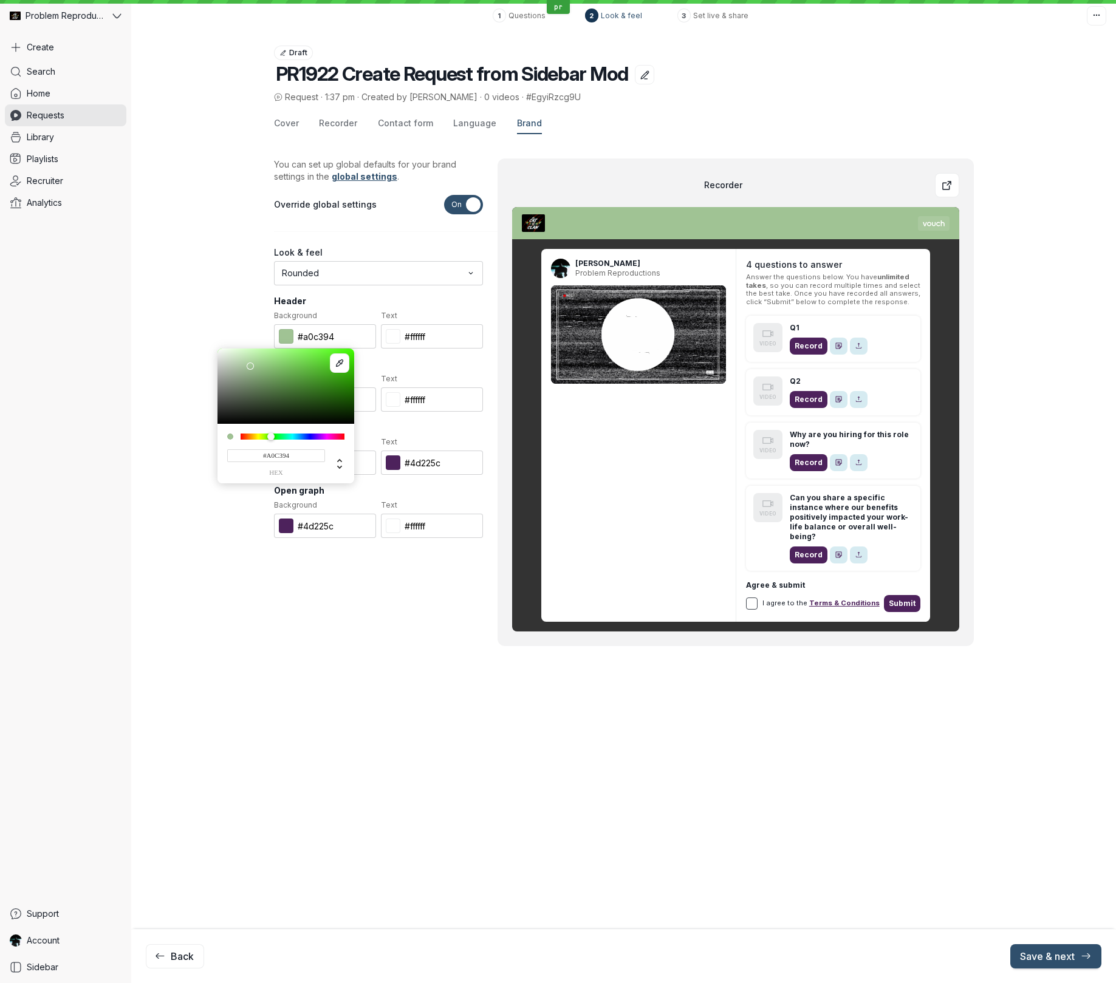
type input "#3A921D"
click at [327, 381] on div at bounding box center [285, 386] width 137 height 75
type input "#3a921d"
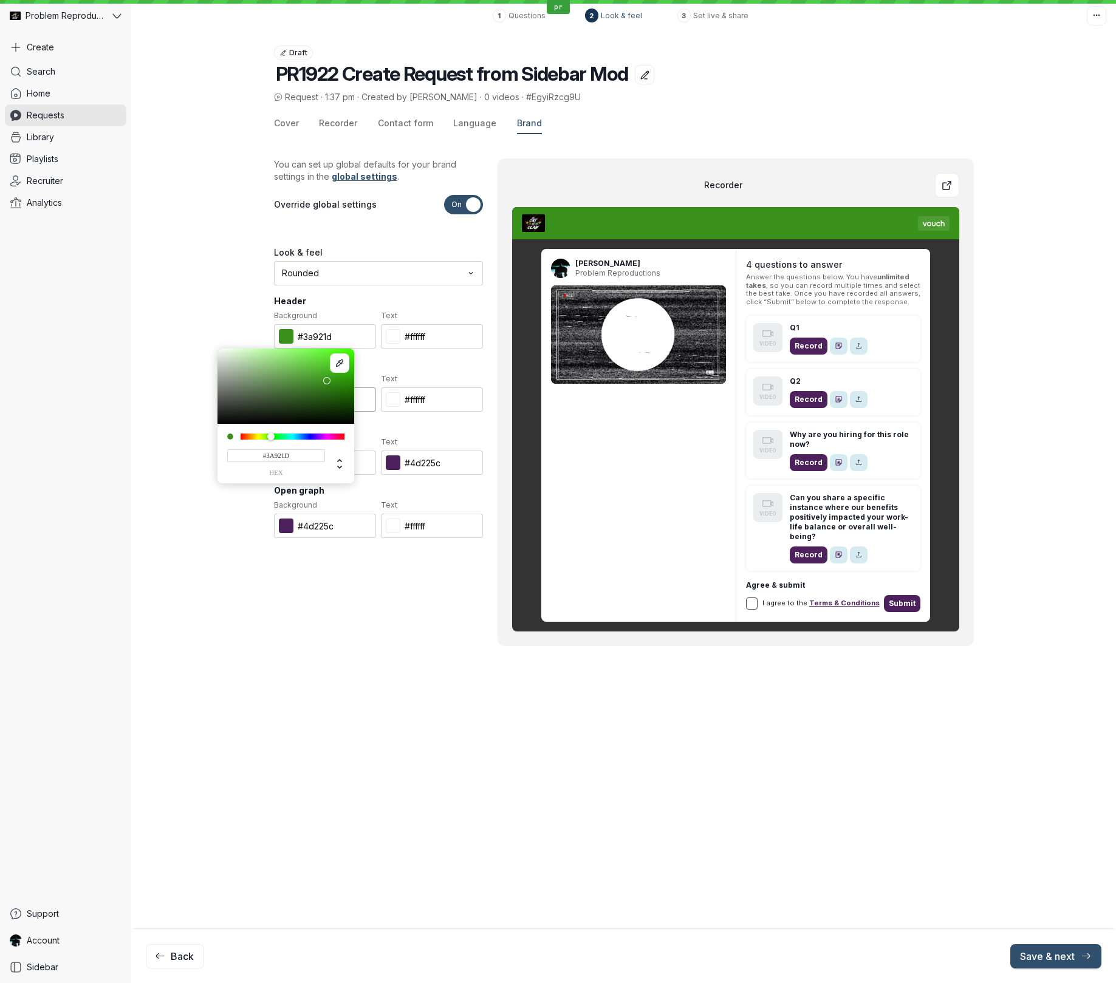
click at [355, 388] on input "#4d225c" at bounding box center [325, 399] width 102 height 24
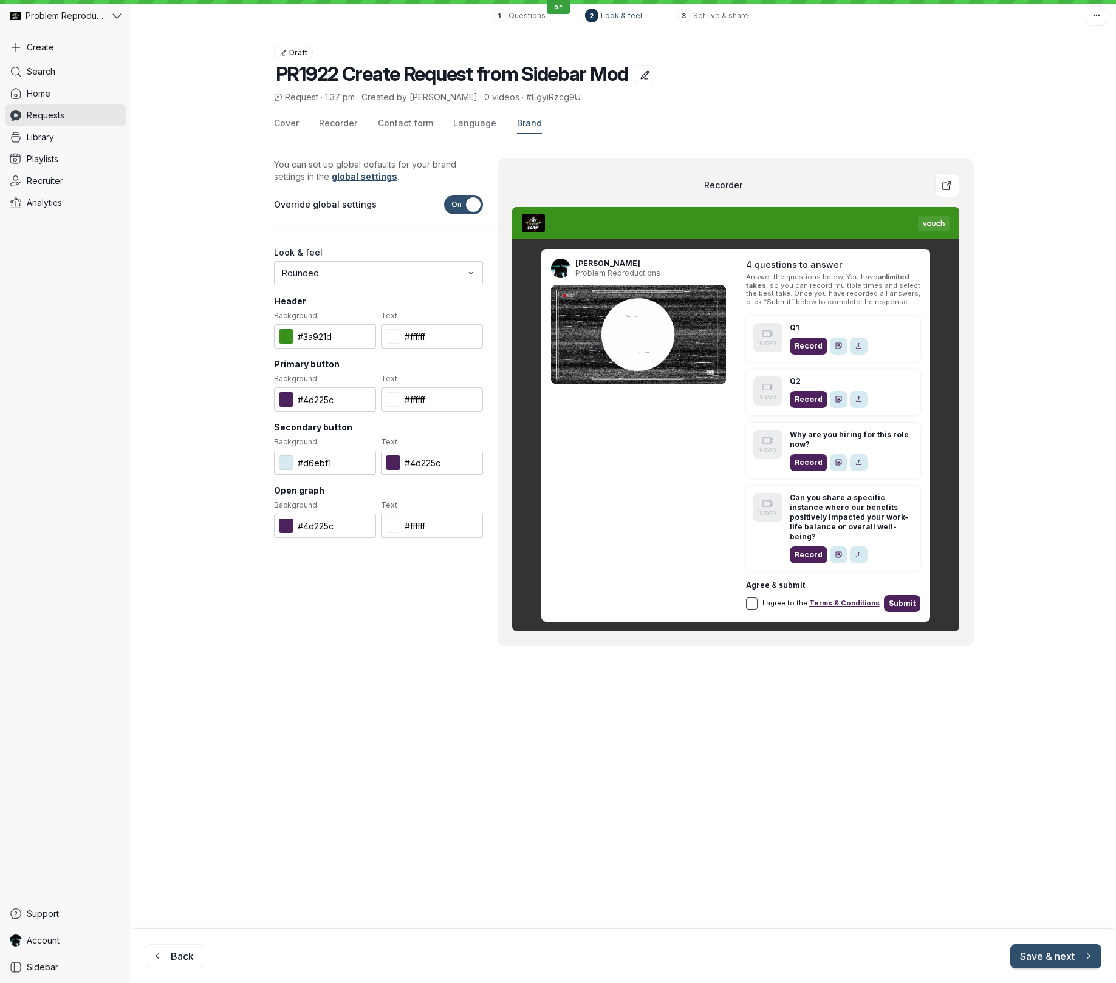
click at [358, 382] on span "Background" at bounding box center [325, 379] width 102 height 12
click at [314, 336] on input "#3a921d" at bounding box center [325, 336] width 102 height 24
click at [320, 397] on input "#4d225c" at bounding box center [325, 399] width 102 height 24
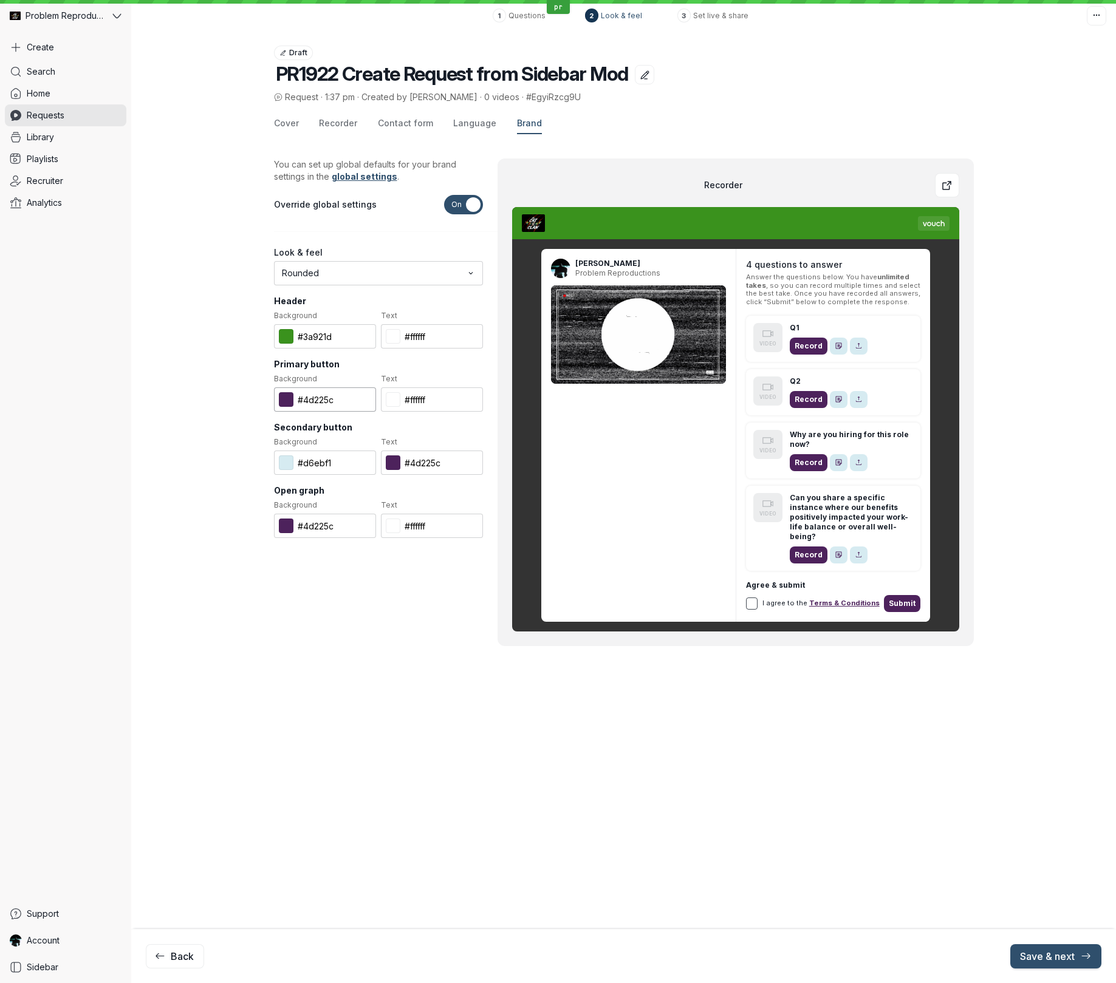
paste input "3a921d"
type input "#3a921d"
click at [426, 464] on input "#4d225c" at bounding box center [432, 463] width 102 height 24
drag, startPoint x: 426, startPoint y: 464, endPoint x: 426, endPoint y: 474, distance: 9.7
click at [426, 464] on input "#4d225c" at bounding box center [432, 463] width 102 height 24
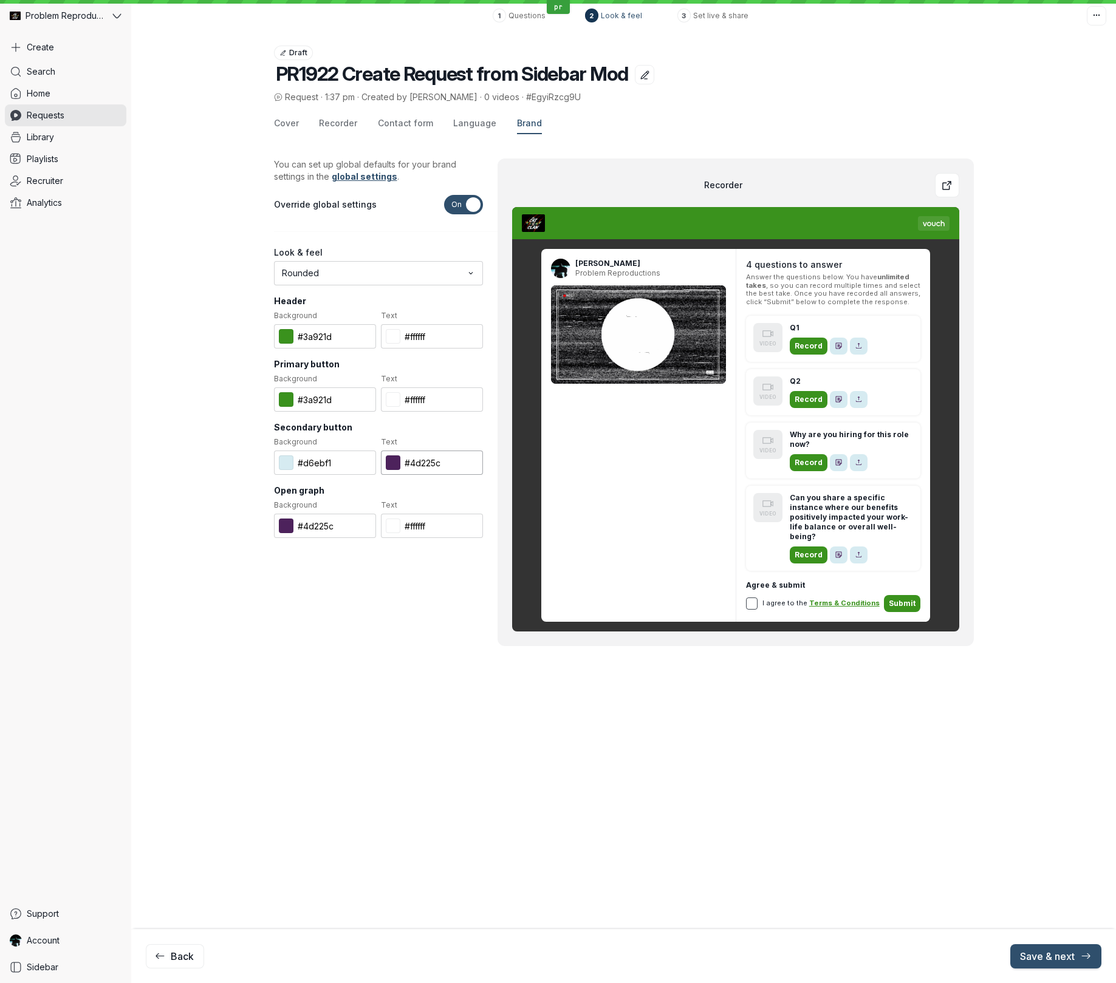
paste input "3a921d"
type input "#3a921d"
click at [316, 524] on input "#4d225c" at bounding box center [325, 526] width 102 height 24
paste input "3a921d"
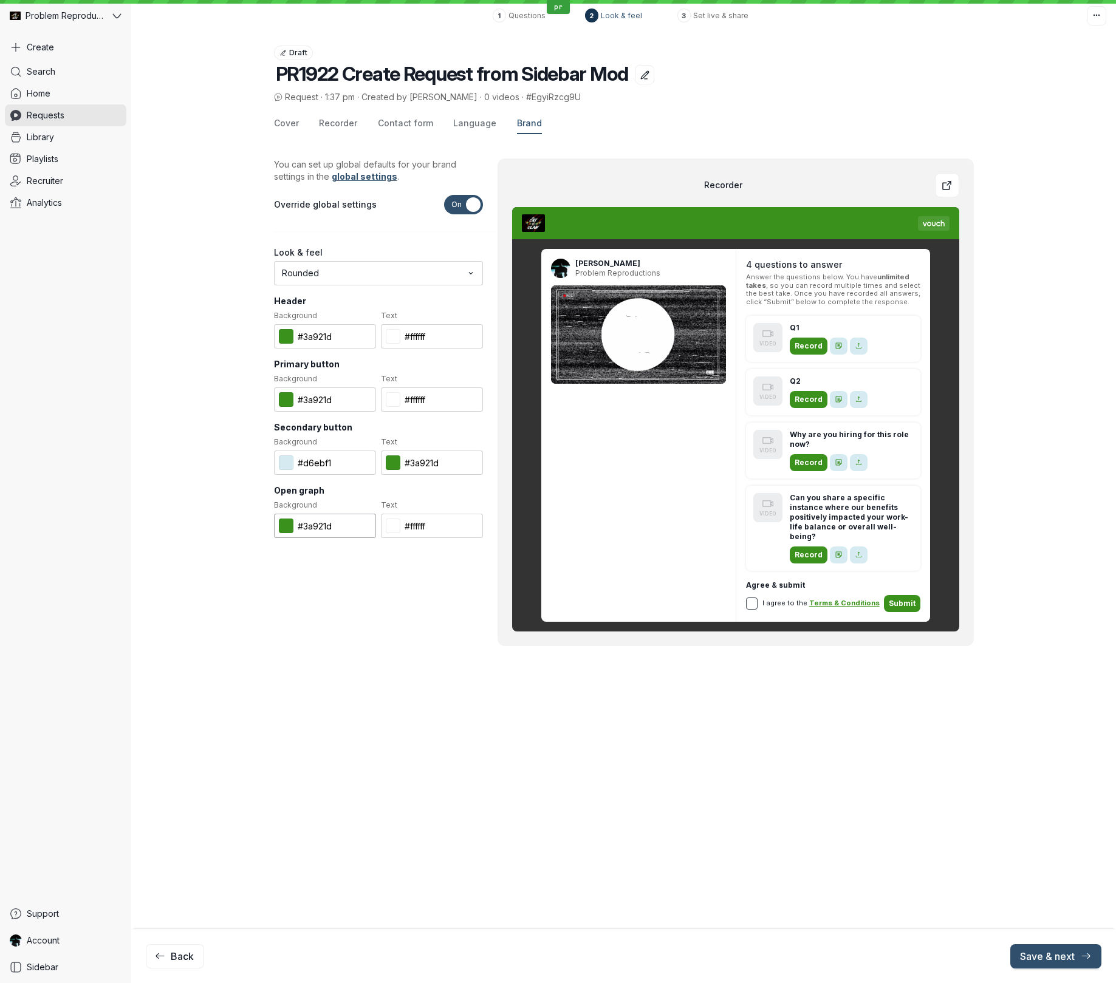
type input "#3a921d"
click at [284, 462] on button at bounding box center [286, 463] width 15 height 15
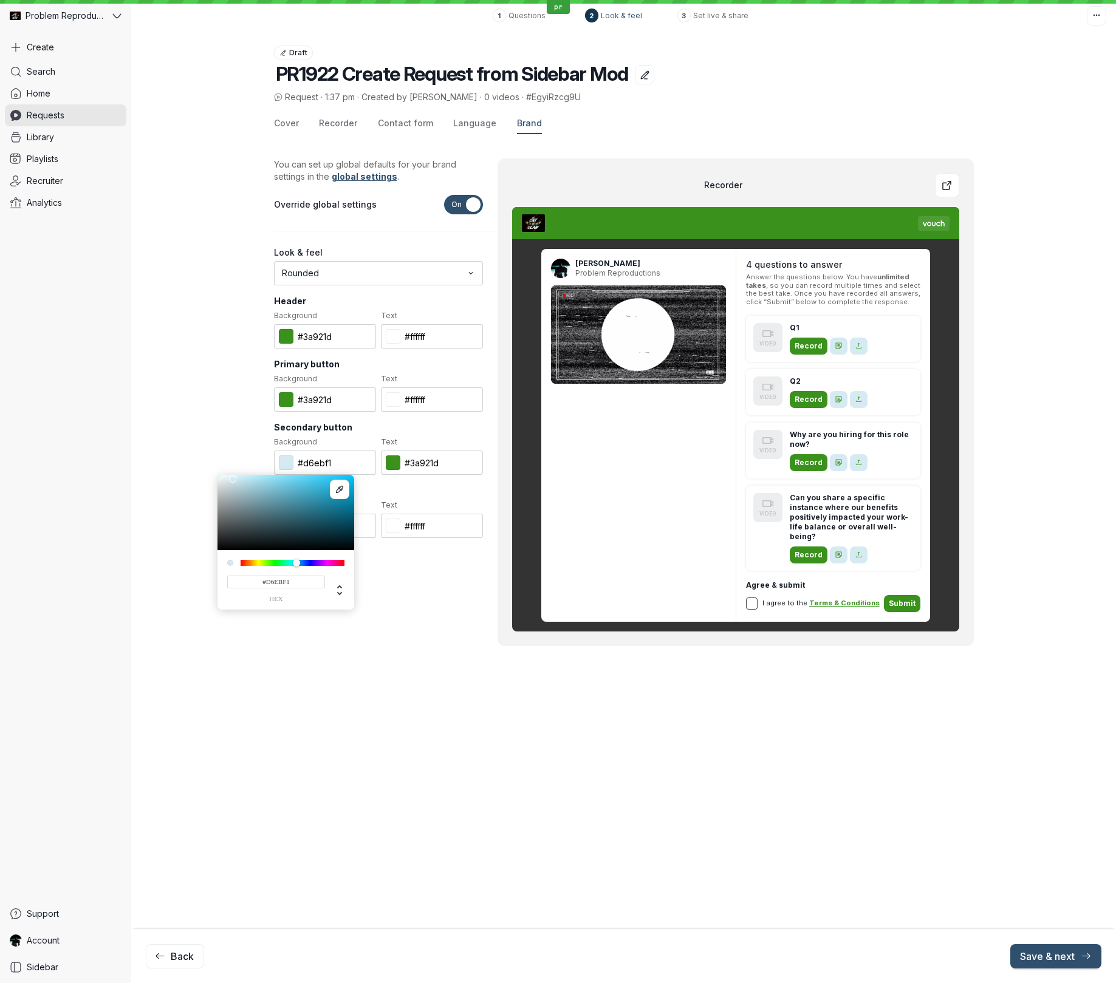
type input "#D6EAF1"
type input "#d6eaf1"
type input "#DFD6F1"
type input "#dfd6f1"
type input "#E2D6F1"
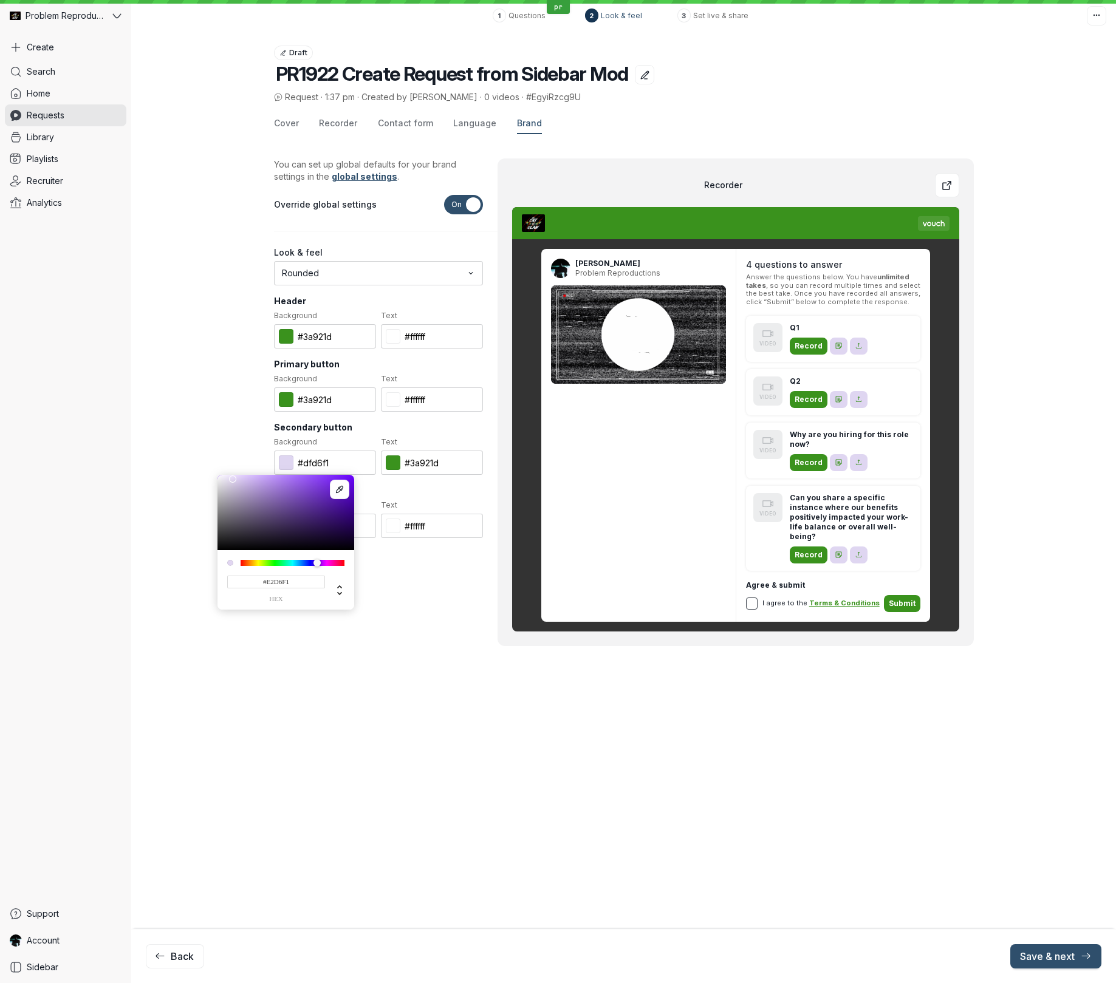
type input "#e2d6f1"
type input "#E3D6F1"
type input "#e3d6f1"
drag, startPoint x: 297, startPoint y: 563, endPoint x: 318, endPoint y: 563, distance: 20.6
click at [318, 563] on div at bounding box center [318, 562] width 7 height 7
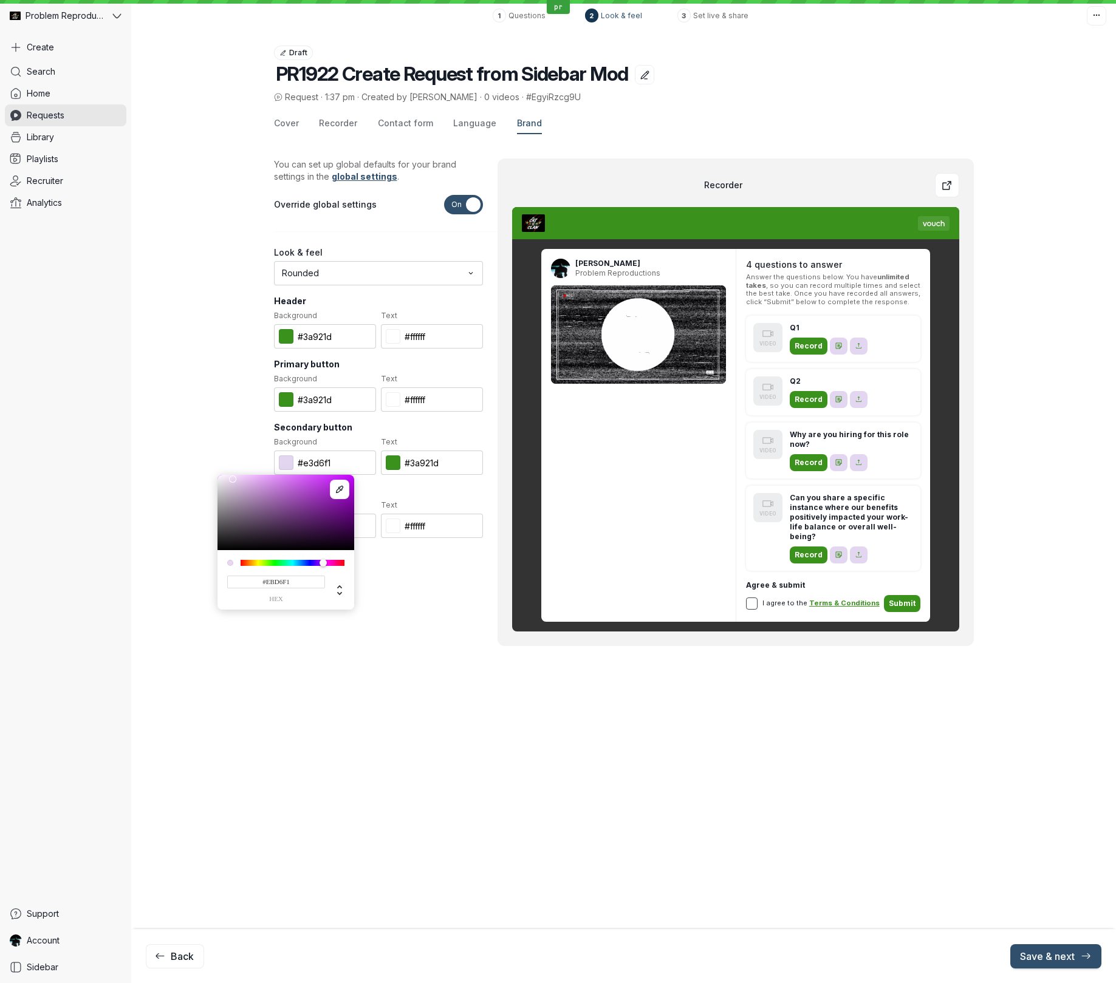
type input "#EED6F1"
type input "#eed6f1"
type input "#F1D6F1"
type input "#f1d6f1"
type input "#F1D6EC"
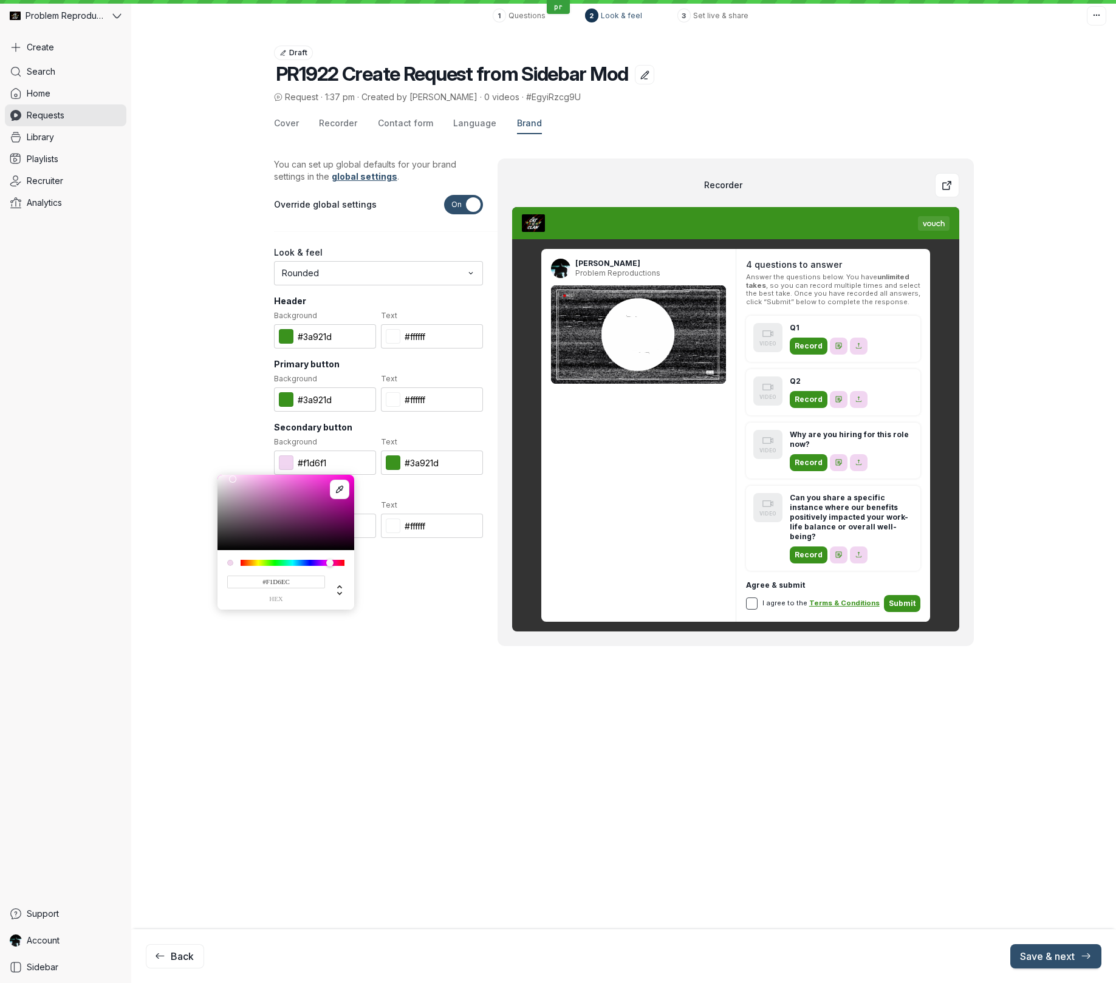
type input "#f1d6ec"
type input "#E8F1D6"
type input "#e8f1d6"
type input "#F1ECD6"
type input "#f1ecd6"
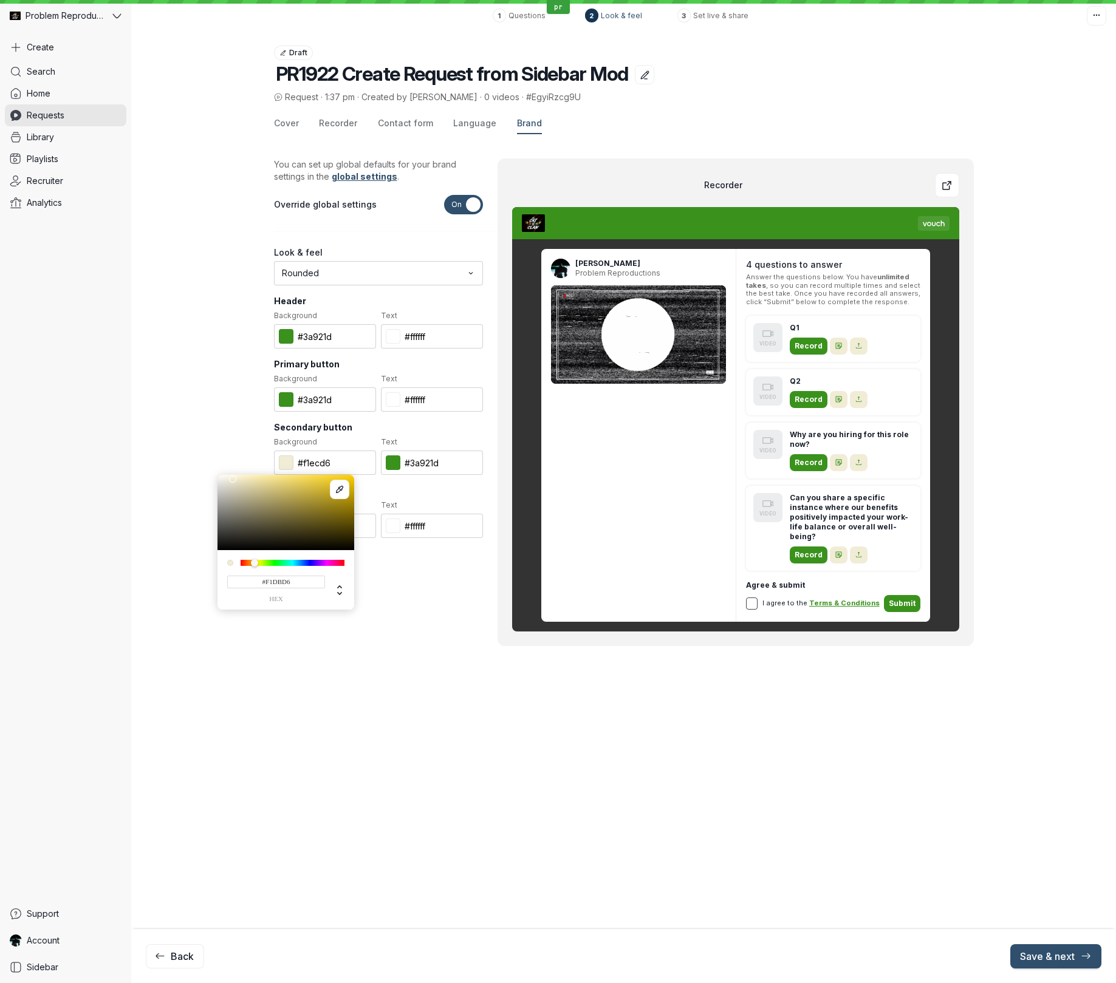
type input "#F1D6D6"
type input "#f1d6d6"
drag, startPoint x: 318, startPoint y: 562, endPoint x: 229, endPoint y: 562, distance: 89.3
click at [229, 562] on div at bounding box center [285, 563] width 117 height 6
type input "#F3D3D3"
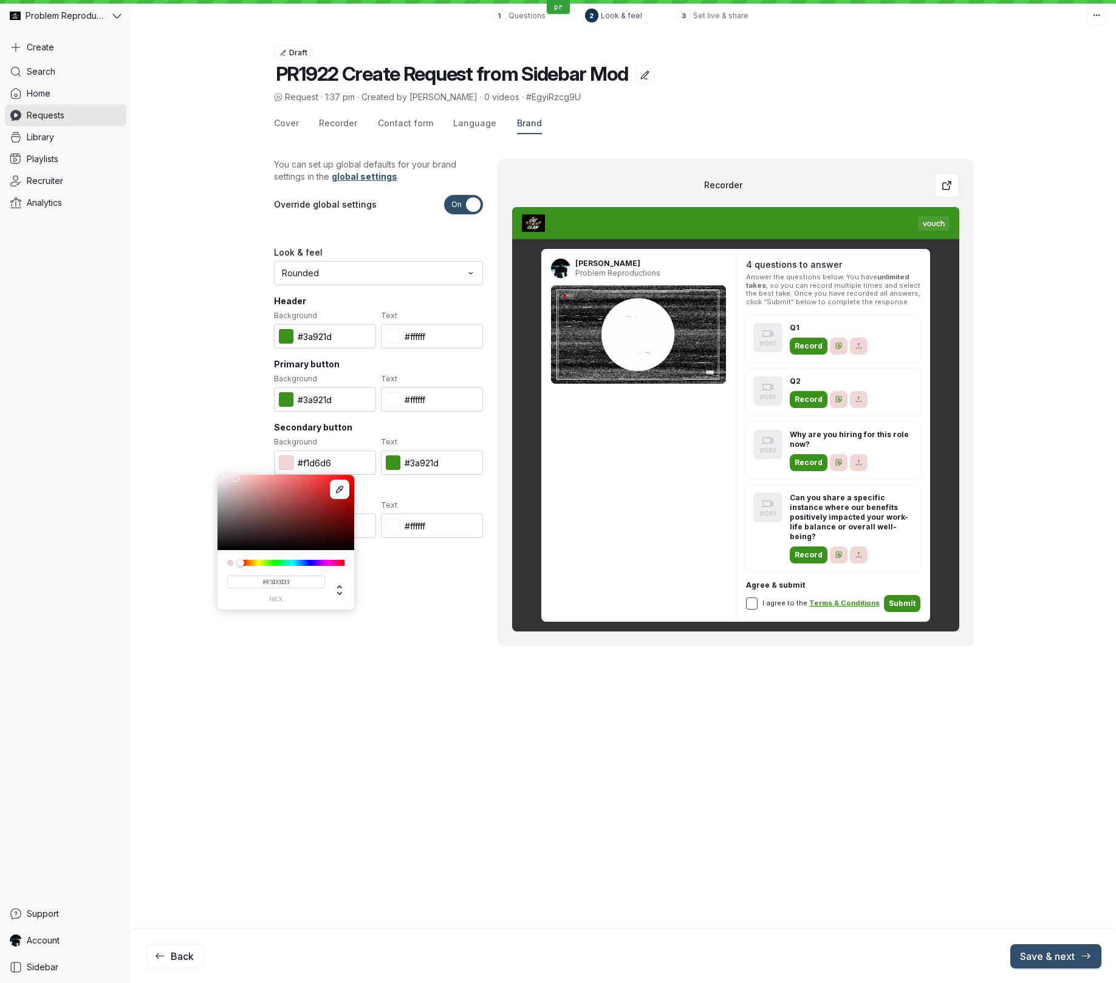
type input "#f3d3d3"
type input "#F55252"
type input "#f55252"
type input "#FB4646"
type input "#fb4646"
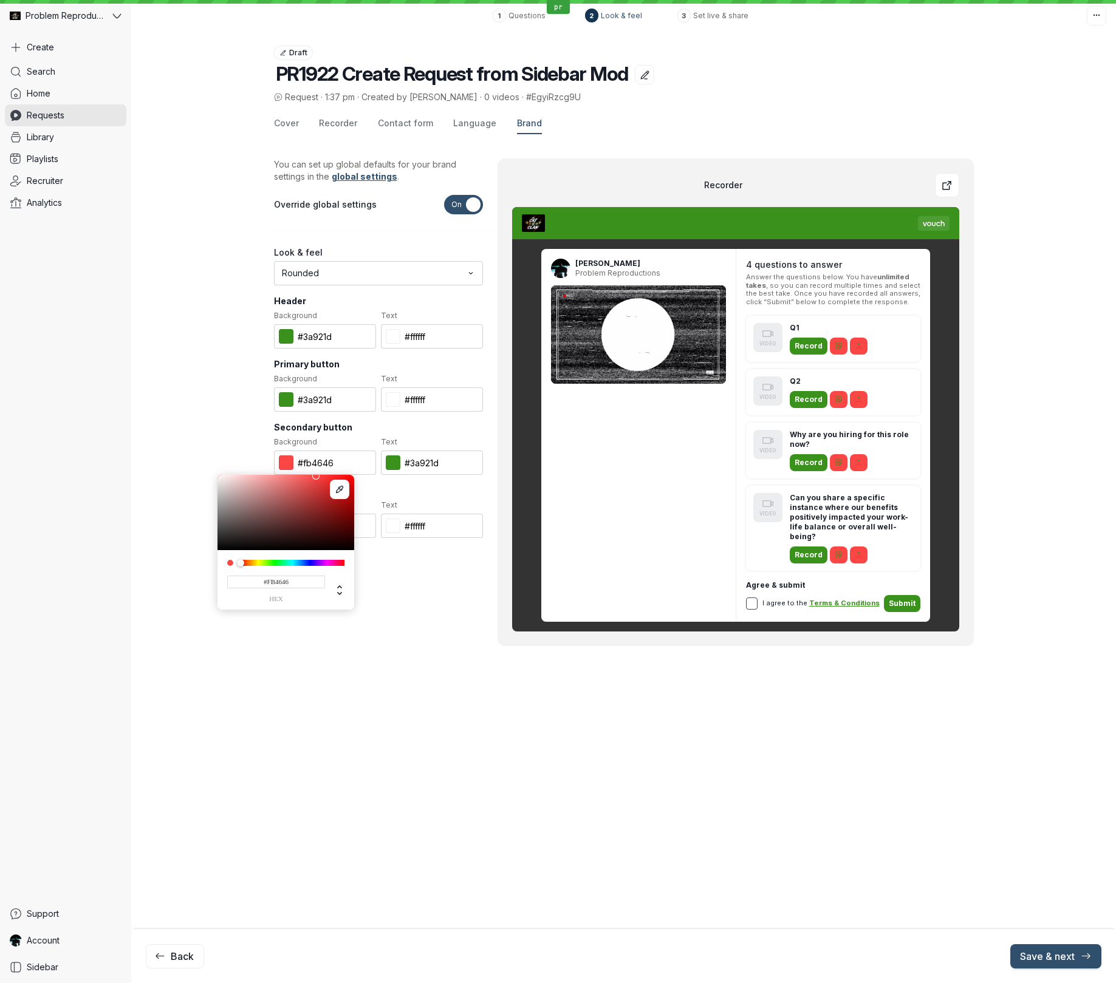
drag, startPoint x: 235, startPoint y: 479, endPoint x: 316, endPoint y: 477, distance: 80.8
click at [316, 477] on div at bounding box center [315, 476] width 7 height 7
type input "#F94646"
type input "#f94646"
click at [706, 704] on div "Cover Recorder Contact form Language Brand You can set up global defaults for y…" at bounding box center [624, 414] width 700 height 601
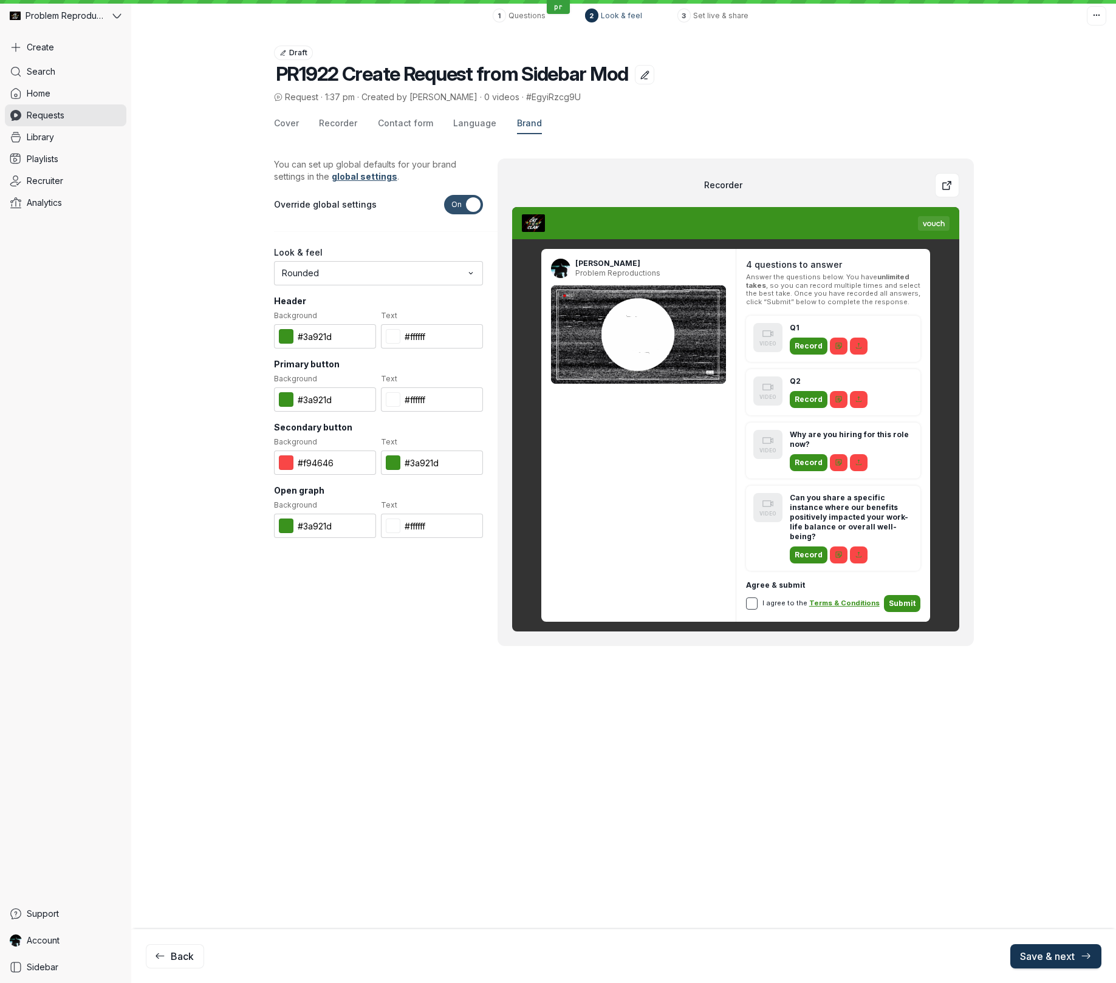
click at [1040, 954] on span "Save & next" at bounding box center [1056, 956] width 72 height 12
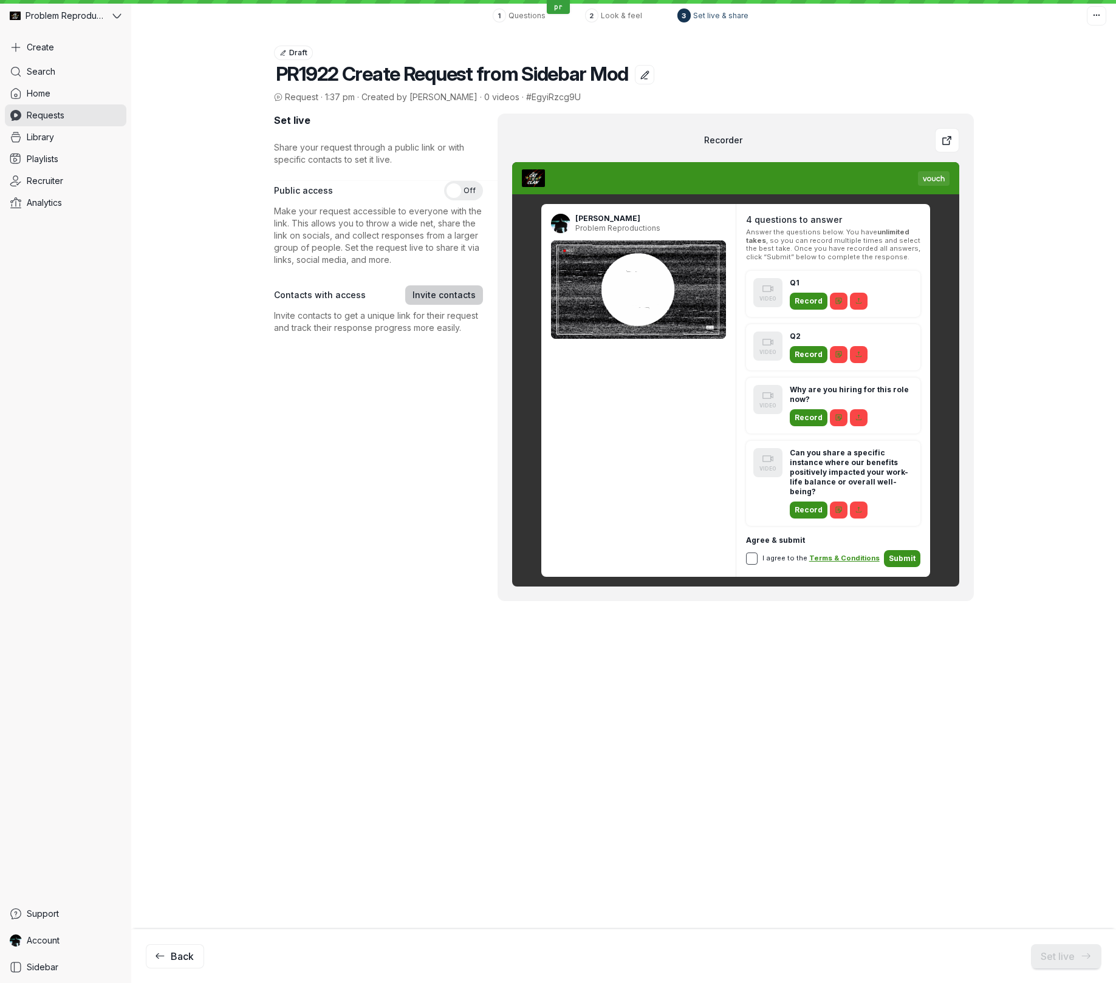
click at [459, 296] on span "Invite contacts" at bounding box center [443, 295] width 63 height 12
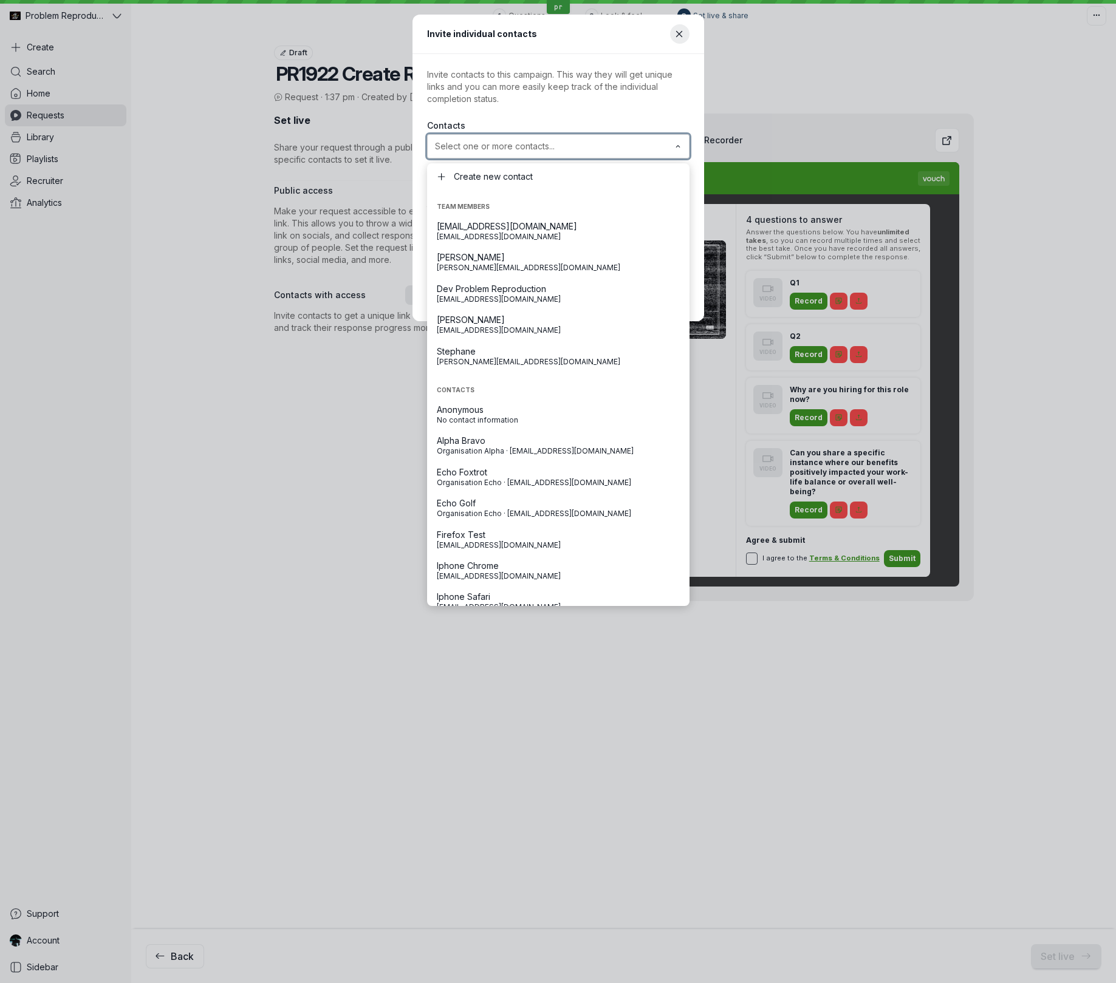
click at [508, 146] on input "text" at bounding box center [548, 146] width 233 height 12
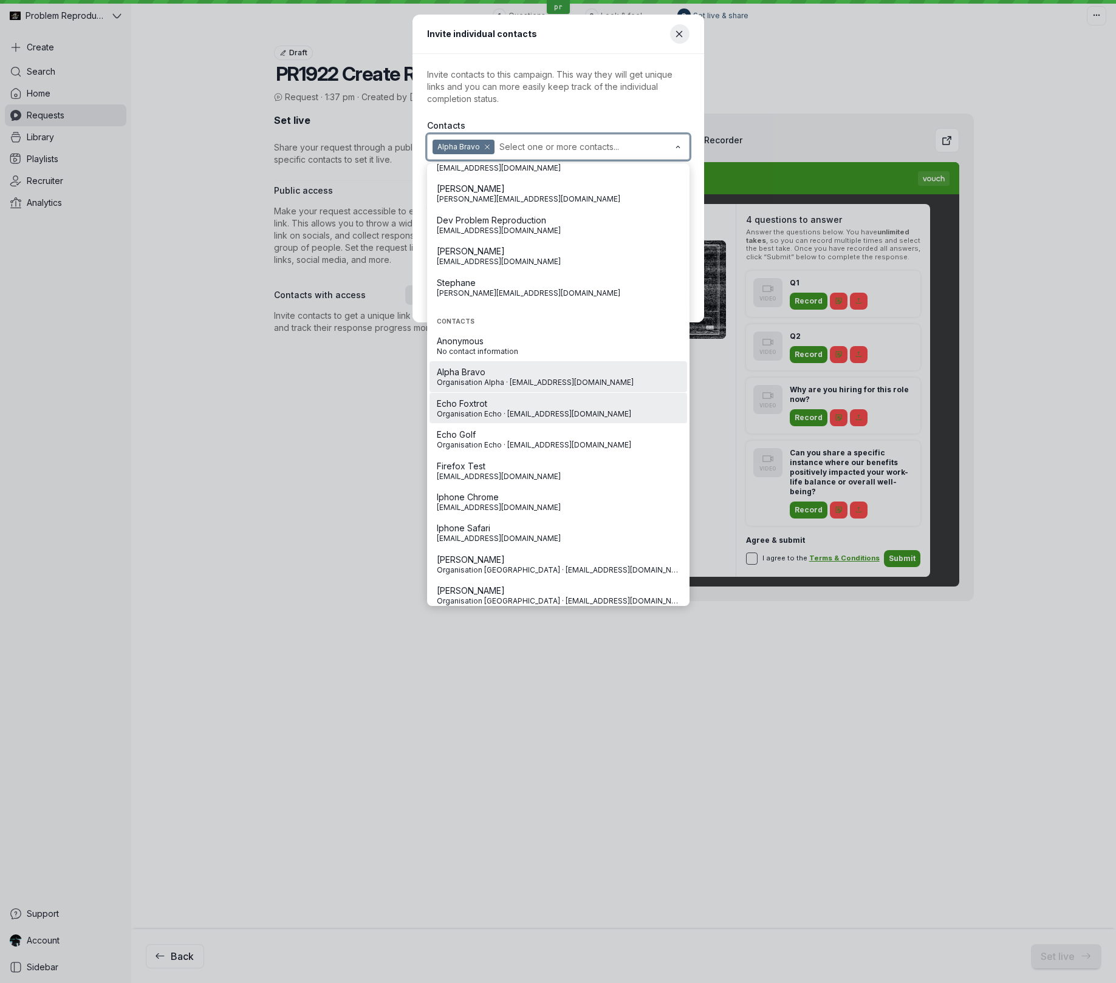
scroll to position [72, 0]
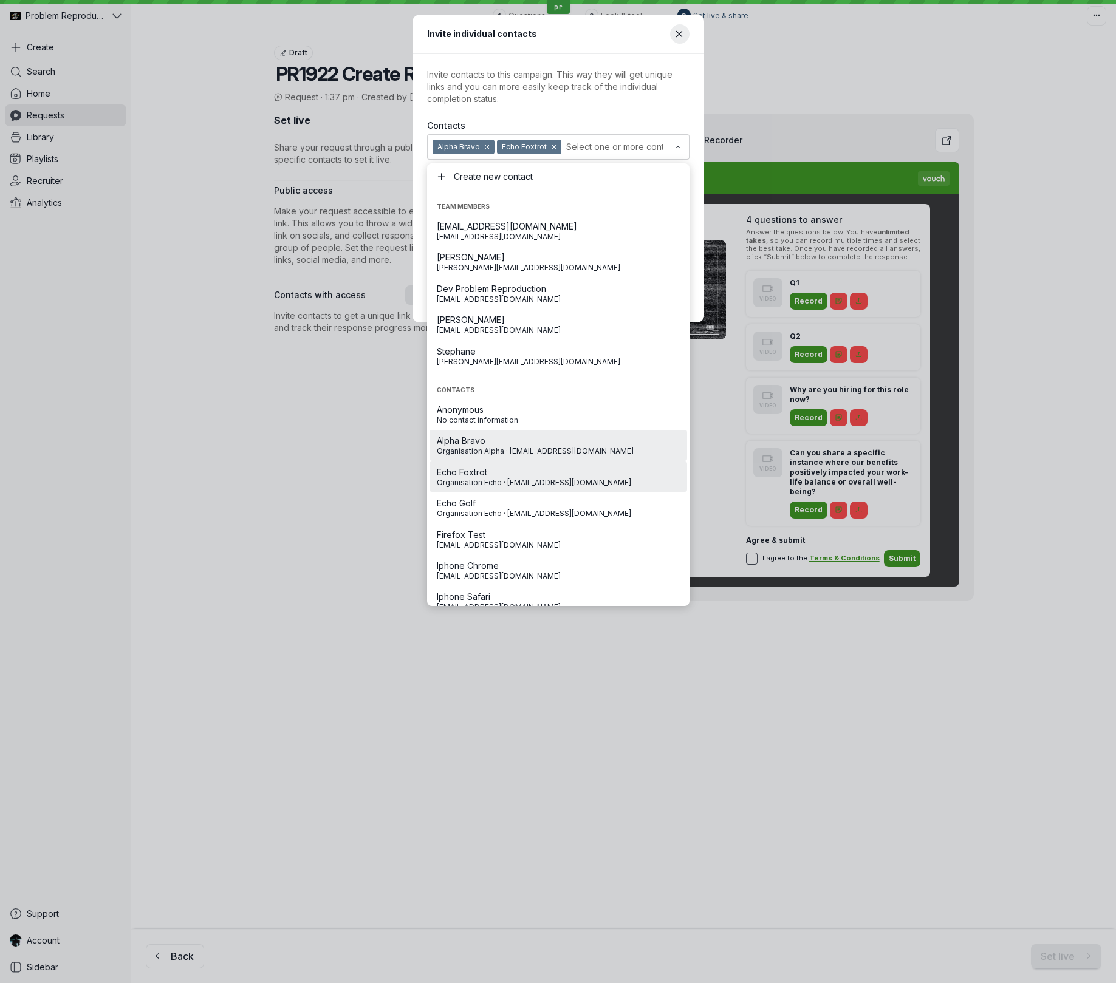
click at [582, 75] on p "Invite contacts to this campaign. This way they will get unique links and you c…" at bounding box center [558, 87] width 262 height 36
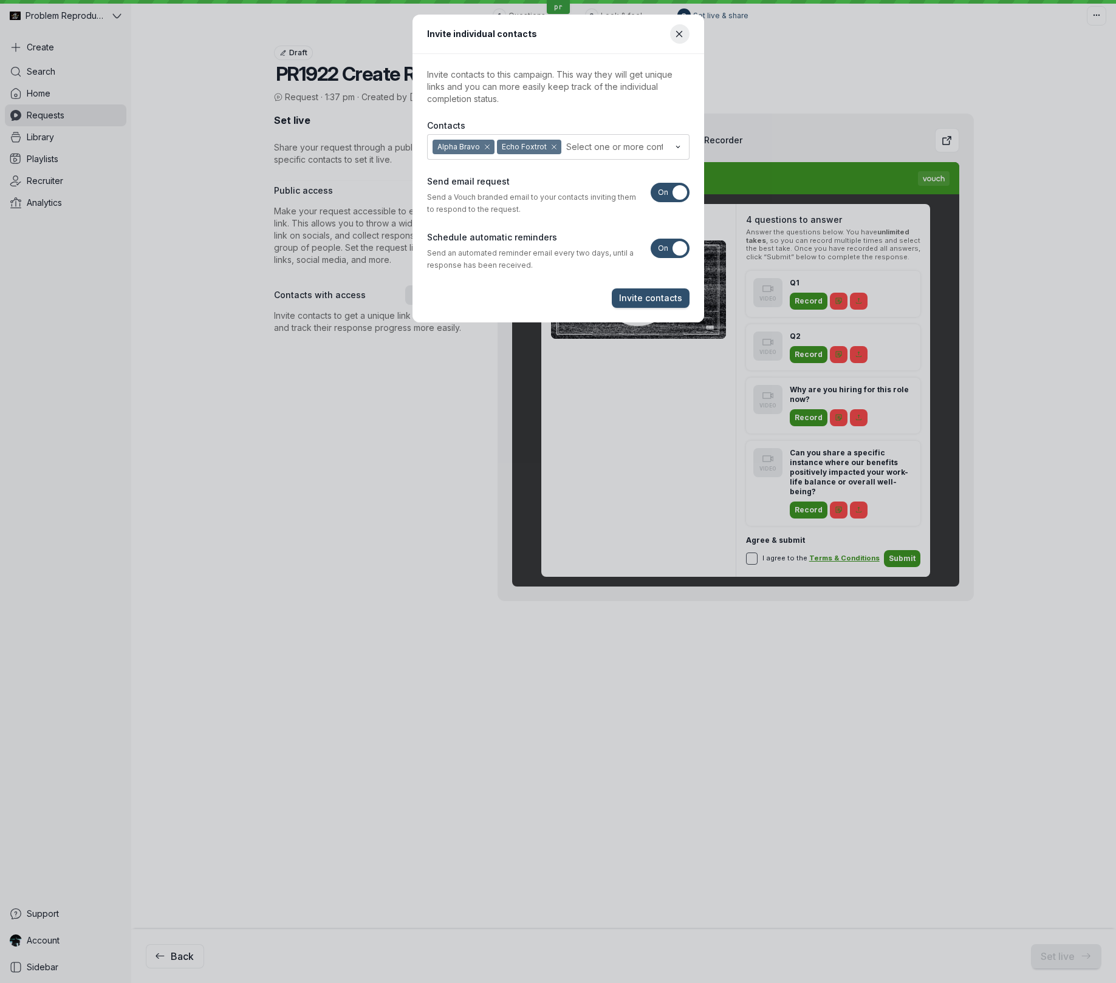
click at [664, 191] on span "On" at bounding box center [663, 192] width 10 height 19
click at [0, 0] on input "On Off" at bounding box center [0, 0] width 0 height 0
click at [663, 247] on span "On" at bounding box center [663, 248] width 10 height 19
click at [0, 0] on input "On Off" at bounding box center [0, 0] width 0 height 0
drag, startPoint x: 678, startPoint y: 193, endPoint x: 678, endPoint y: 205, distance: 12.8
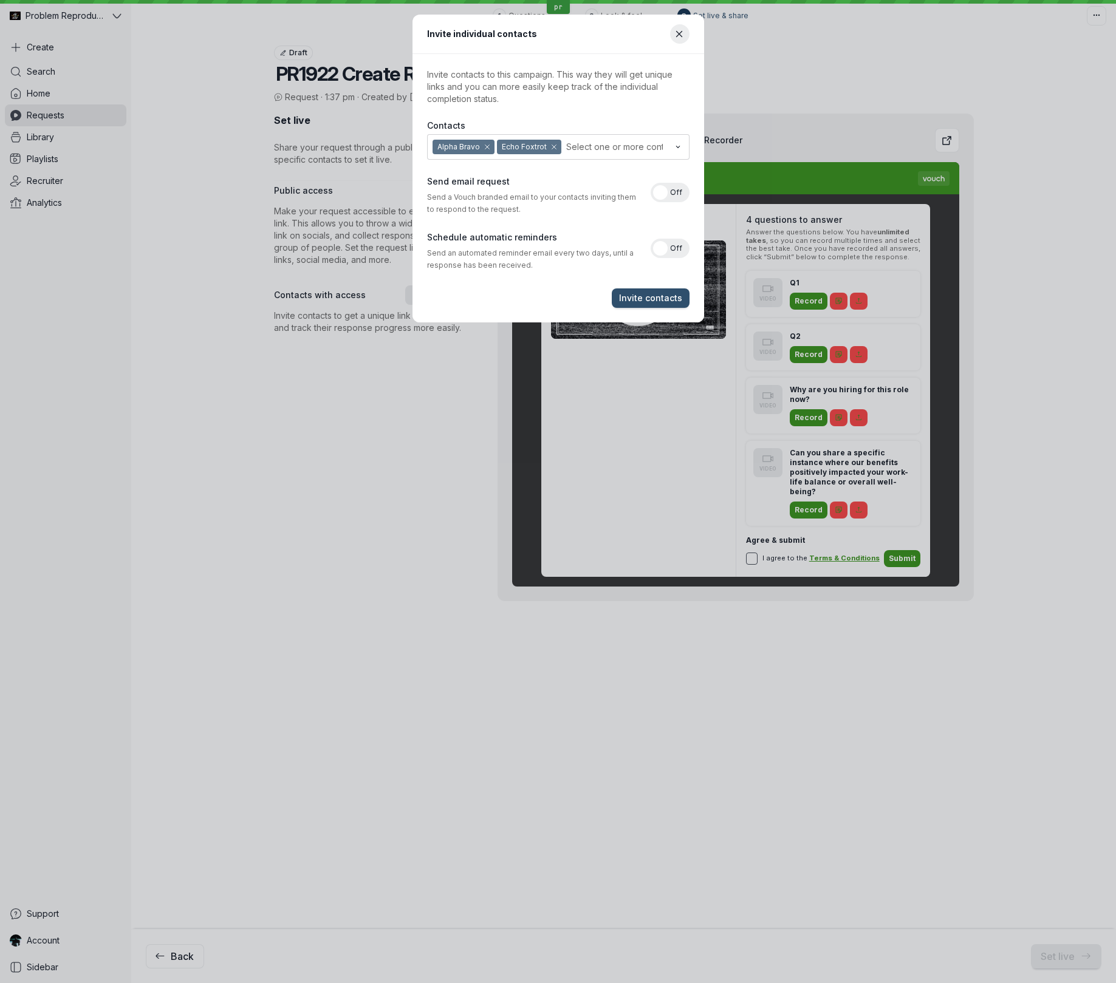
click at [678, 193] on span "Off" at bounding box center [676, 192] width 12 height 19
click at [0, 0] on input "On Off" at bounding box center [0, 0] width 0 height 0
click at [650, 301] on span "Invite contacts" at bounding box center [650, 298] width 63 height 12
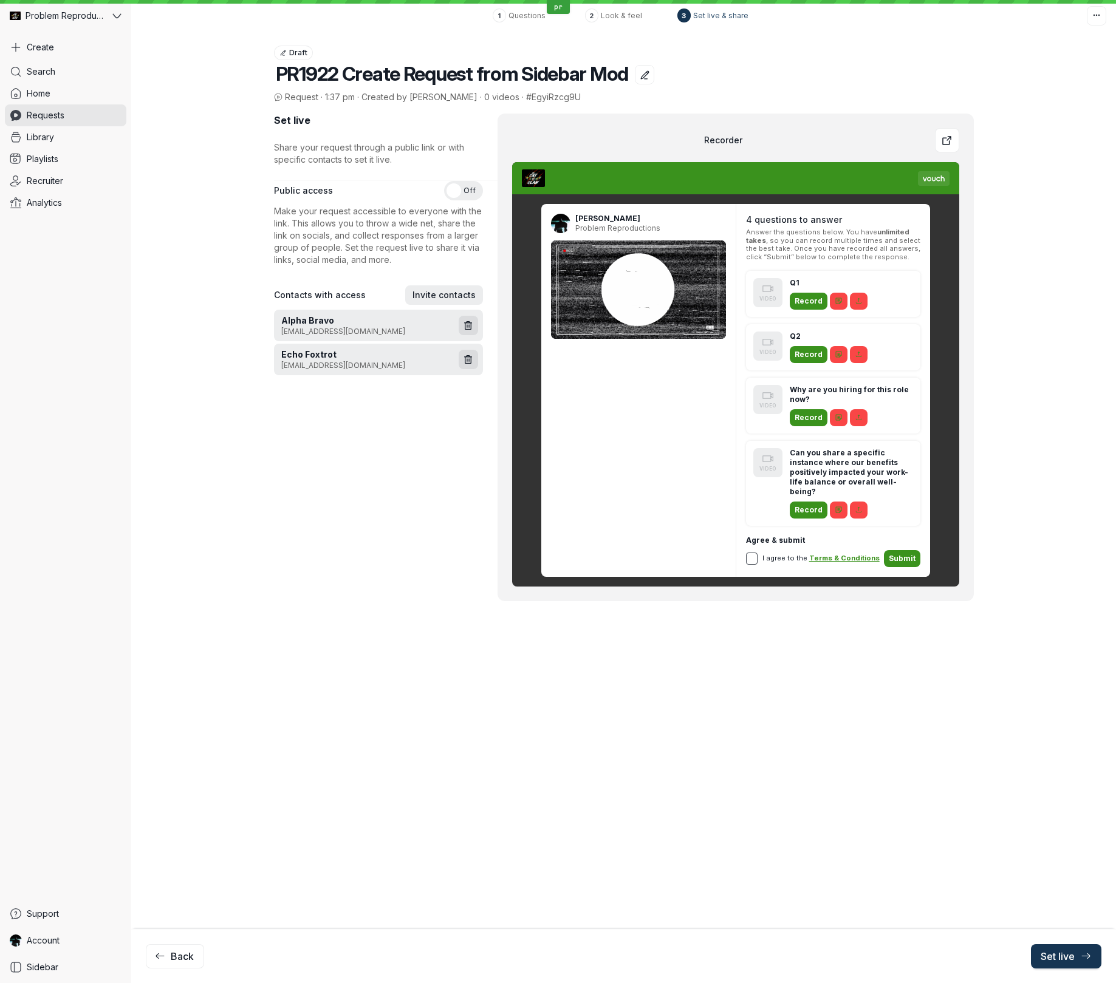
click at [1063, 957] on span "Set live" at bounding box center [1065, 956] width 51 height 12
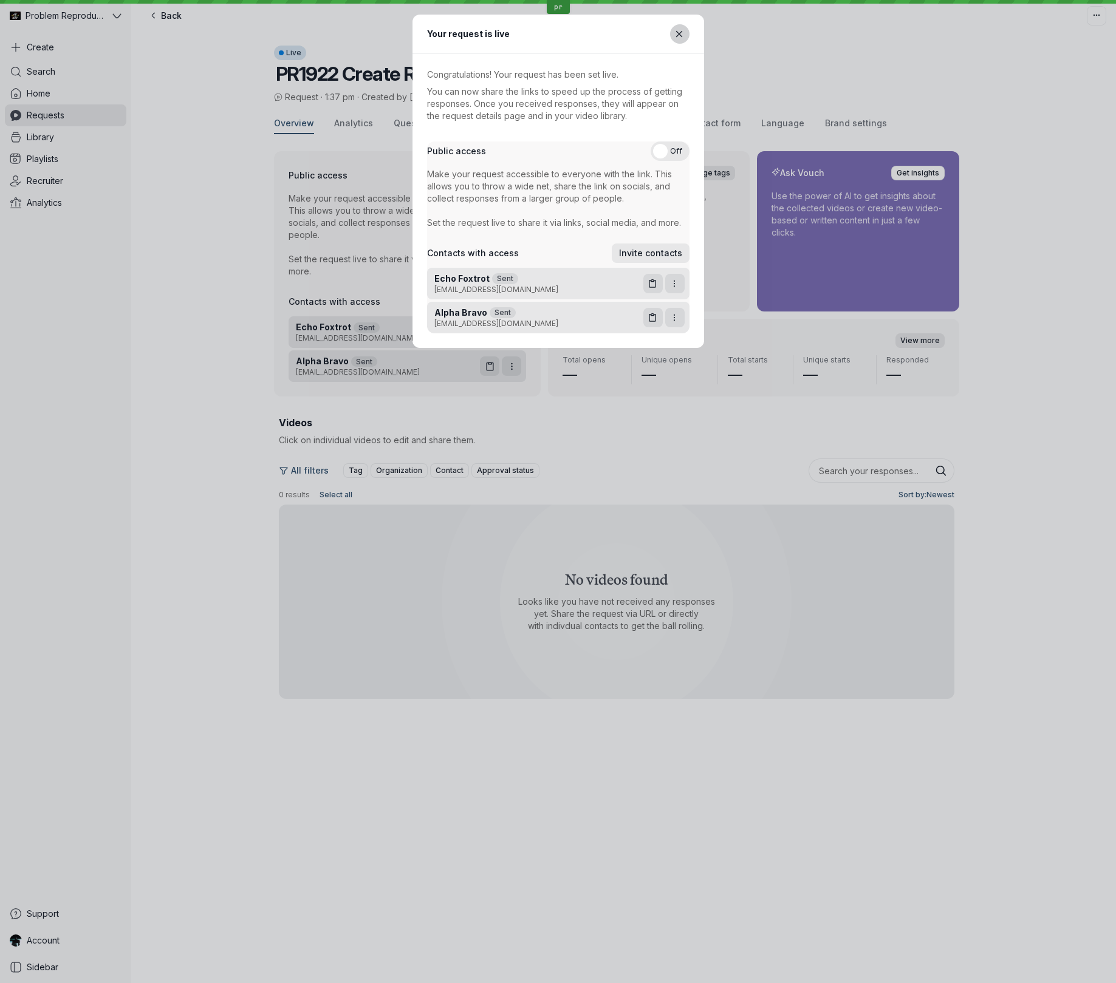
click at [684, 35] on button "Close modal" at bounding box center [679, 33] width 19 height 19
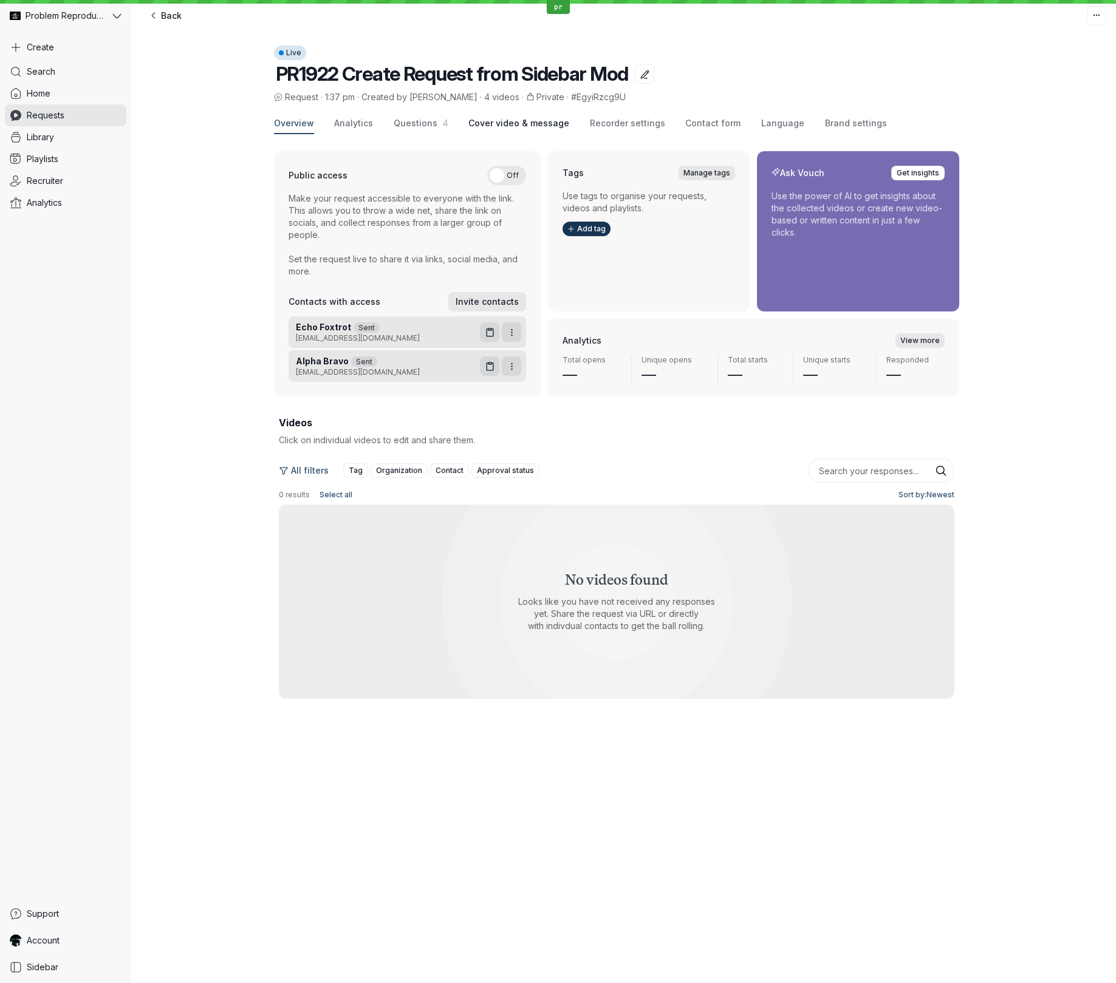
click at [536, 120] on span "Cover video & message" at bounding box center [518, 123] width 101 height 12
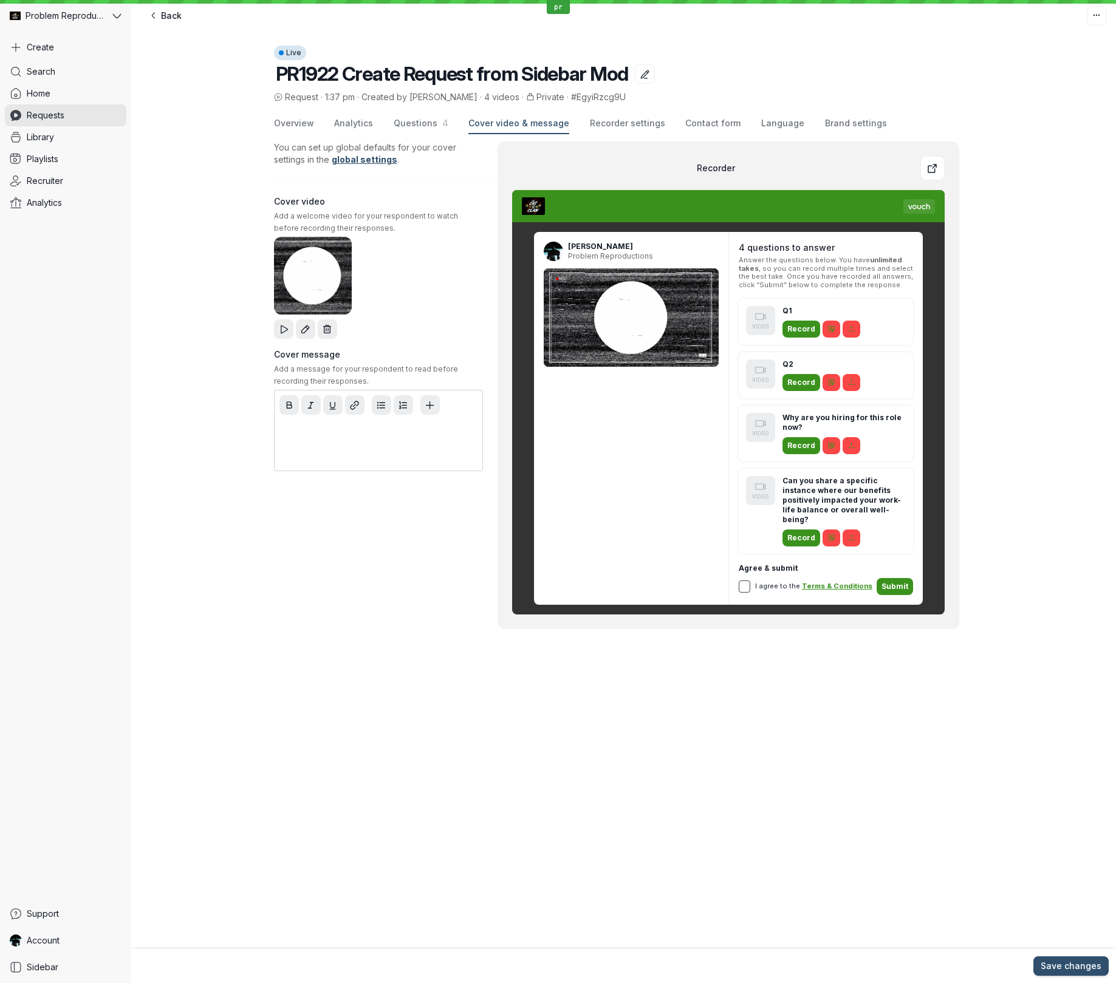
click at [353, 435] on p at bounding box center [378, 431] width 193 height 12
click at [431, 405] on icon "Add variable placeholder" at bounding box center [430, 405] width 10 height 10
drag, startPoint x: 431, startPoint y: 410, endPoint x: 430, endPoint y: 418, distance: 8.5
click at [431, 410] on icon "Add variable placeholder" at bounding box center [430, 405] width 10 height 10
click at [432, 404] on icon "Add variable placeholder" at bounding box center [430, 405] width 10 height 10
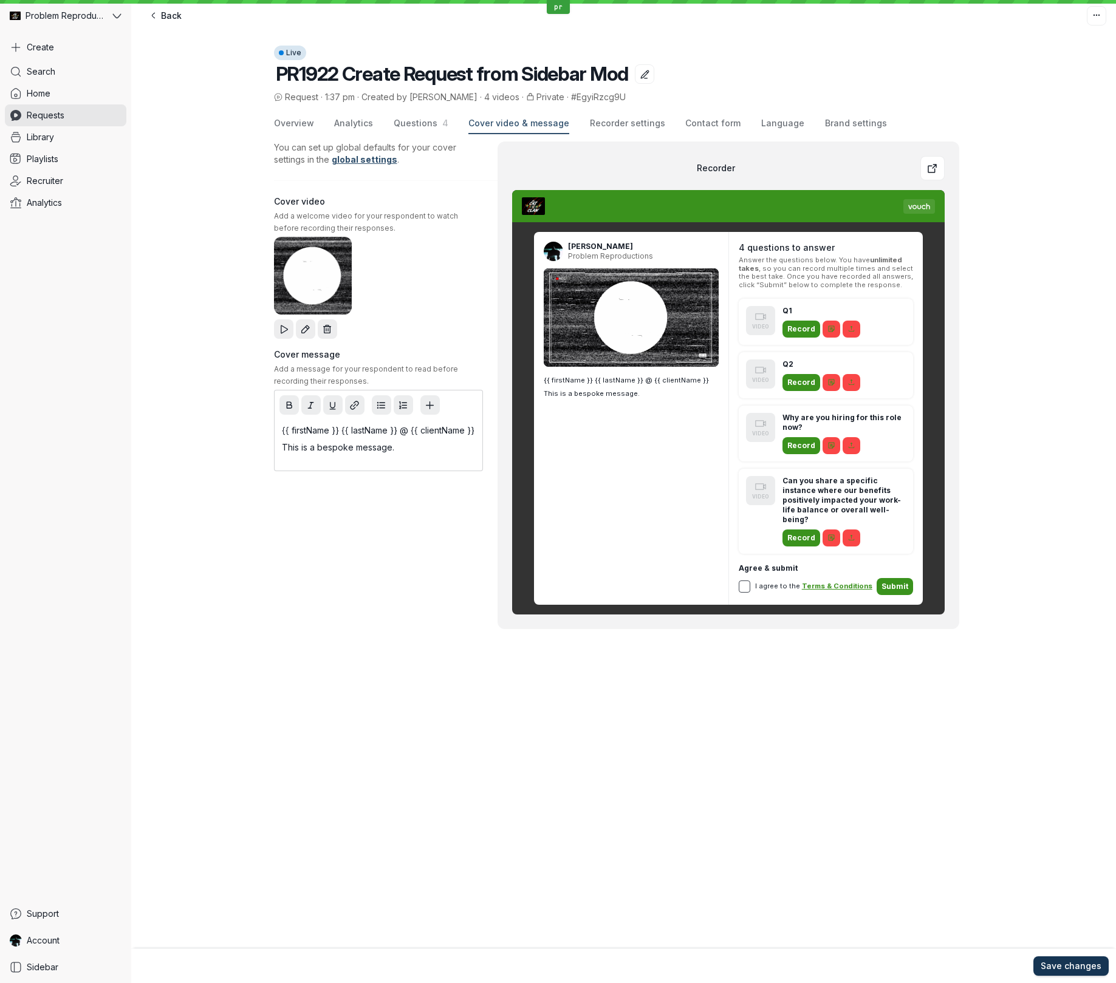
click at [1060, 967] on span "Save changes" at bounding box center [1070, 966] width 61 height 12
click at [403, 430] on p "{{ firstName }} {{ lastName }} @ {{ clientName }}" at bounding box center [378, 431] width 193 height 12
click at [1090, 964] on span "Save changes" at bounding box center [1070, 966] width 61 height 12
click at [413, 442] on p "This is a bespoke message." at bounding box center [378, 448] width 193 height 12
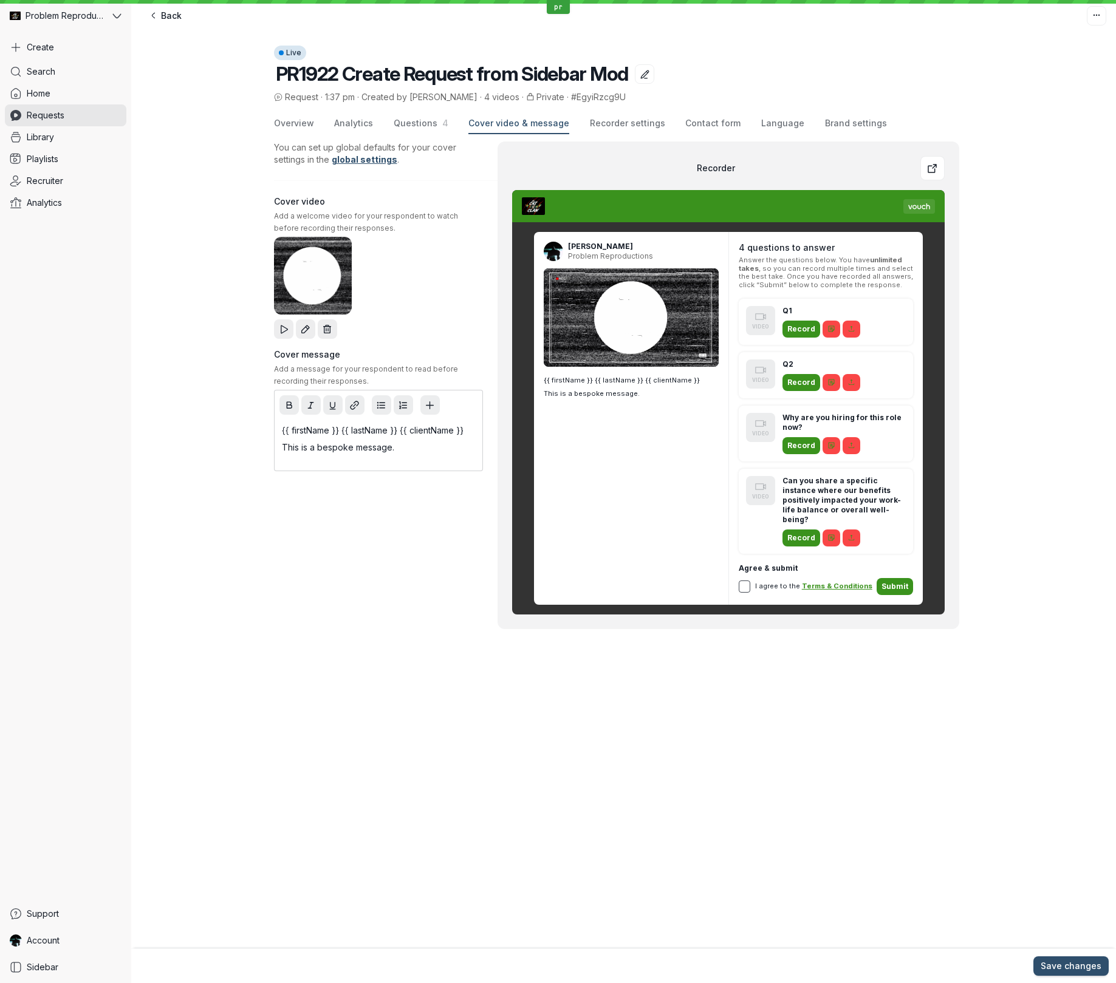
click at [402, 434] on p "{{ firstName }} {{ lastName }} {{ clientName }}" at bounding box center [378, 431] width 193 height 12
click at [1064, 970] on span "Save changes" at bounding box center [1070, 966] width 61 height 12
click at [1066, 966] on span "Save changes" at bounding box center [1070, 966] width 61 height 12
click at [640, 121] on span "Recorder settings" at bounding box center [627, 123] width 75 height 12
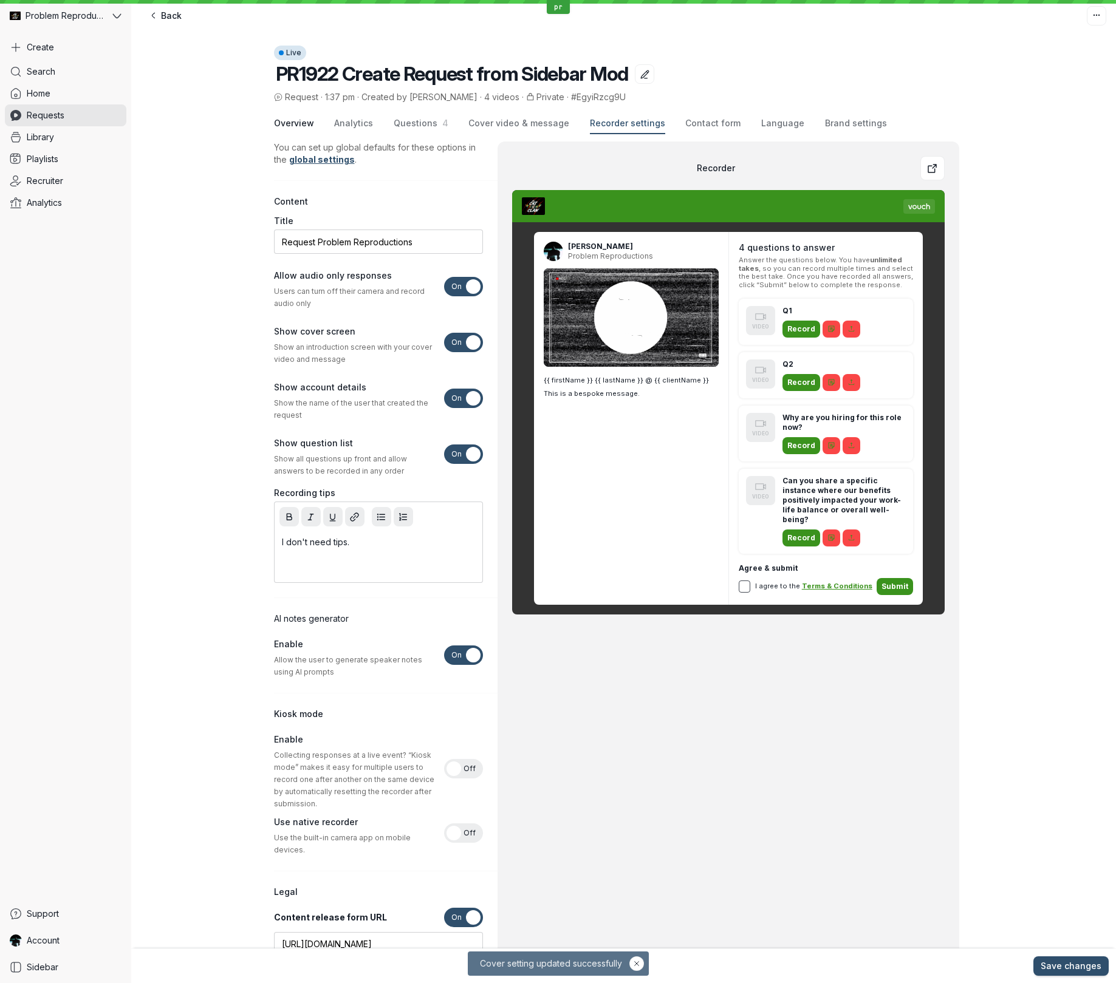
click at [290, 122] on span "Overview" at bounding box center [294, 123] width 40 height 12
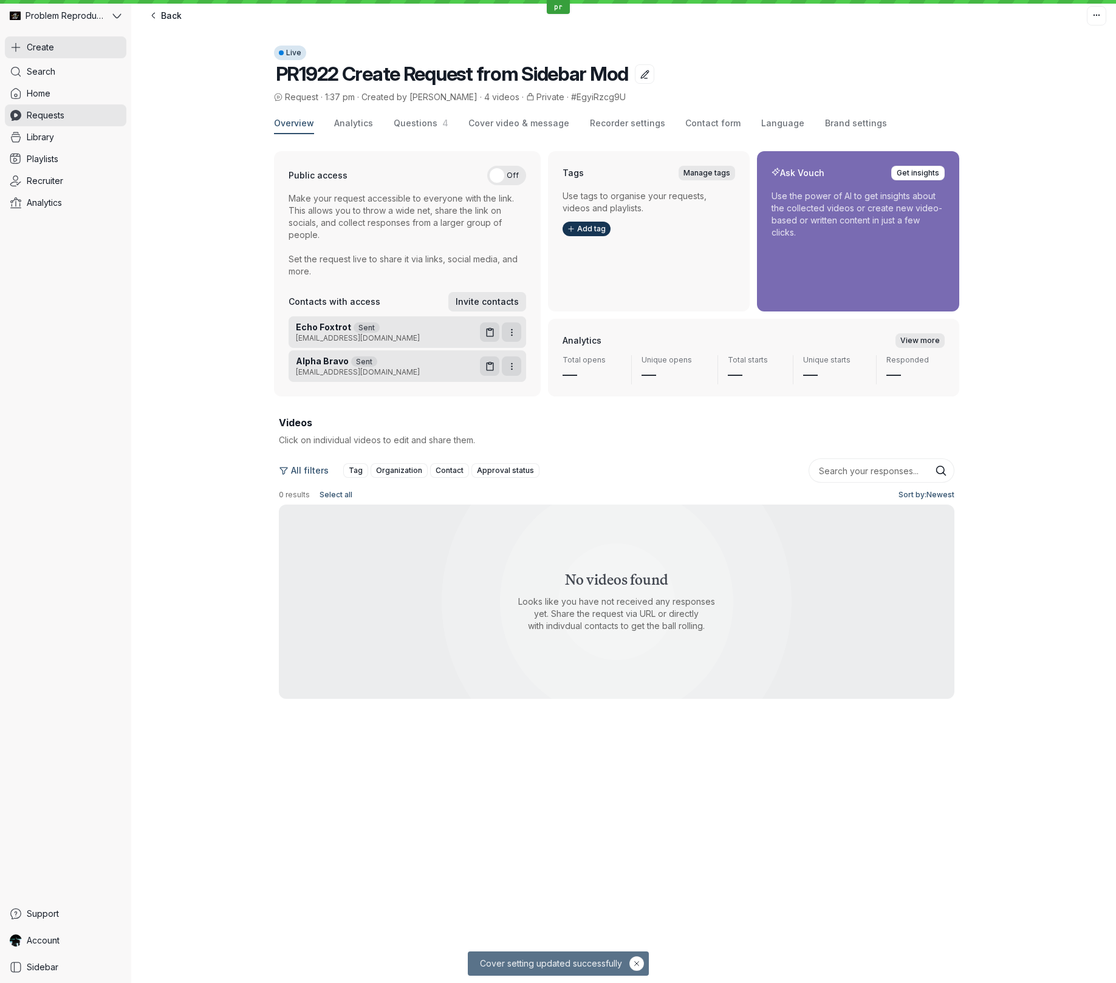
click at [84, 46] on button "Create" at bounding box center [65, 47] width 121 height 22
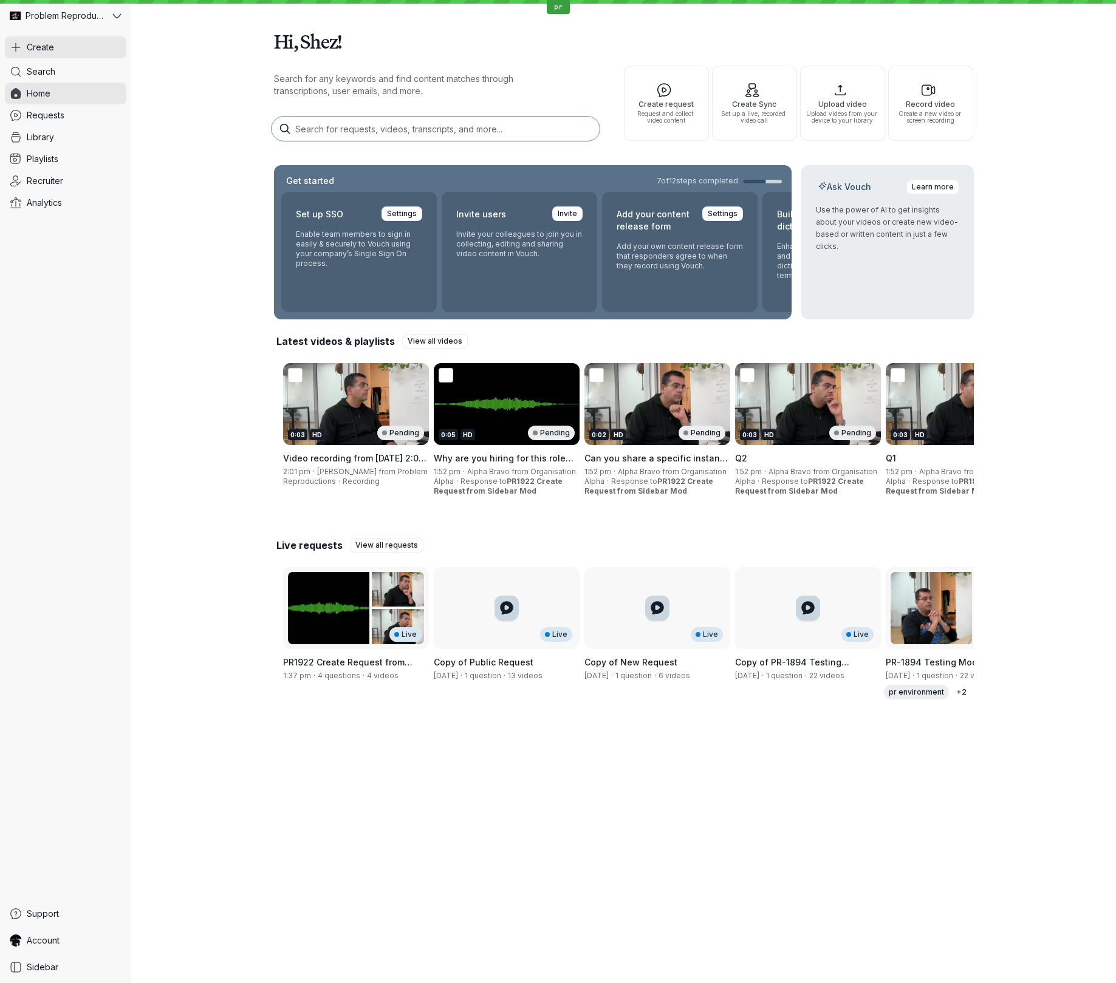
click at [47, 48] on span "Create" at bounding box center [40, 47] width 27 height 12
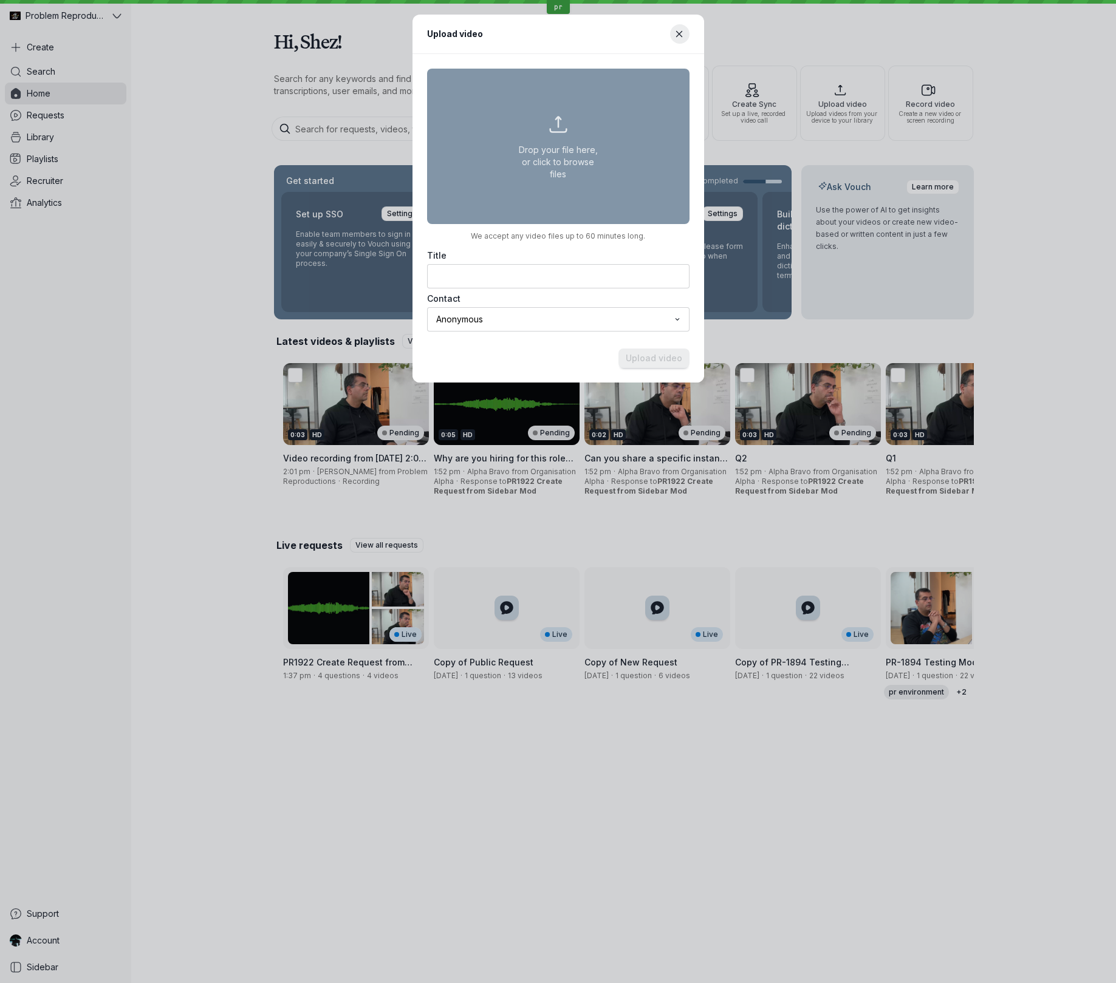
click at [534, 143] on button "Drop your file here, or click to browse files" at bounding box center [558, 146] width 262 height 155
type input "C:\fakepath\01 - Elite 18 - Sara Varni - What is your name, title, and company-…"
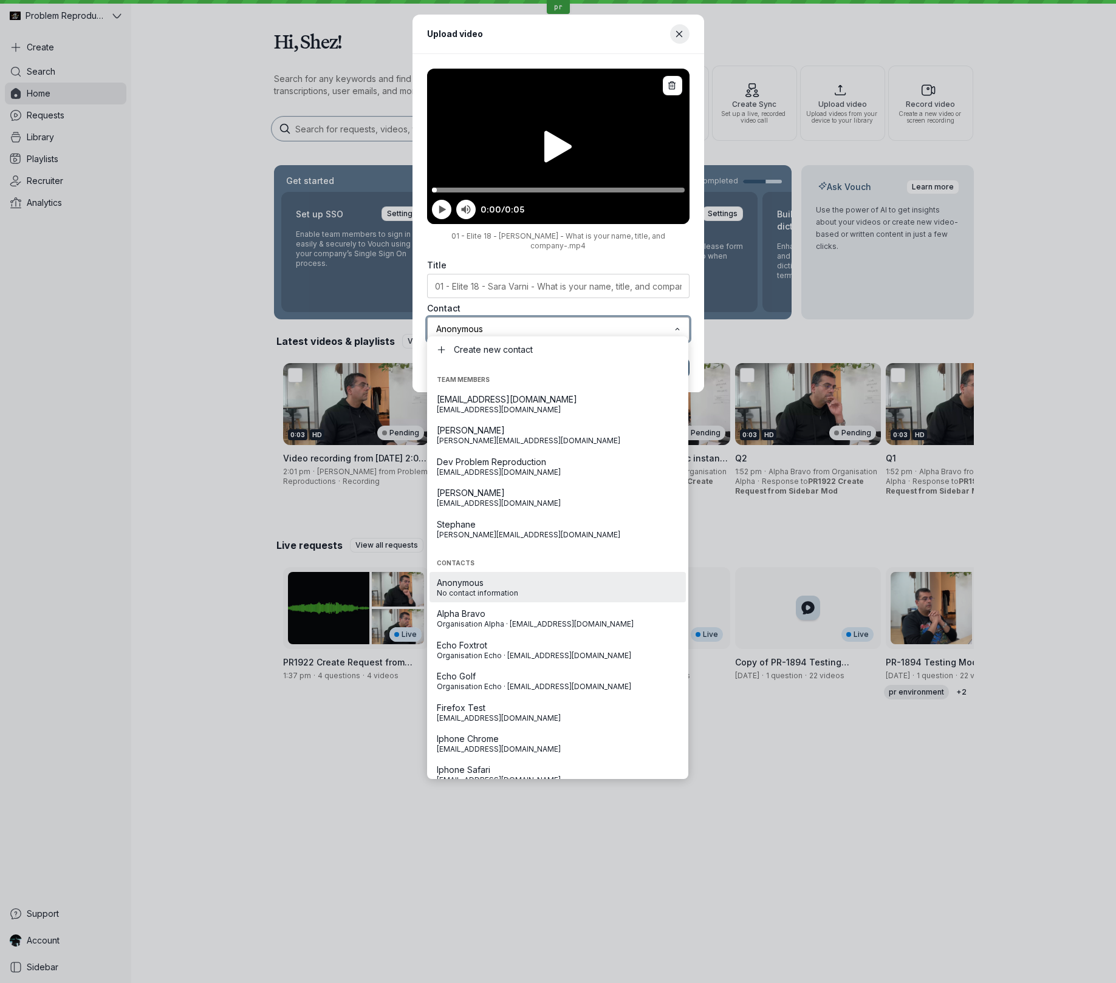
click at [548, 324] on input "Anonymous" at bounding box center [553, 329] width 236 height 13
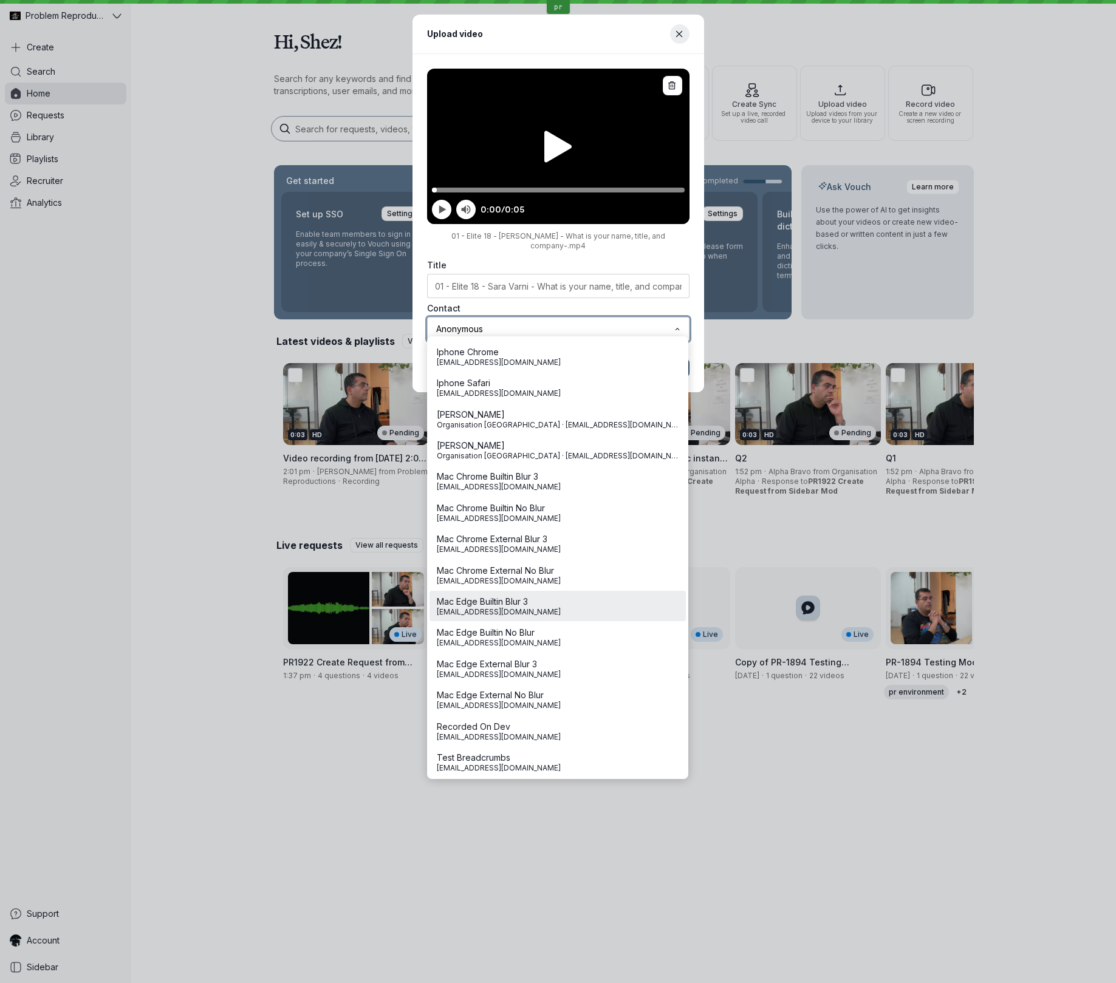
scroll to position [386, 0]
type input "[PERSON_NAME]"
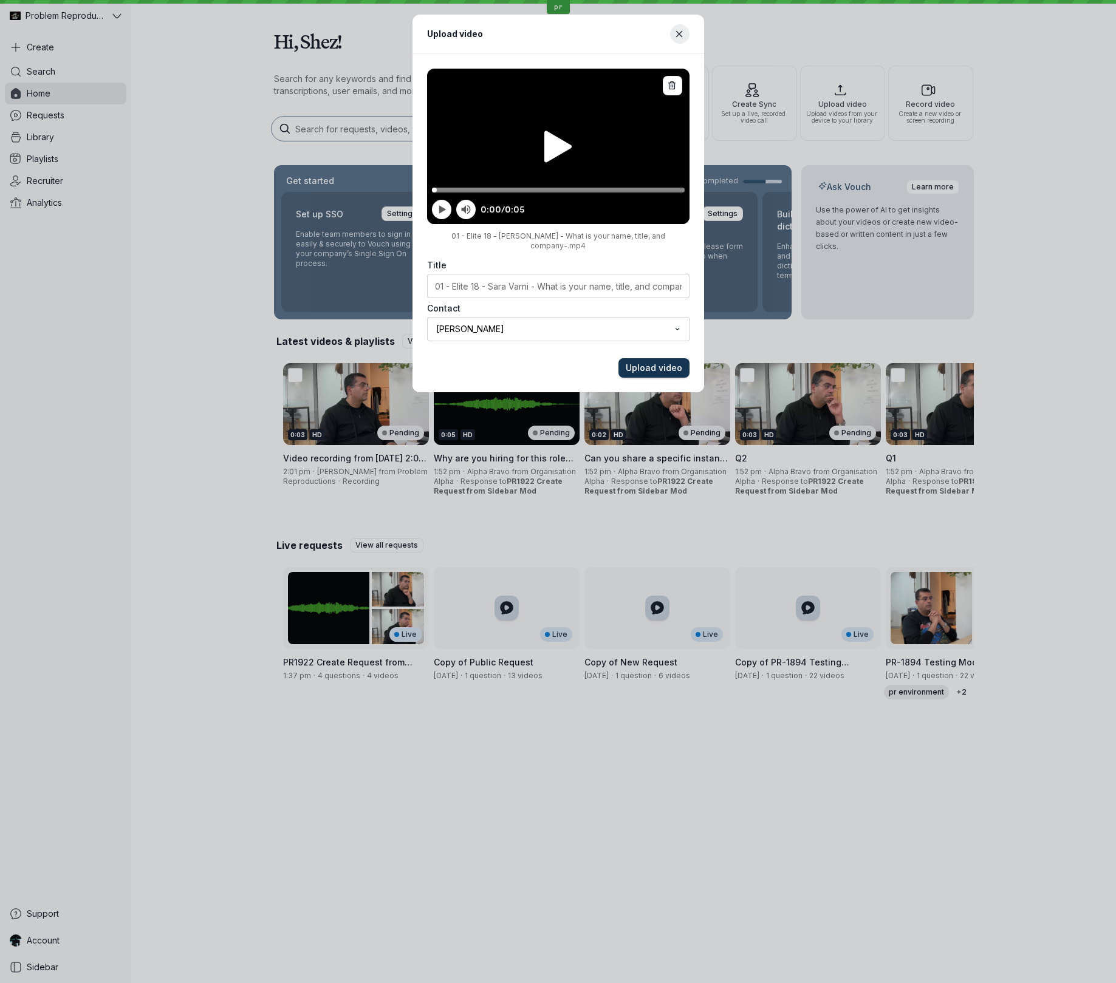
click at [672, 362] on span "Upload video" at bounding box center [654, 368] width 56 height 12
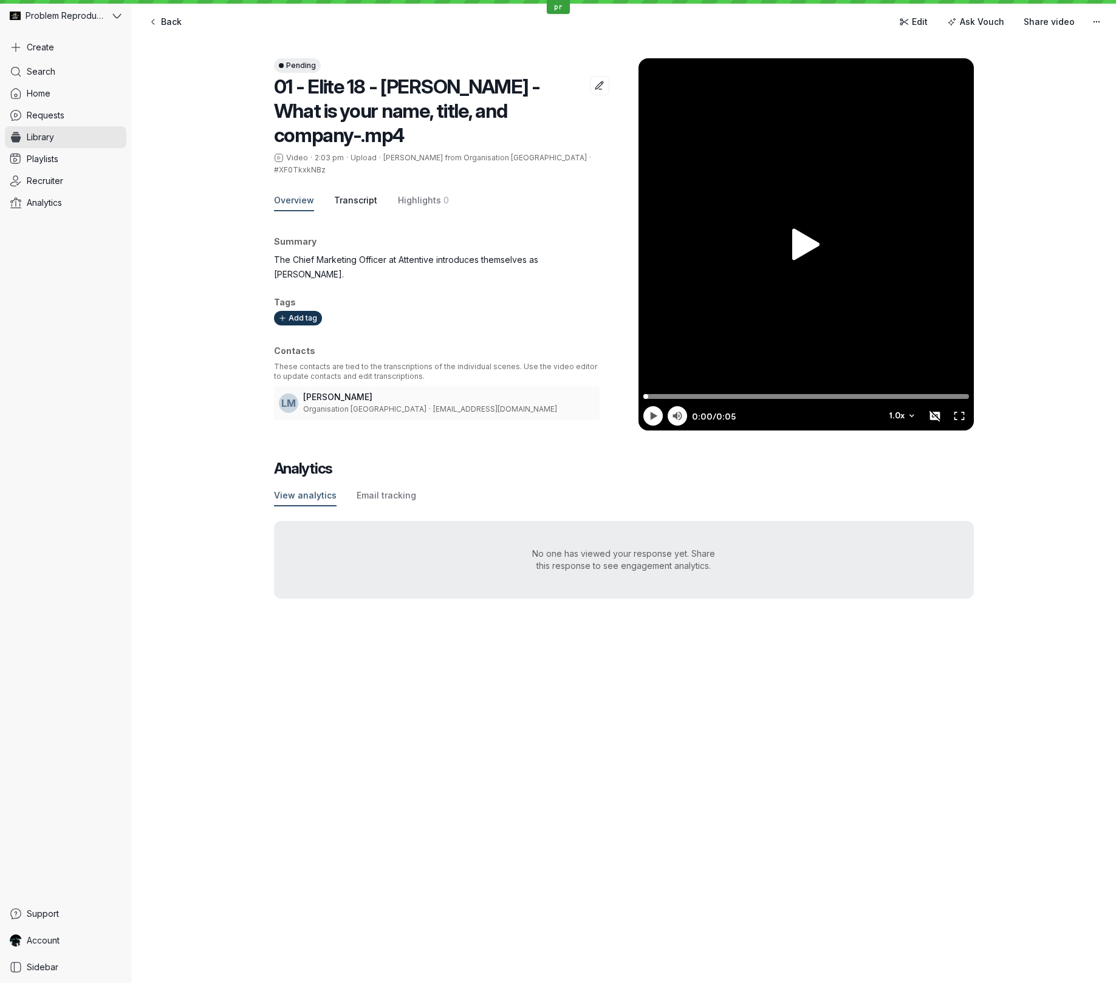
click at [364, 194] on span "Transcript" at bounding box center [355, 200] width 43 height 12
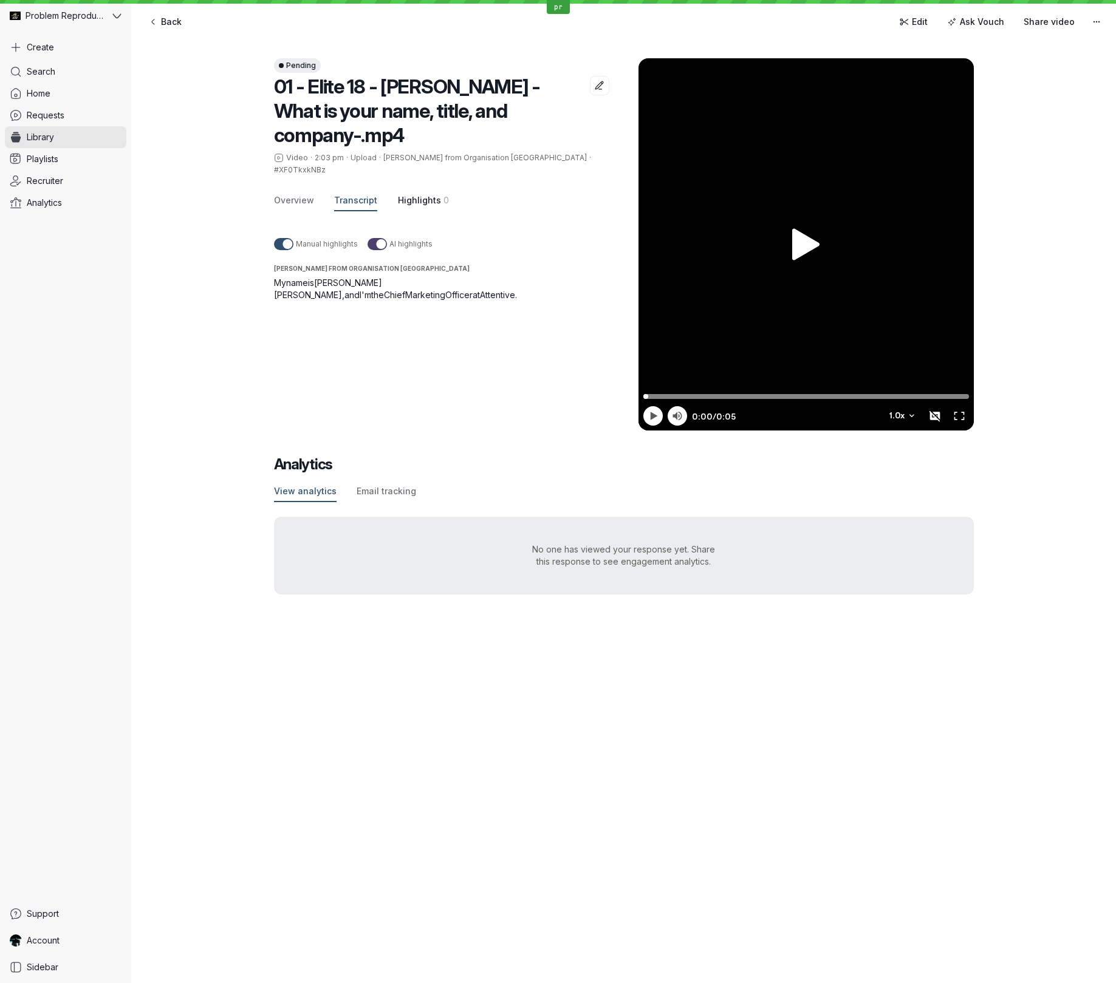
click at [406, 194] on span "Highlights" at bounding box center [419, 200] width 43 height 12
click at [162, 22] on span "Back" at bounding box center [171, 22] width 21 height 12
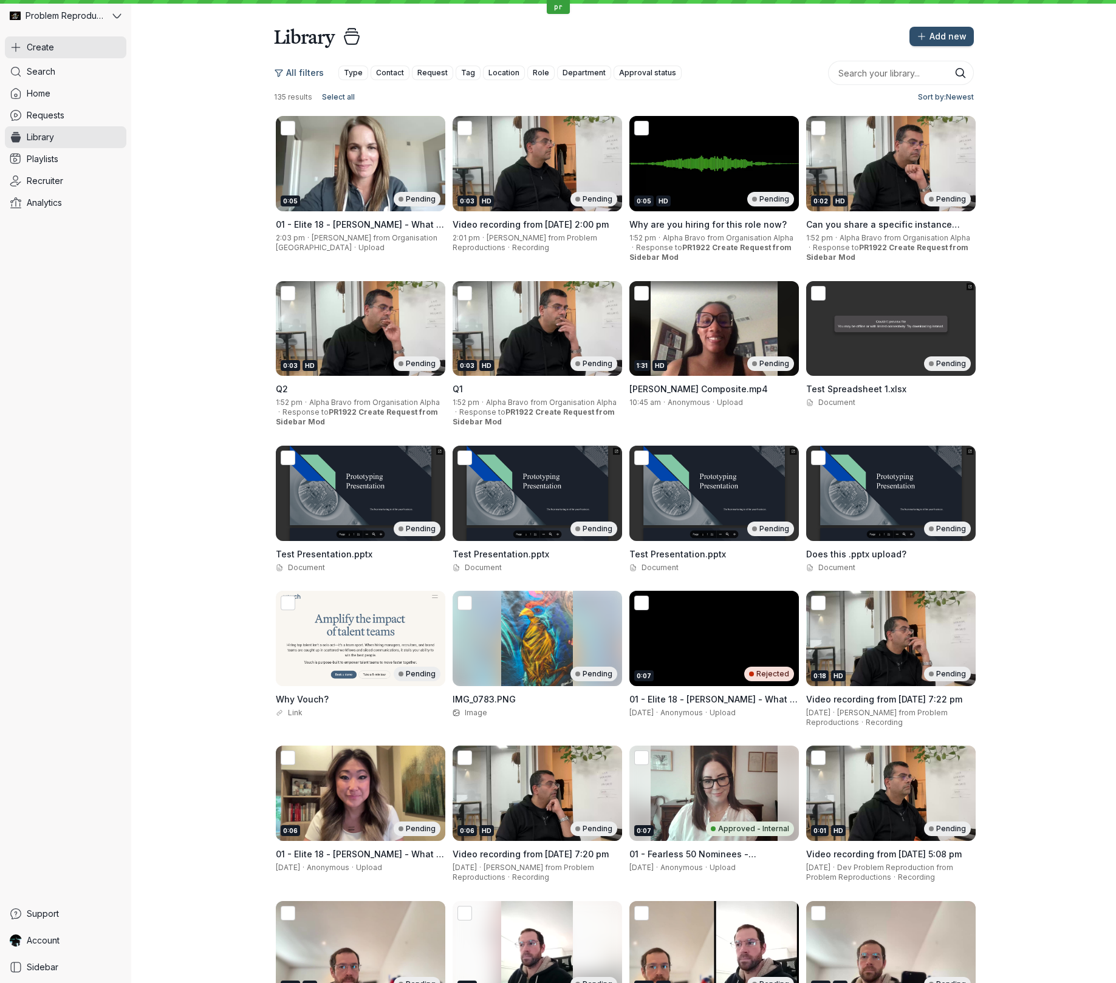
click at [54, 41] on button "Create" at bounding box center [65, 47] width 121 height 22
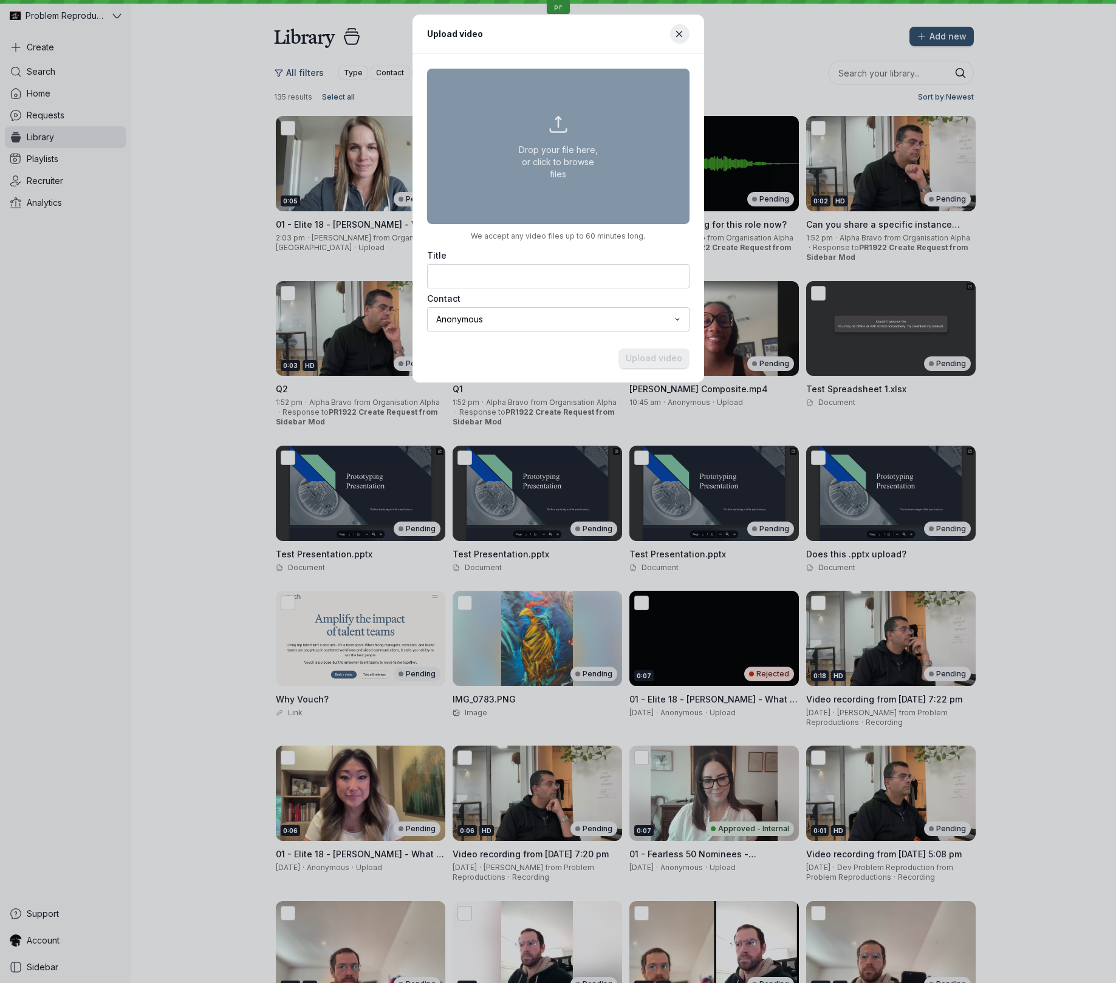
click at [530, 148] on button "Drop your file here, or click to browse files" at bounding box center [558, 146] width 262 height 155
type input "C:\fakepath\03 - Elite 18 - Sara Varni - In 75 secs or less, why do you feel yo…"
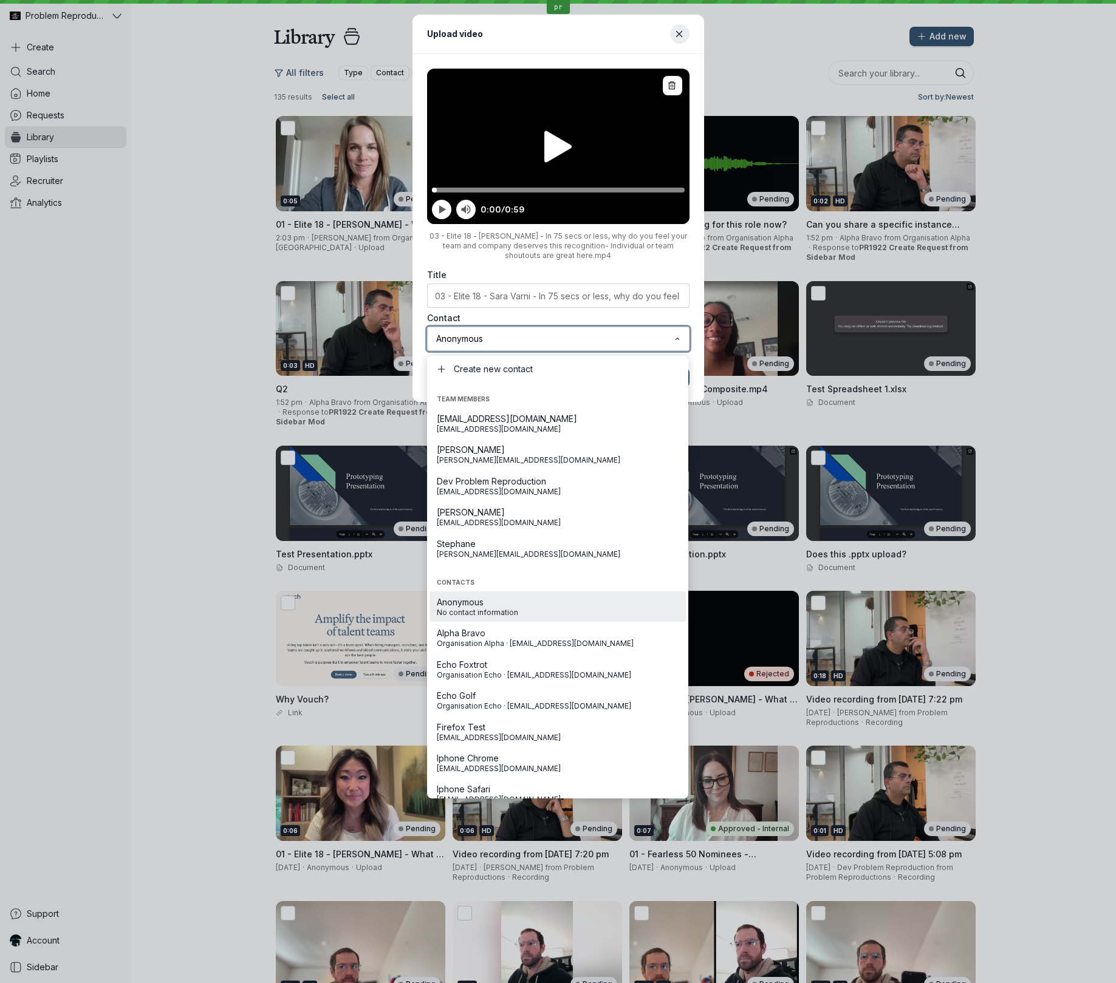
drag, startPoint x: 507, startPoint y: 341, endPoint x: 492, endPoint y: 394, distance: 55.0
click at [507, 341] on input "Anonymous" at bounding box center [553, 338] width 236 height 13
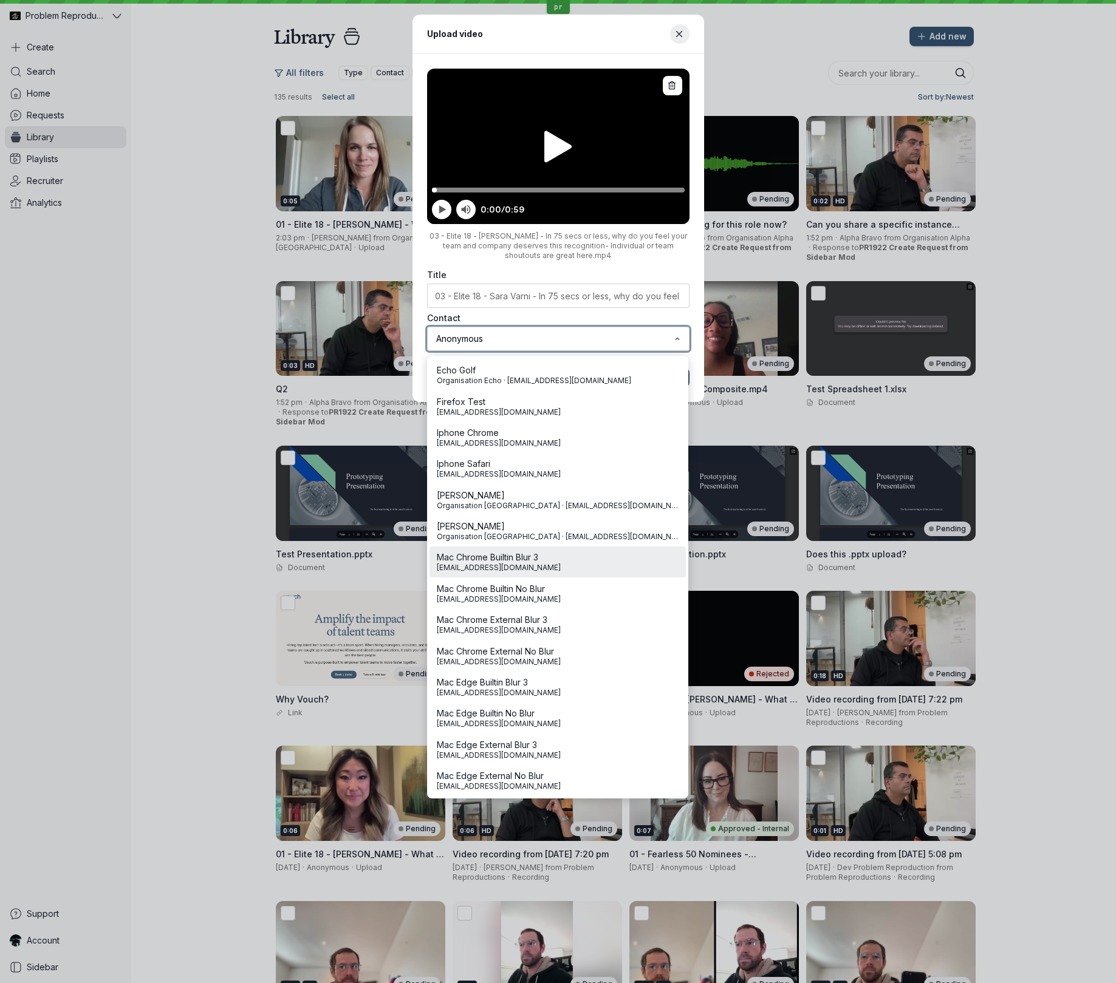
scroll to position [339, 0]
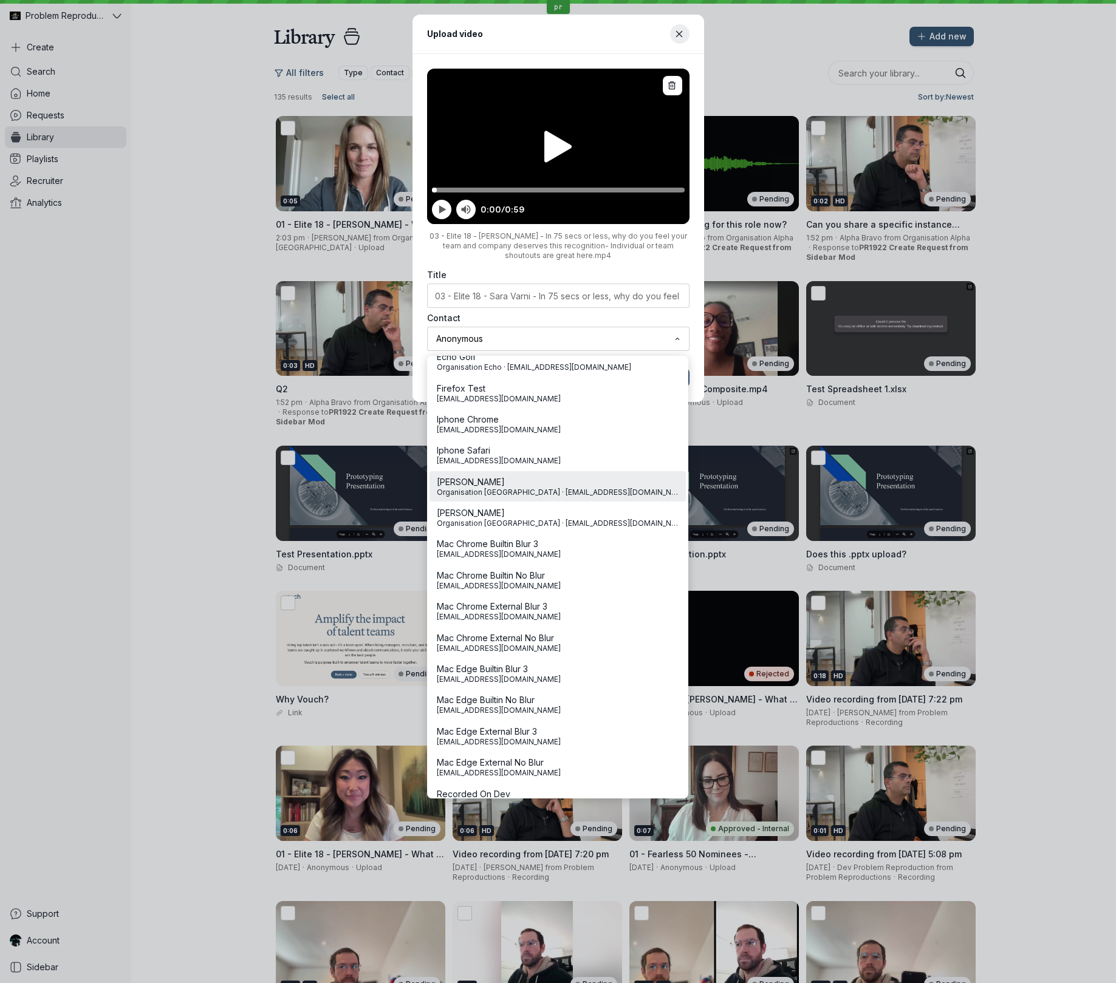
type input "[PERSON_NAME]"
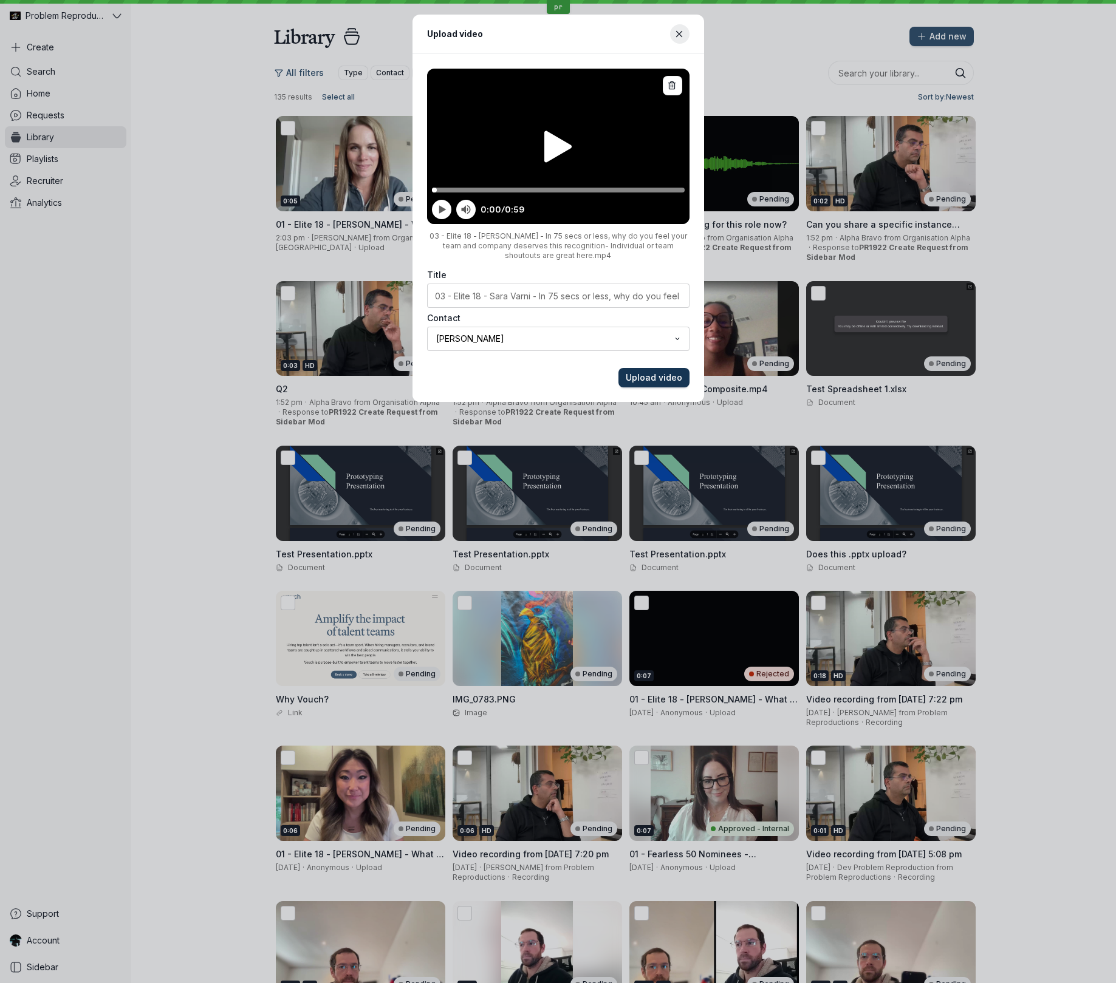
click at [664, 376] on span "Upload video" at bounding box center [654, 378] width 56 height 12
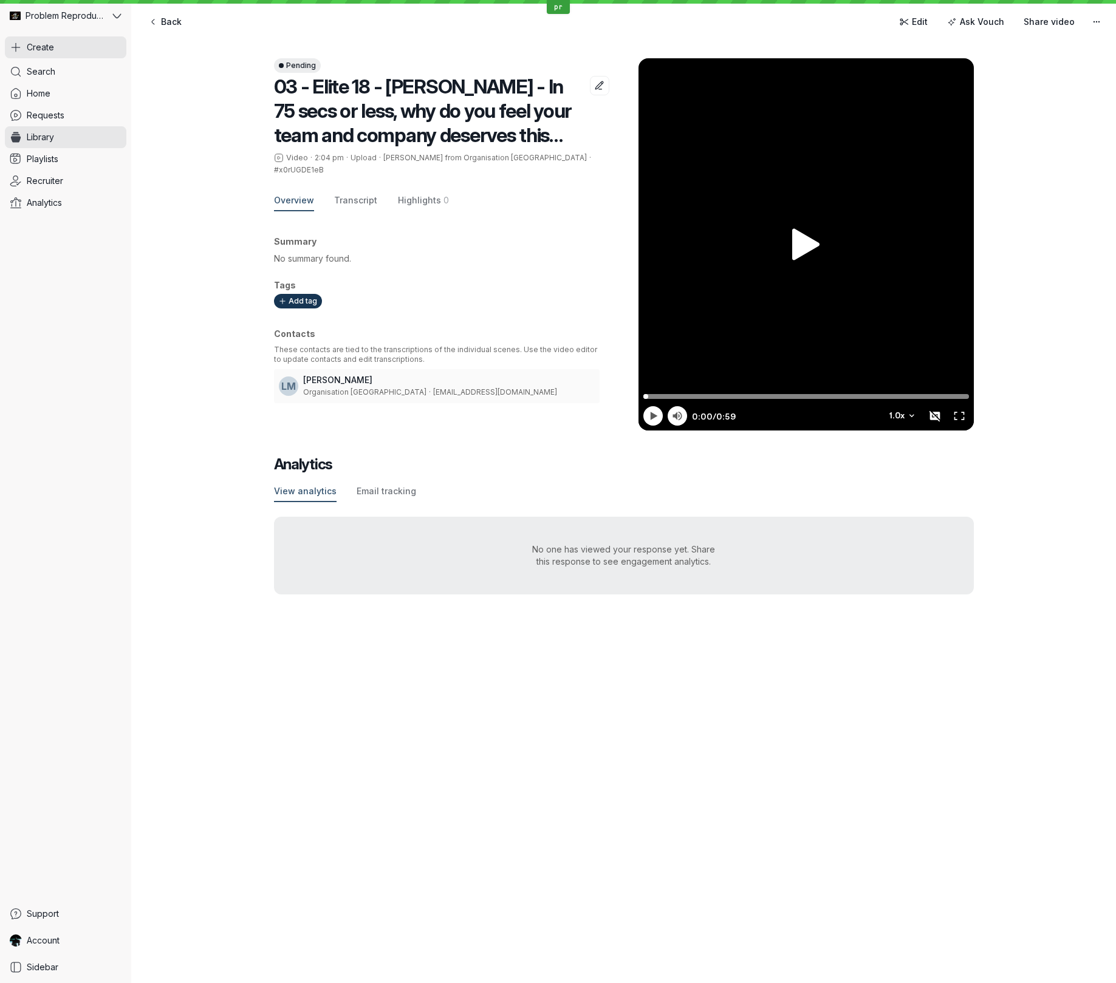
click at [95, 43] on button "Create" at bounding box center [65, 47] width 121 height 22
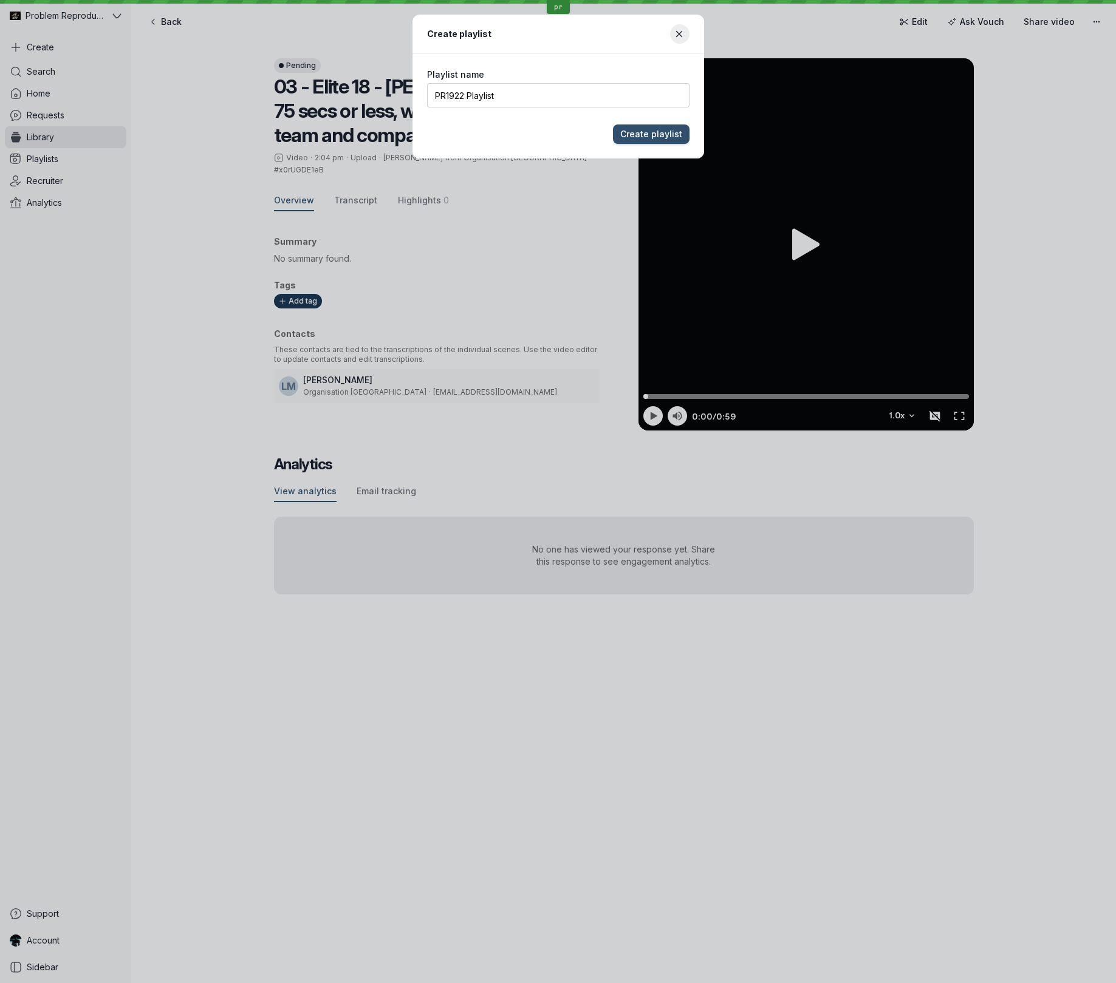
type input "PR1922 Playlist"
click at [613, 125] on button "Create playlist" at bounding box center [651, 134] width 77 height 19
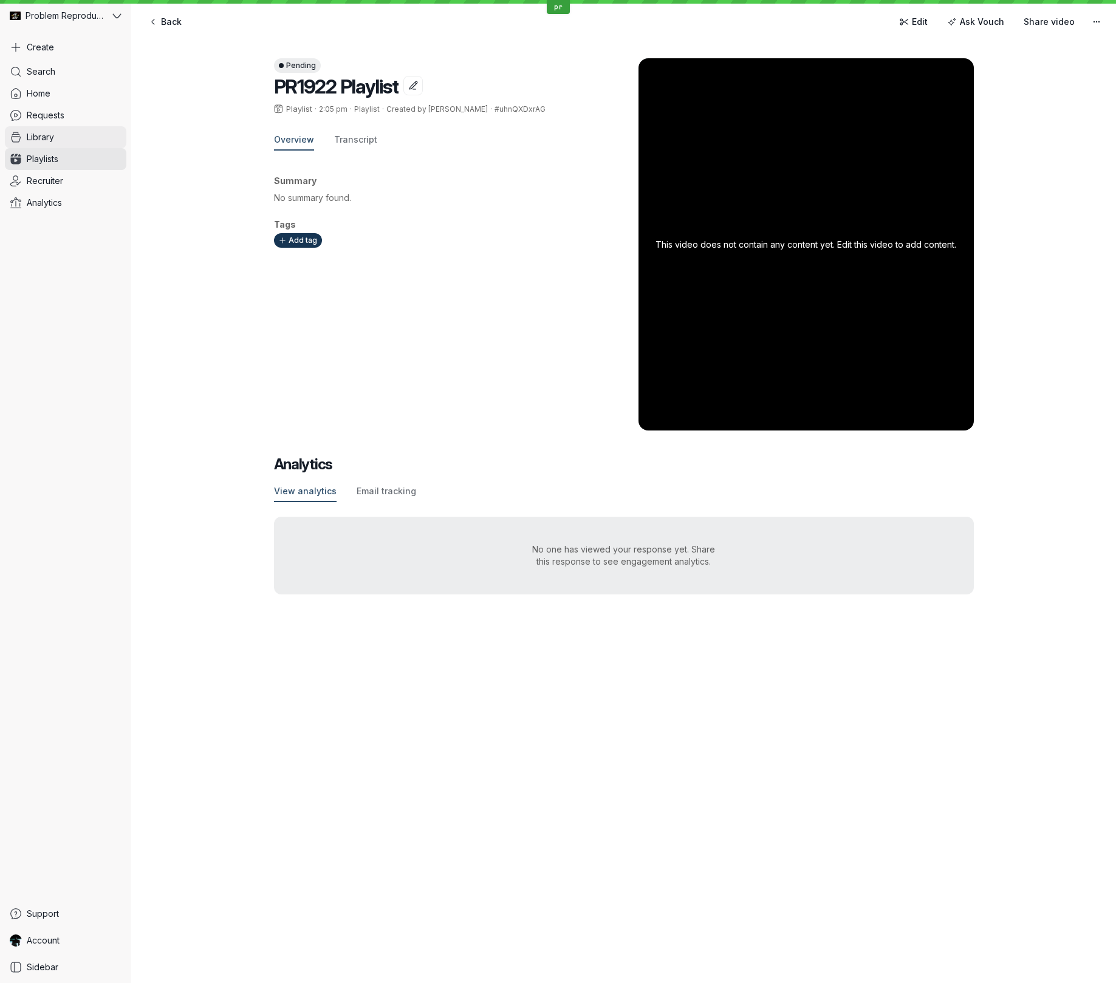
click at [39, 137] on span "Library" at bounding box center [40, 137] width 27 height 12
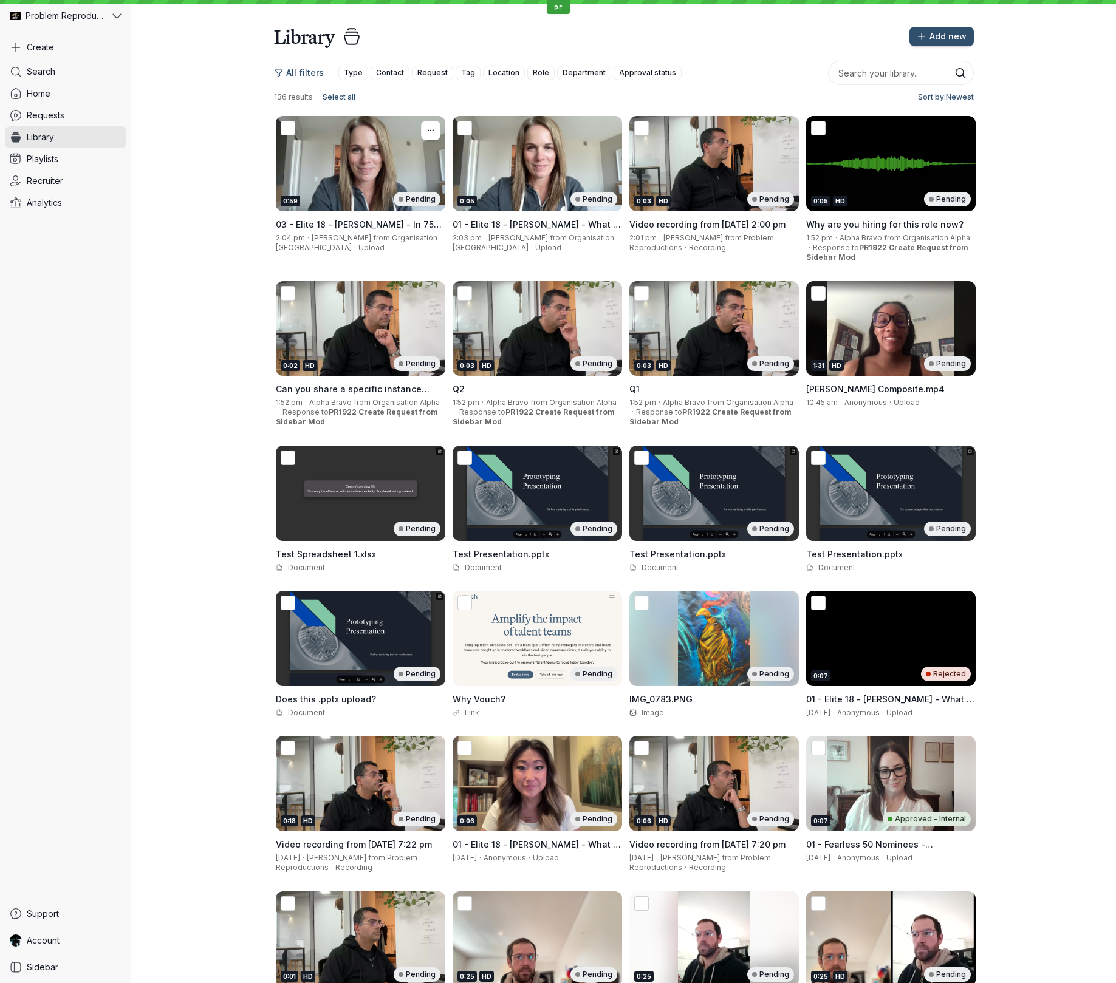
click at [349, 174] on div "0:59 Pending" at bounding box center [360, 163] width 169 height 95
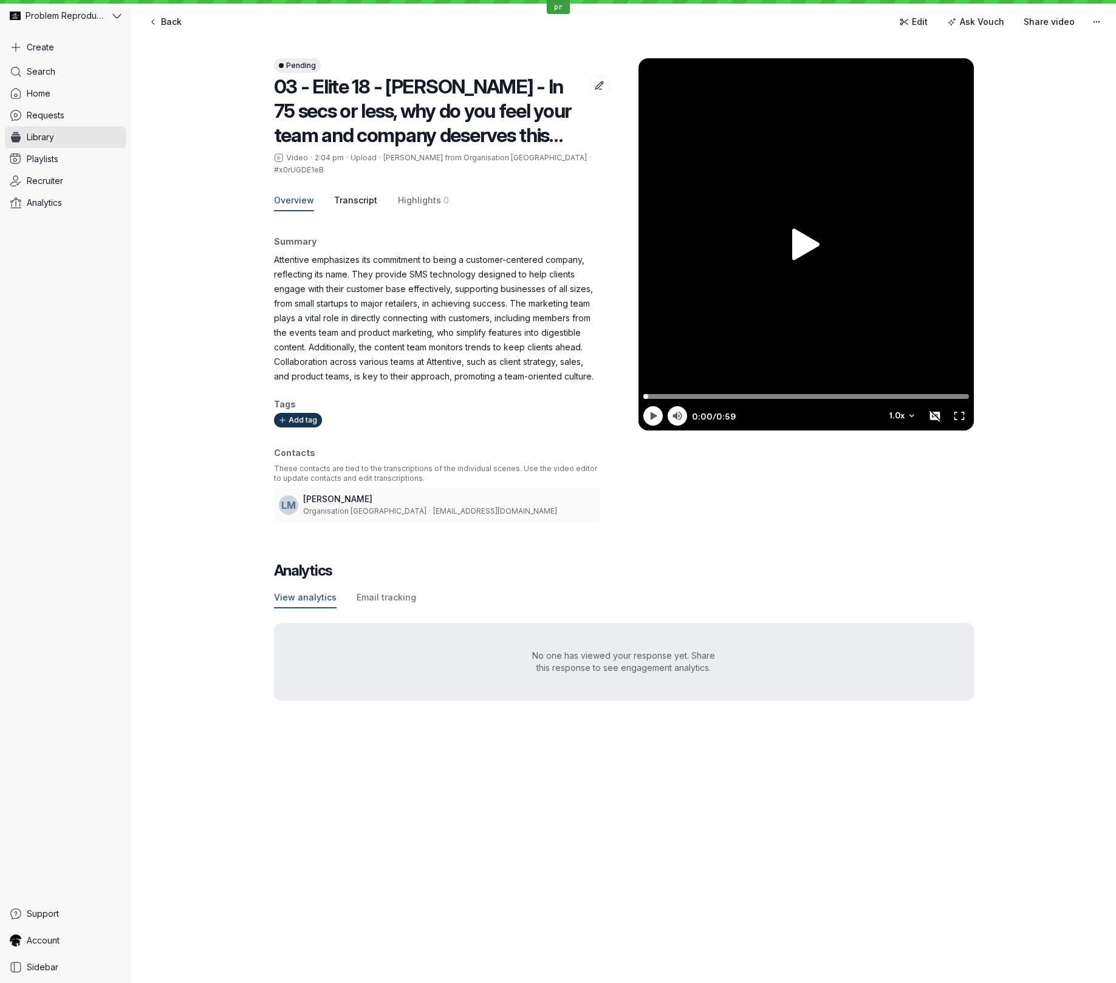
click at [360, 194] on span "Transcript" at bounding box center [355, 200] width 43 height 12
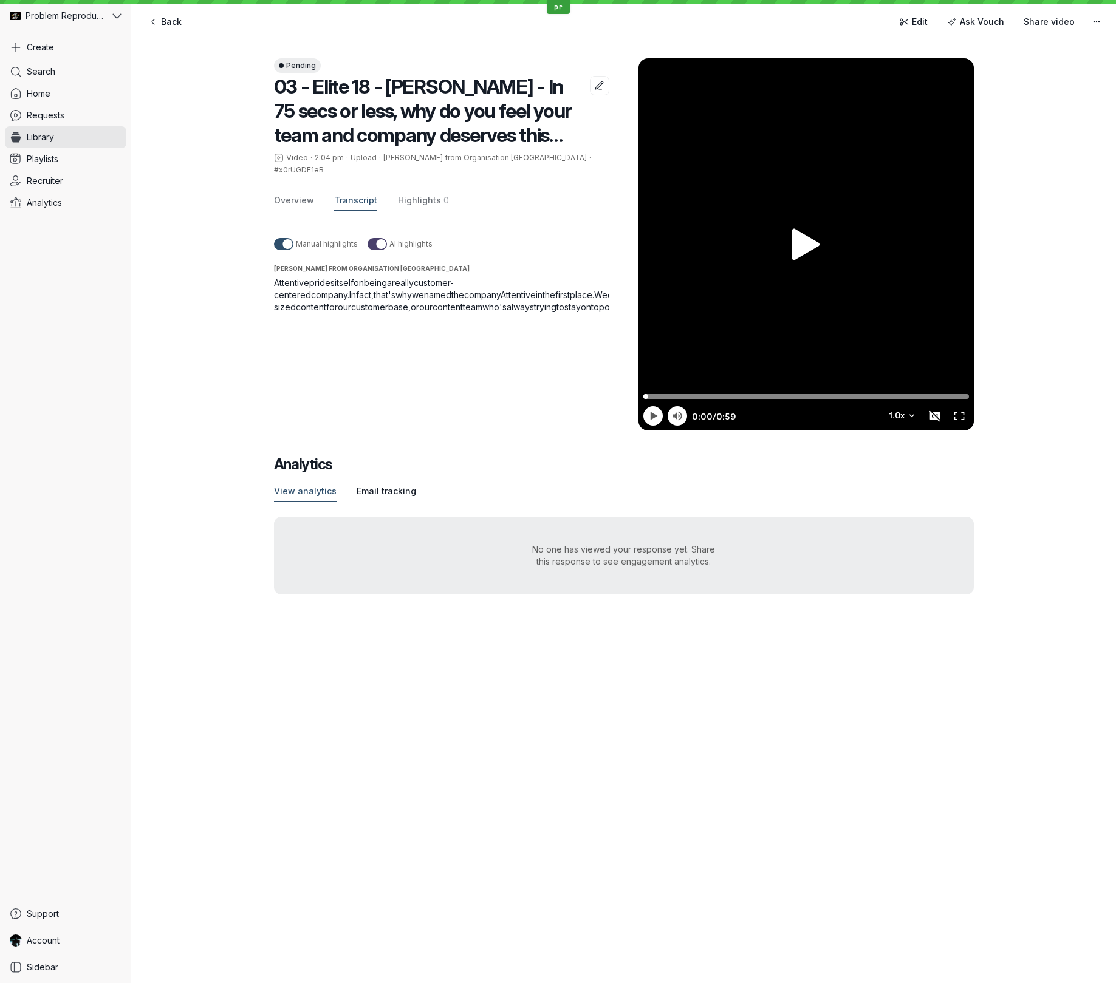
click at [386, 497] on span "Email tracking" at bounding box center [387, 491] width 60 height 12
click at [318, 497] on span "View analytics" at bounding box center [305, 491] width 63 height 12
click at [656, 420] on icon at bounding box center [653, 416] width 12 height 12
click at [935, 394] on input "Progress scrubber" at bounding box center [806, 394] width 326 height 10
type input "59.7"
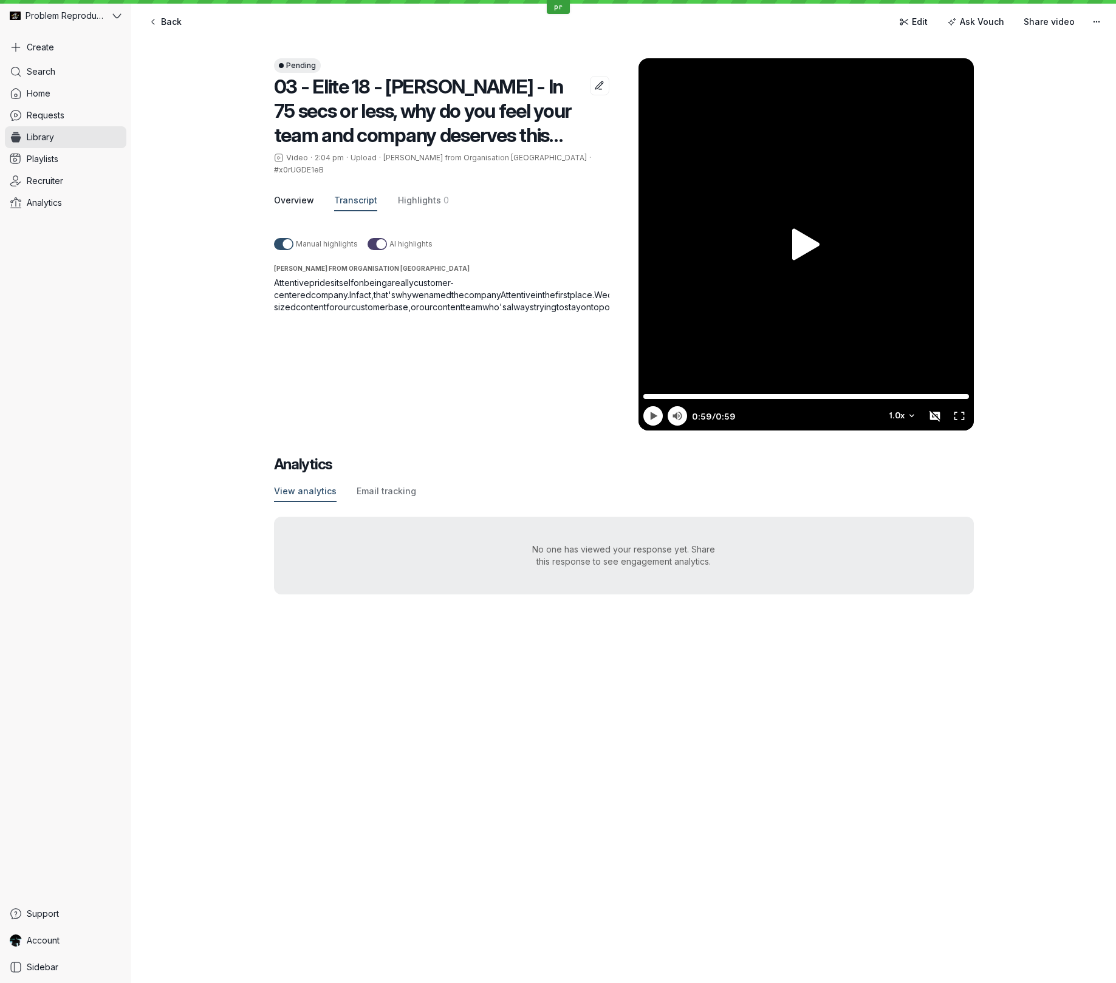
click at [299, 194] on span "Overview" at bounding box center [294, 200] width 40 height 12
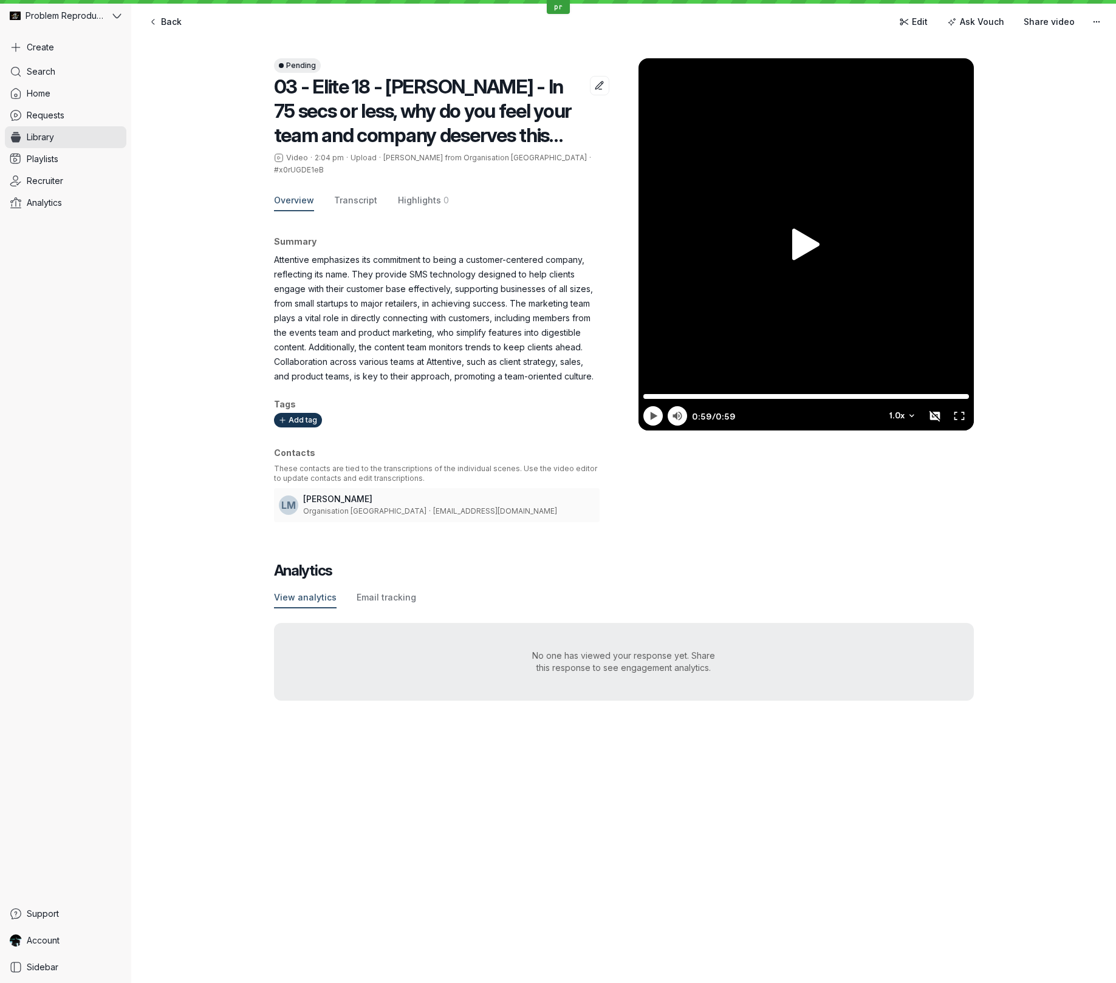
click at [299, 194] on span "Overview" at bounding box center [294, 200] width 40 height 12
